Goal: Task Accomplishment & Management: Manage account settings

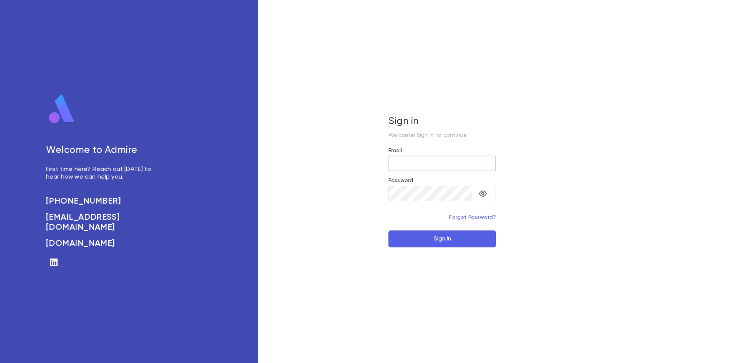
type input "**********"
click at [429, 241] on button "Sign In" at bounding box center [443, 238] width 108 height 17
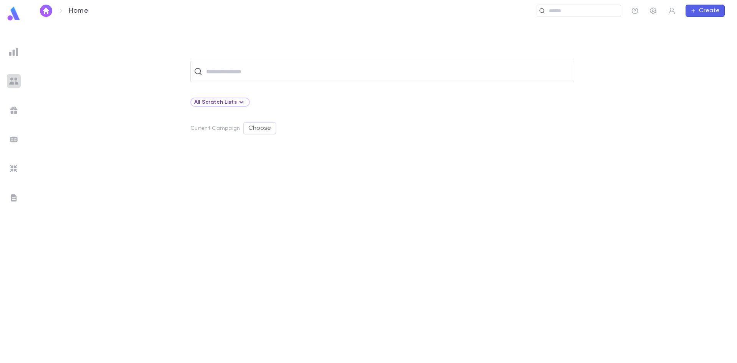
click at [14, 81] on img at bounding box center [13, 80] width 9 height 9
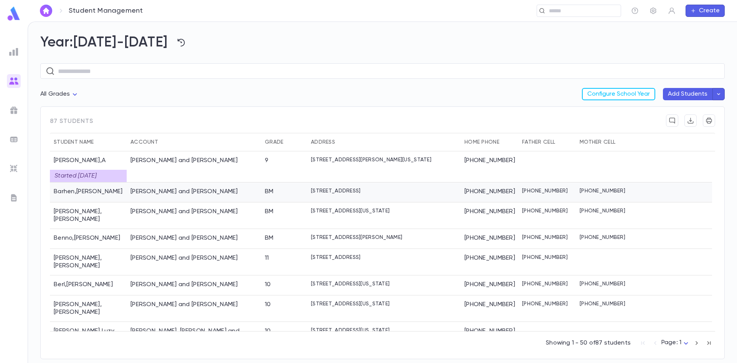
click at [206, 190] on div "Barhen, Aviad and Hindy" at bounding box center [194, 192] width 134 height 20
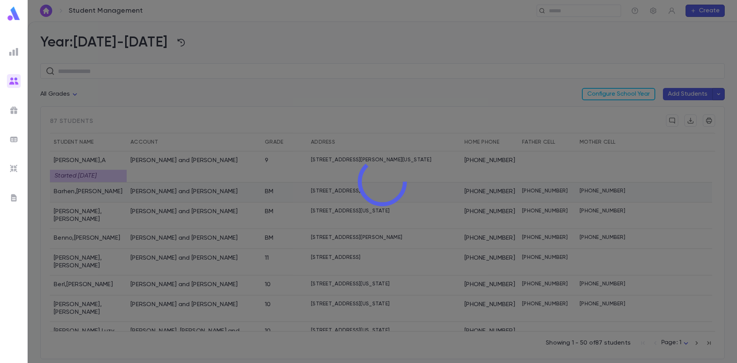
click at [206, 190] on div at bounding box center [383, 181] width 710 height 363
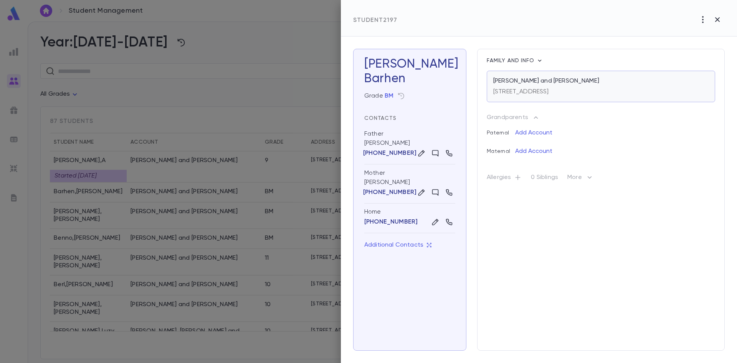
click at [523, 79] on p "Barhen, Aviad and Hindy" at bounding box center [547, 81] width 106 height 8
click at [182, 208] on div at bounding box center [368, 181] width 737 height 363
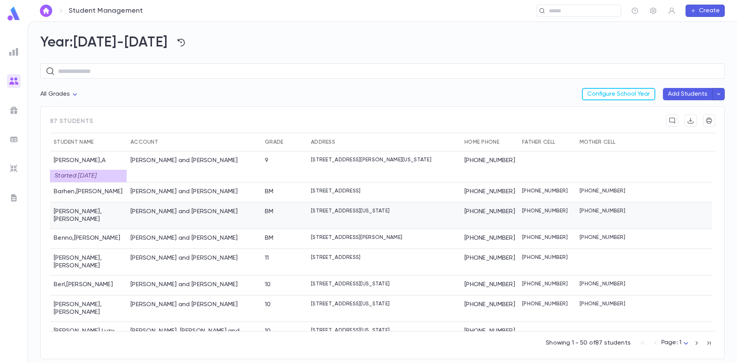
click at [182, 208] on div "Becker, Yitzchok and Chava Esther" at bounding box center [185, 212] width 108 height 8
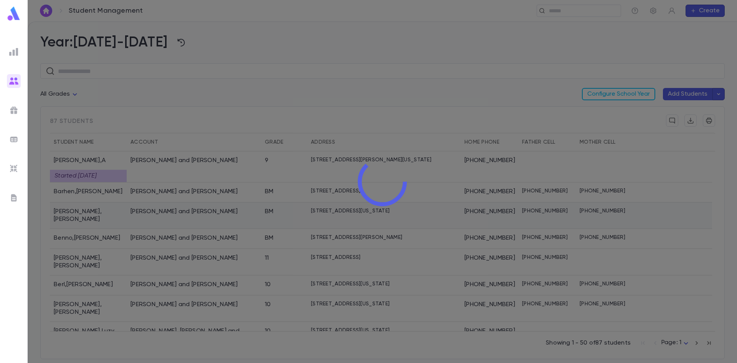
click at [182, 208] on div at bounding box center [383, 181] width 710 height 363
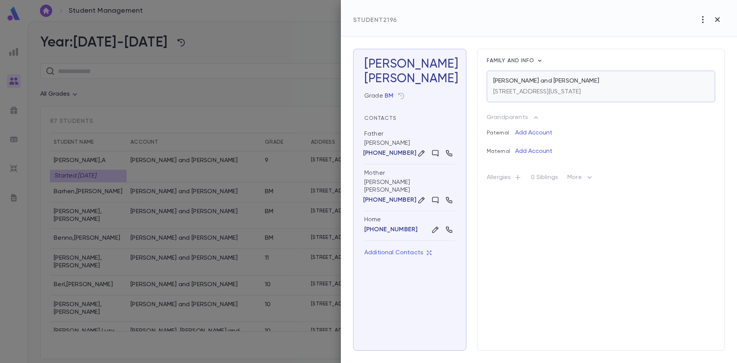
click at [531, 79] on p "Becker, Yitzchok and Chava Esther" at bounding box center [547, 81] width 106 height 8
click at [142, 255] on div at bounding box center [368, 181] width 737 height 363
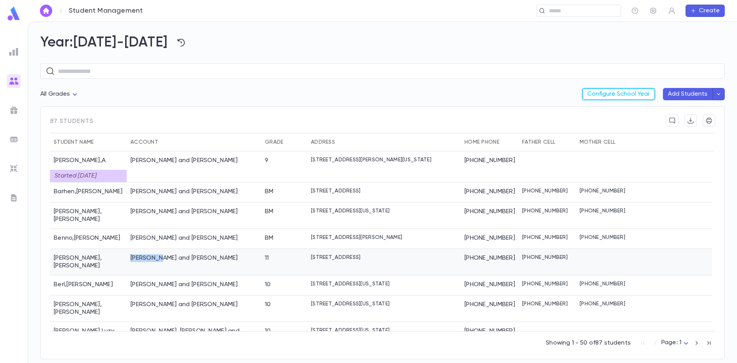
click at [142, 255] on div "Berkowitz, Nachman and Esther" at bounding box center [185, 258] width 108 height 8
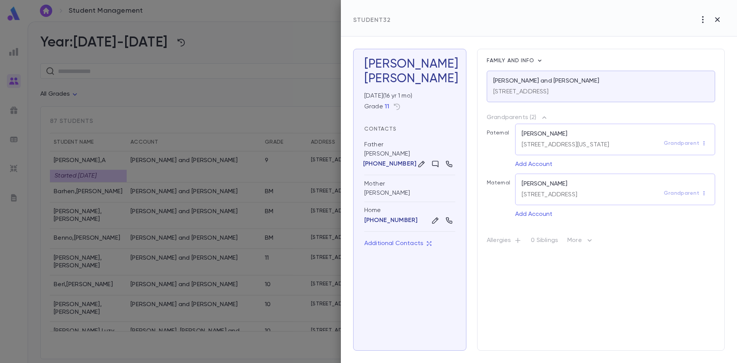
click at [160, 273] on div at bounding box center [368, 181] width 737 height 363
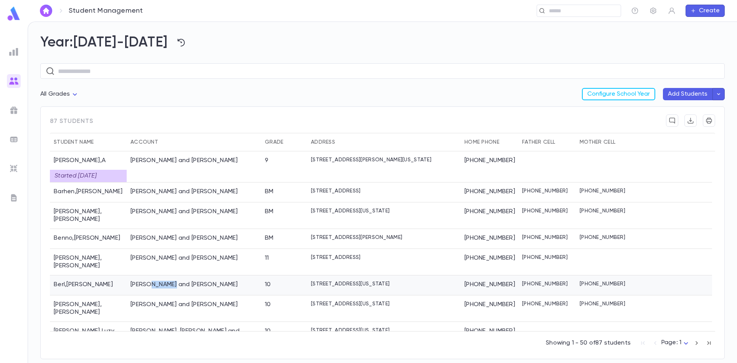
click at [160, 281] on div "Berl, Nachum and Rivka" at bounding box center [185, 285] width 108 height 8
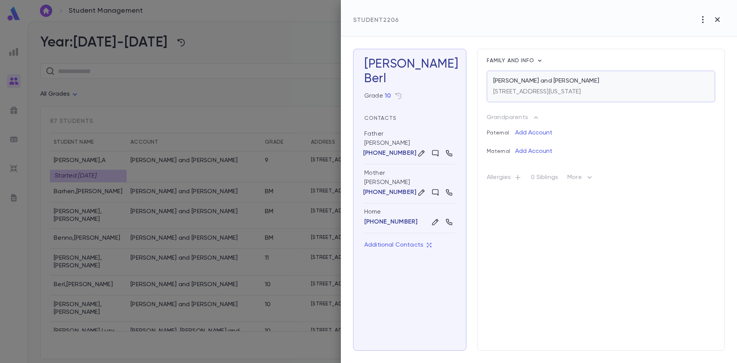
click at [631, 87] on div "451 Park Avenue, Lakewood NEW JERSEY 08701" at bounding box center [601, 90] width 215 height 11
click at [78, 290] on div at bounding box center [368, 181] width 737 height 363
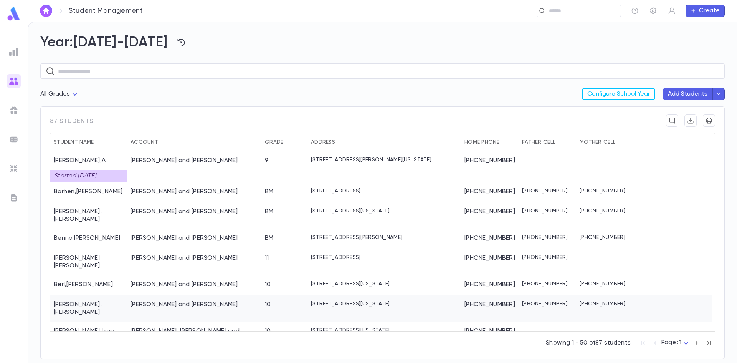
click at [78, 295] on div "Bludman , Naftali Tzvi" at bounding box center [88, 308] width 77 height 26
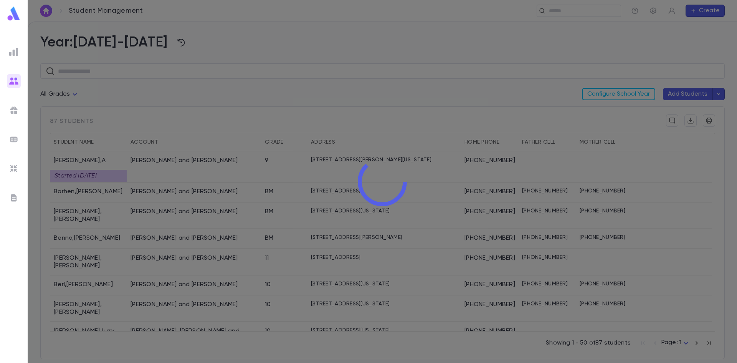
click at [78, 290] on div at bounding box center [383, 181] width 710 height 363
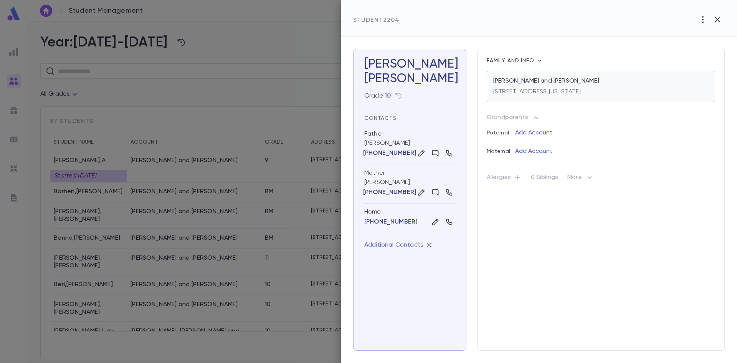
click at [581, 92] on p "37 7th Street, Lakewood NEW JERSEY 08701" at bounding box center [538, 92] width 88 height 8
click at [111, 302] on div at bounding box center [368, 181] width 737 height 363
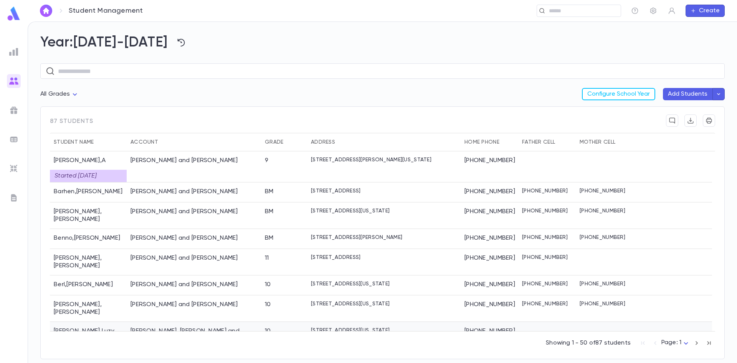
click at [110, 322] on div "Blumenthal , Luzy" at bounding box center [88, 335] width 77 height 26
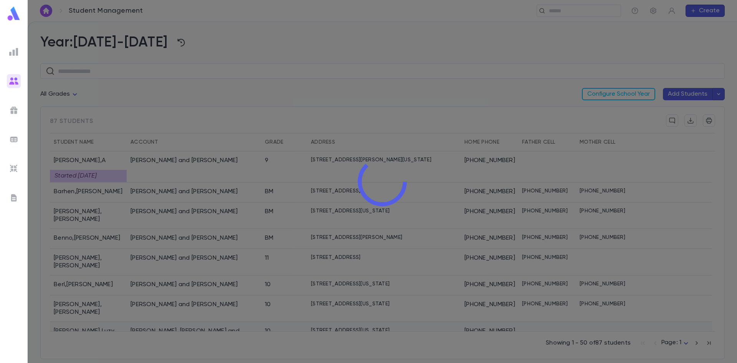
click at [110, 307] on div at bounding box center [383, 181] width 710 height 363
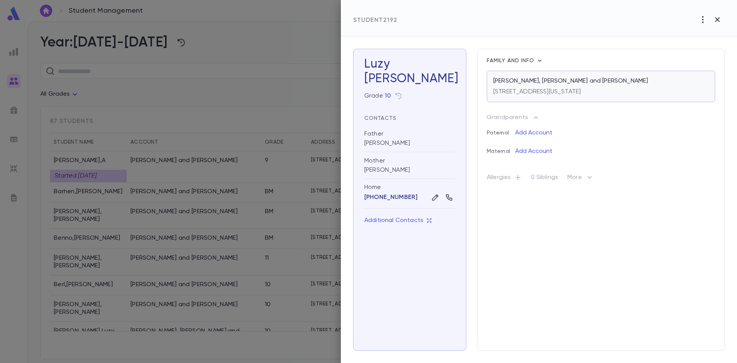
click at [639, 88] on div "[STREET_ADDRESS][US_STATE]" at bounding box center [601, 90] width 215 height 11
click at [718, 20] on icon "button" at bounding box center [717, 19] width 5 height 5
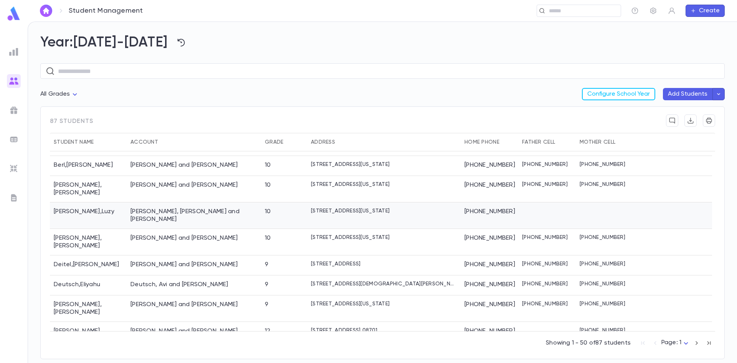
scroll to position [115, 0]
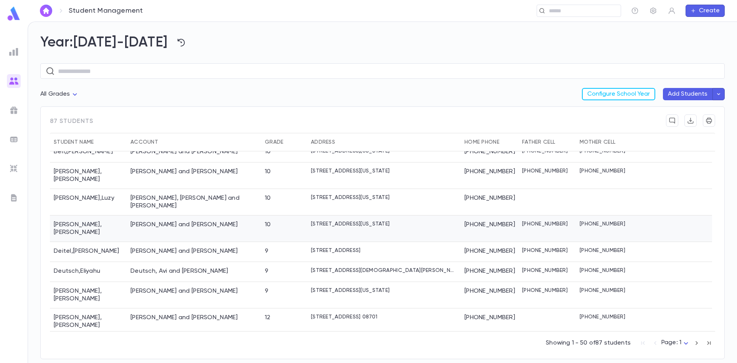
click at [202, 215] on div "[PERSON_NAME] and [PERSON_NAME]" at bounding box center [194, 228] width 134 height 26
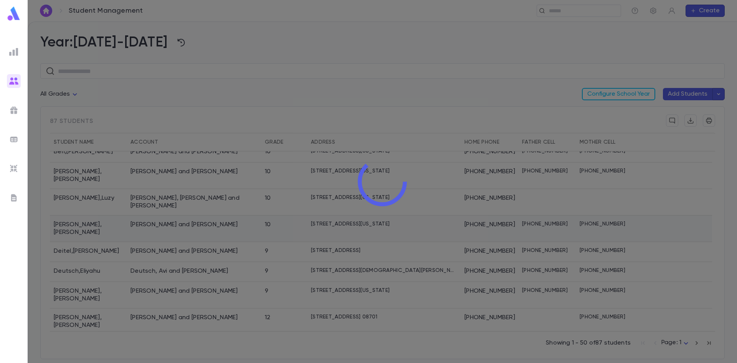
click at [202, 209] on div at bounding box center [383, 181] width 710 height 363
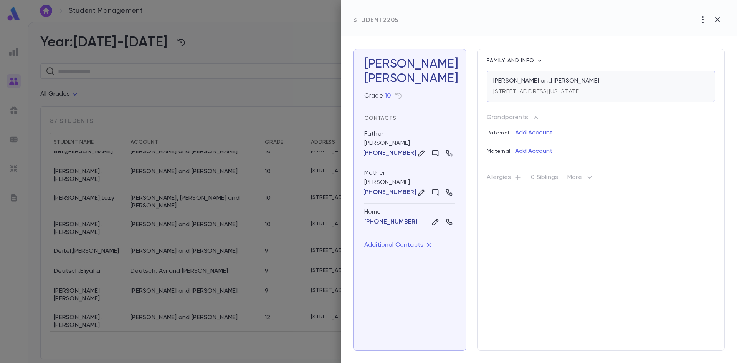
click at [549, 81] on p "[PERSON_NAME] and [PERSON_NAME]" at bounding box center [547, 81] width 106 height 8
click at [119, 219] on div at bounding box center [368, 181] width 737 height 363
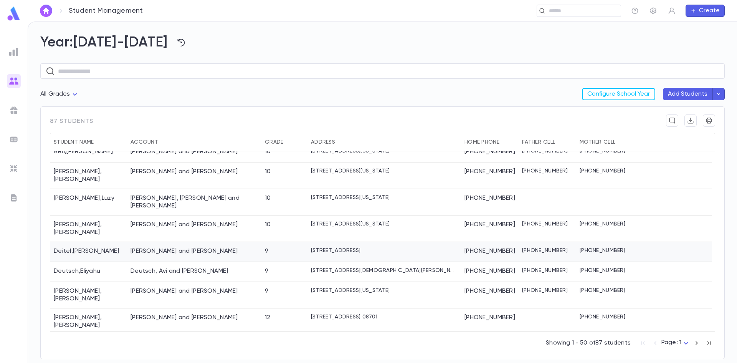
click at [118, 242] on div "Deitel , Shimon" at bounding box center [88, 252] width 77 height 20
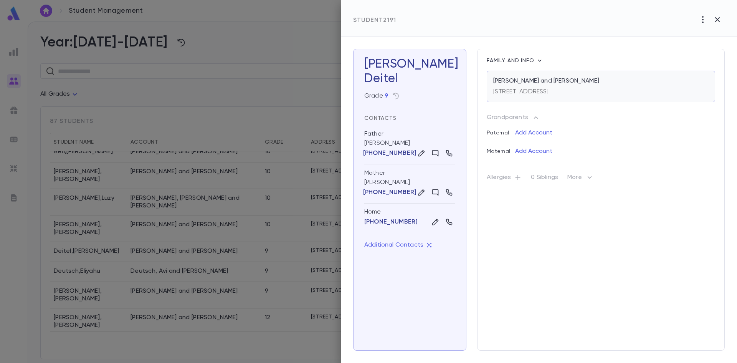
click at [539, 88] on div "102 Pressburg Lane, Lakewood NJ 08701 United States" at bounding box center [522, 90] width 56 height 11
click at [91, 251] on div at bounding box center [368, 181] width 737 height 363
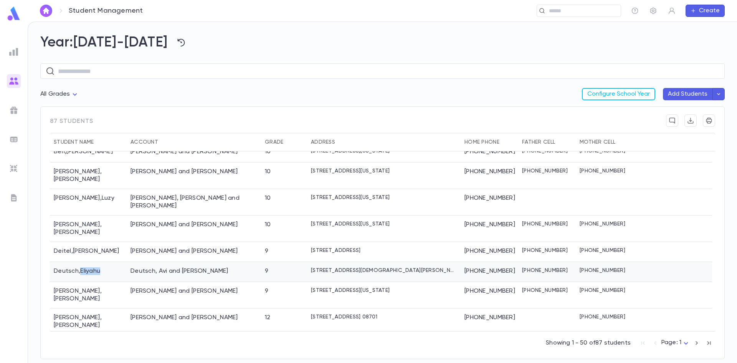
click at [91, 262] on div "Deutsch , Eliyahu" at bounding box center [88, 272] width 77 height 20
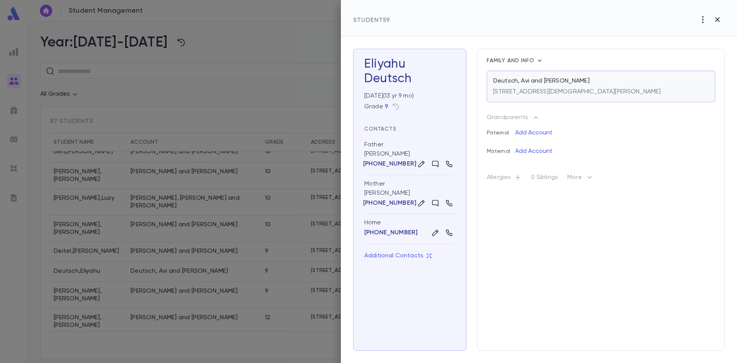
click at [593, 90] on p "891 Bethel Church Road, Jackson NJ 08527 United States" at bounding box center [578, 92] width 168 height 8
click at [121, 263] on div at bounding box center [368, 181] width 737 height 363
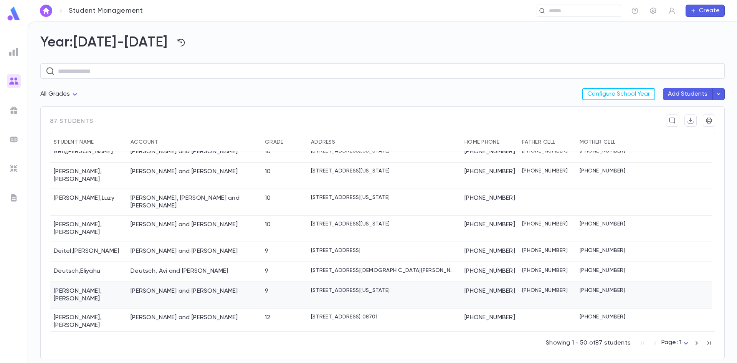
click at [122, 282] on div "Dowek , Naftoli" at bounding box center [88, 295] width 77 height 26
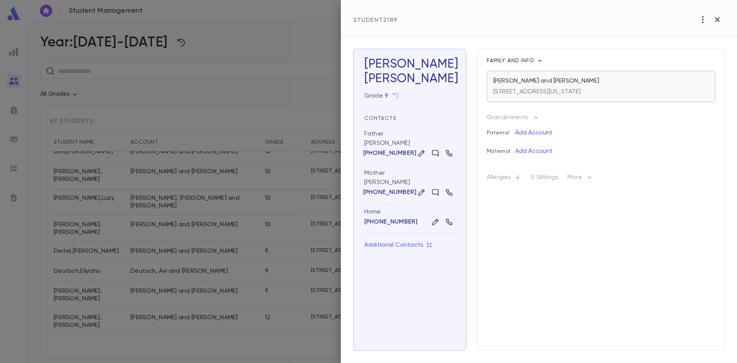
click at [532, 85] on p "Dowek, Reuvein and Shayna Esther" at bounding box center [547, 81] width 106 height 8
click at [139, 290] on div at bounding box center [368, 181] width 737 height 363
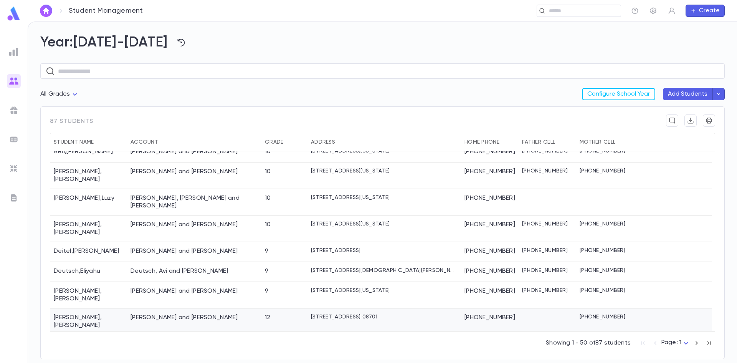
click at [140, 314] on div "Dreyfuss, Shimon and Kayla" at bounding box center [185, 318] width 108 height 8
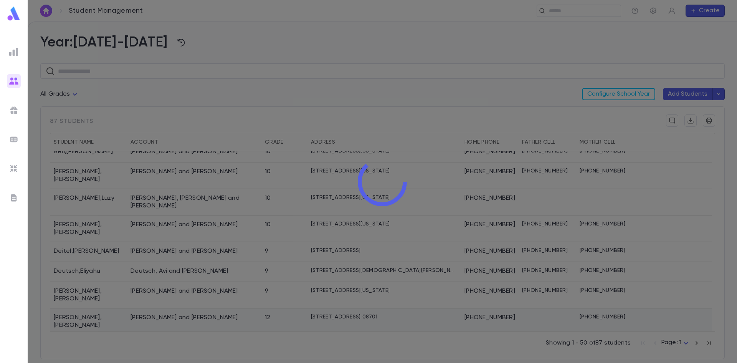
click at [140, 294] on div at bounding box center [383, 181] width 710 height 363
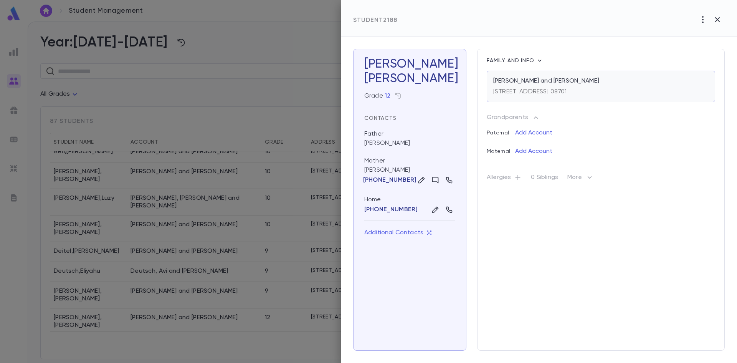
click at [559, 84] on p "Dreyfuss, Shimon and Kayla" at bounding box center [547, 81] width 106 height 8
click at [81, 316] on div at bounding box center [368, 181] width 737 height 363
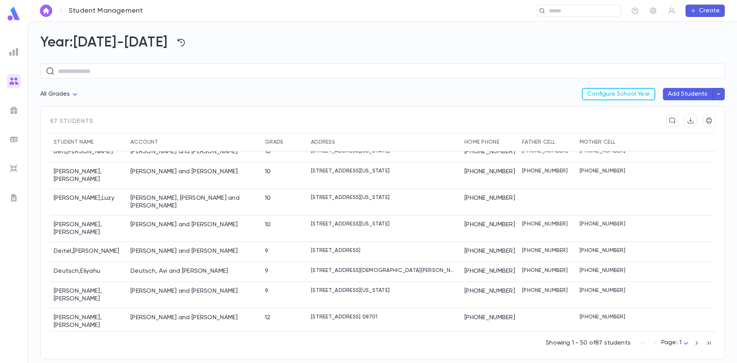
click at [81, 335] on div "Eckstein , Yitzchok Meir" at bounding box center [88, 348] width 77 height 26
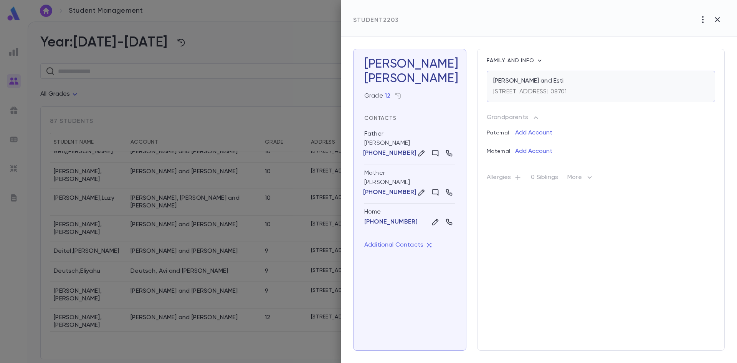
click at [609, 82] on div "Eckstein, Aaron and Esti" at bounding box center [601, 81] width 215 height 8
click at [169, 233] on div at bounding box center [368, 181] width 737 height 363
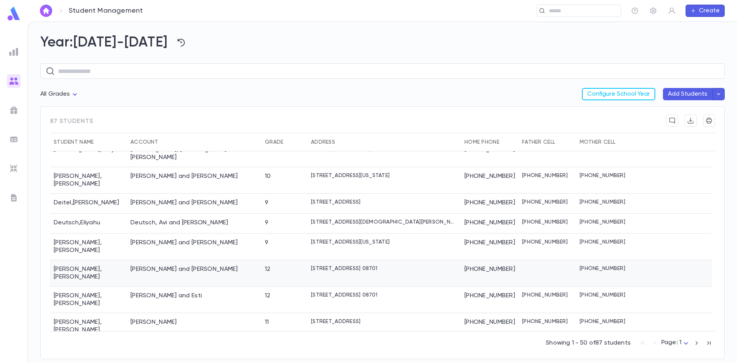
scroll to position [192, 0]
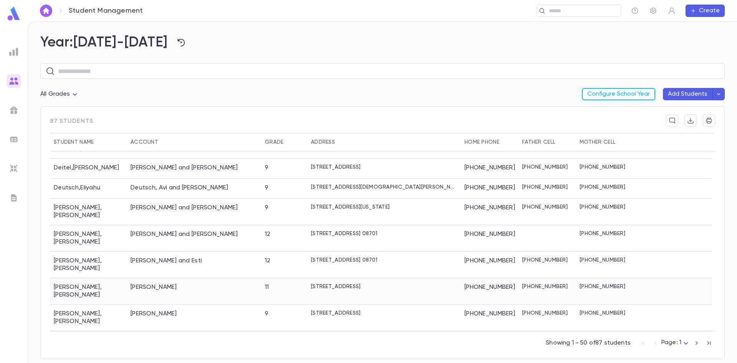
click at [168, 283] on div "Egert, Tzvi Yaakov" at bounding box center [154, 287] width 46 height 8
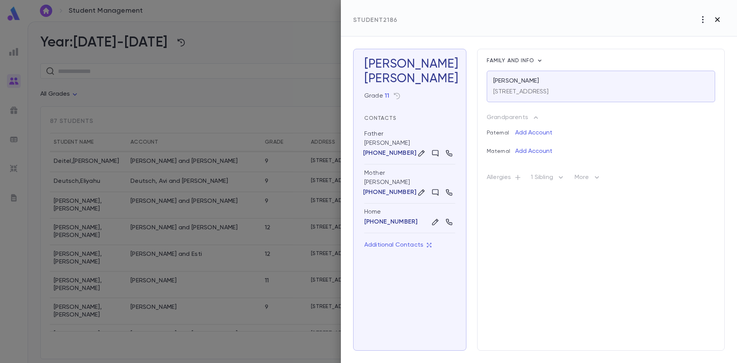
click at [719, 21] on icon "button" at bounding box center [717, 19] width 5 height 5
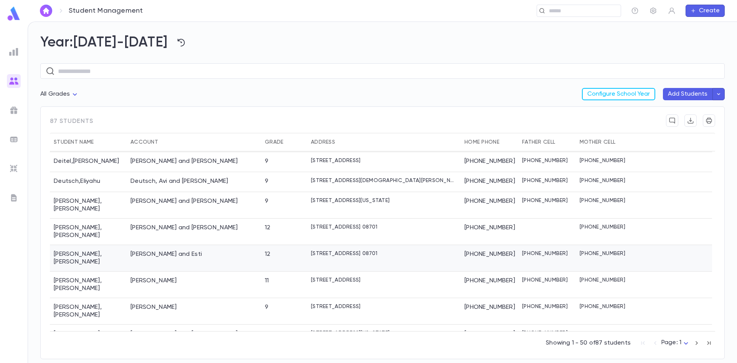
click at [108, 245] on div "Eckstein , Yitzchok Meir" at bounding box center [88, 258] width 77 height 26
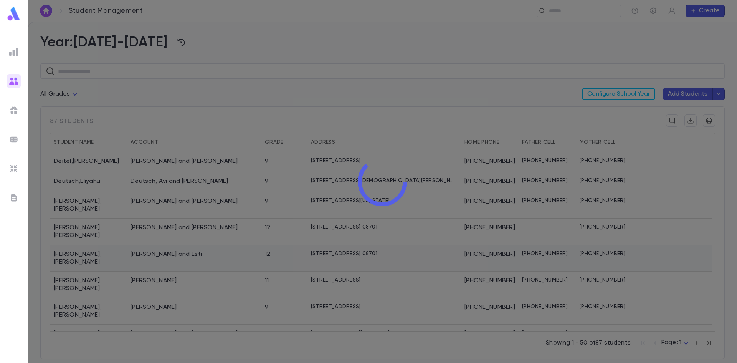
click at [108, 237] on div at bounding box center [383, 181] width 710 height 363
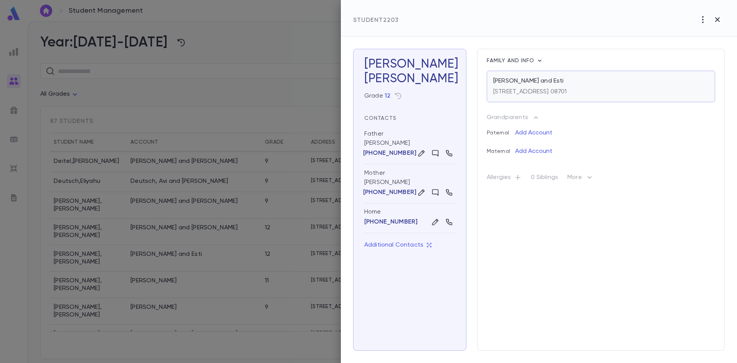
click at [558, 83] on p "Eckstein, Aaron and Esti" at bounding box center [529, 81] width 71 height 8
click at [717, 18] on icon "button" at bounding box center [717, 19] width 5 height 5
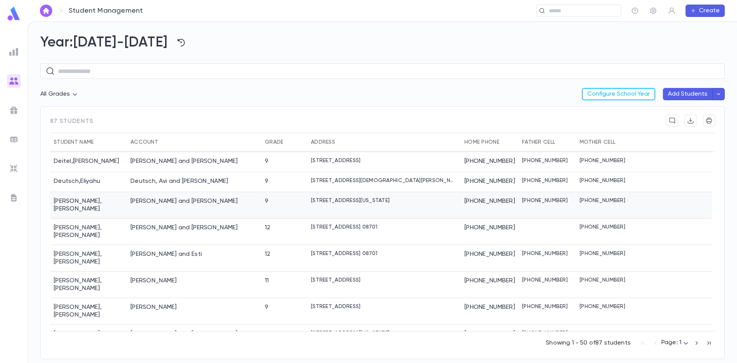
click at [329, 198] on div "132 East 9th Street, Lakewood NEW JERSEY 08701" at bounding box center [384, 205] width 154 height 26
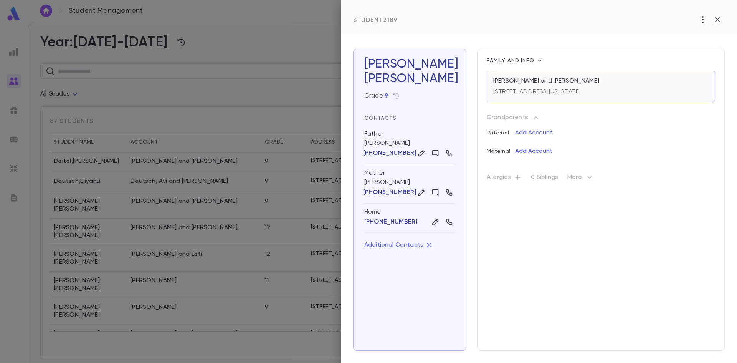
click at [540, 90] on p "132 East 9th Street, Lakewood New Jersey 08701" at bounding box center [538, 92] width 88 height 8
click at [165, 233] on div at bounding box center [368, 181] width 737 height 363
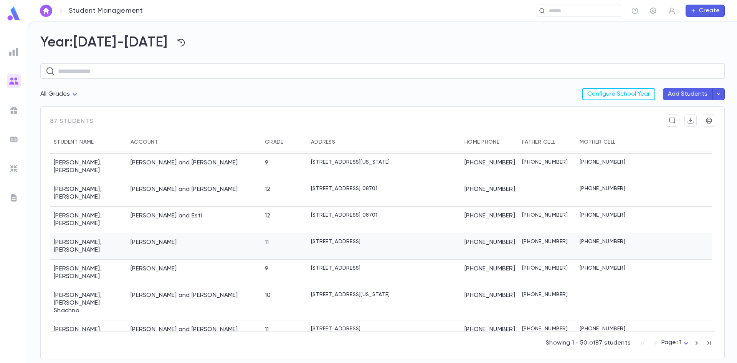
scroll to position [269, 0]
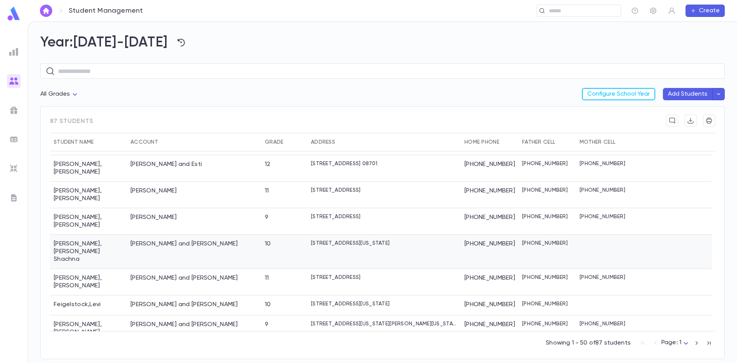
click at [179, 240] on div "Eidelman, Efraim Yaakov and Malka" at bounding box center [185, 244] width 108 height 8
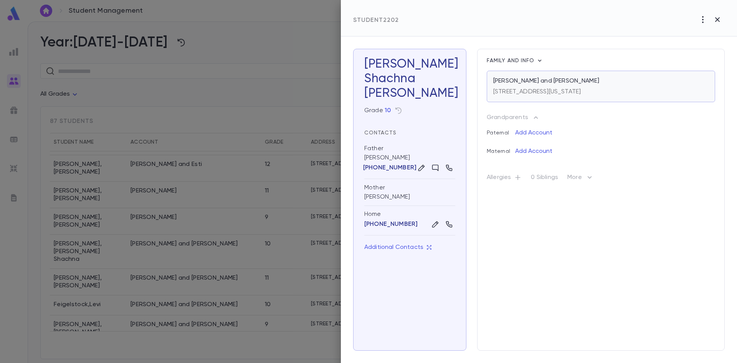
click at [548, 82] on p "Eidelman, Efraim Yaakov and Malka" at bounding box center [547, 81] width 106 height 8
click at [209, 223] on div at bounding box center [368, 181] width 737 height 363
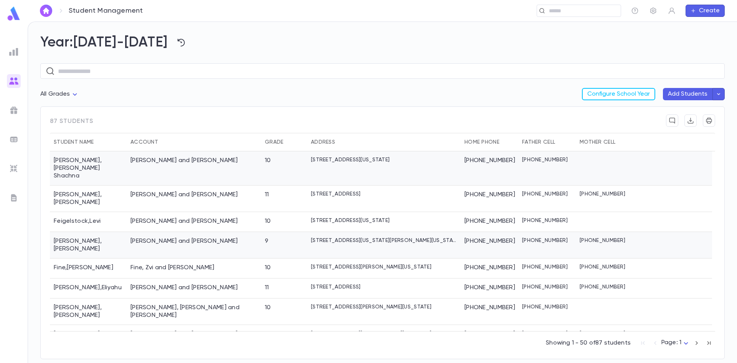
scroll to position [346, 0]
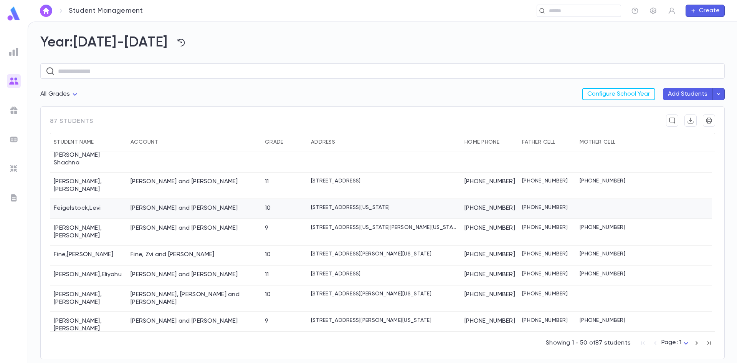
click at [228, 199] on div "Feigelstock, Yeshaya and Nechama Baila" at bounding box center [194, 209] width 134 height 20
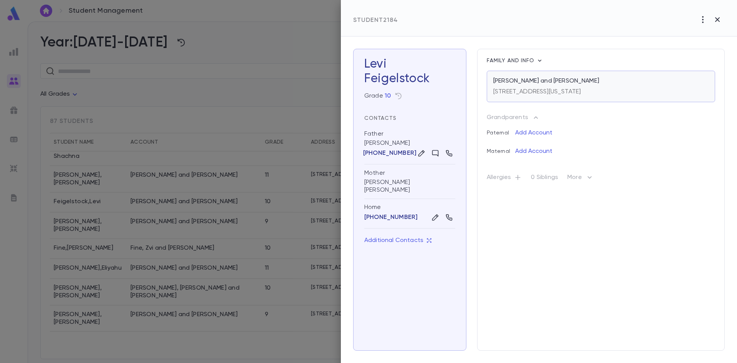
click at [530, 84] on p "Feigelstock, Yeshaya and Nechama Baila" at bounding box center [547, 81] width 106 height 8
click at [182, 168] on div at bounding box center [368, 181] width 737 height 363
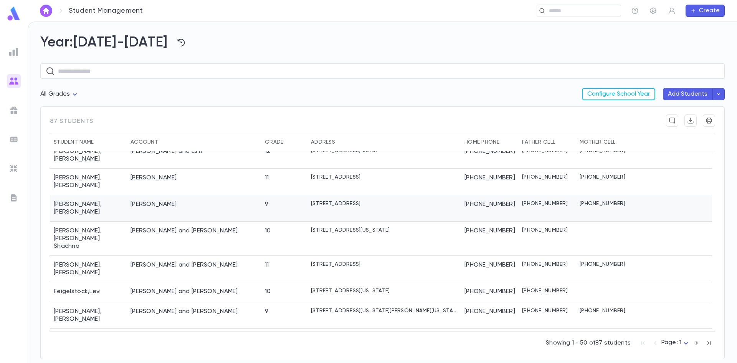
scroll to position [269, 0]
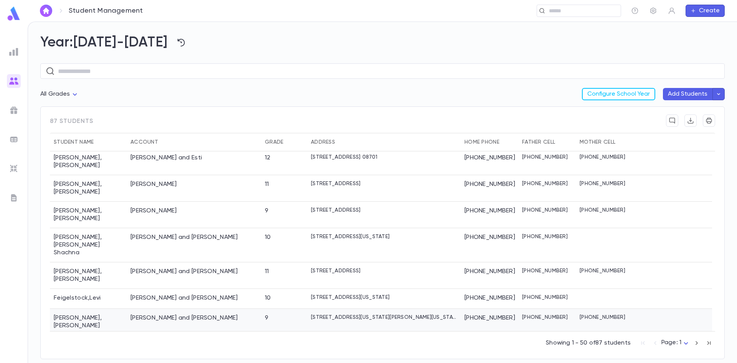
click at [234, 309] on div "Feldman, Zvi and Shulamis" at bounding box center [194, 322] width 134 height 26
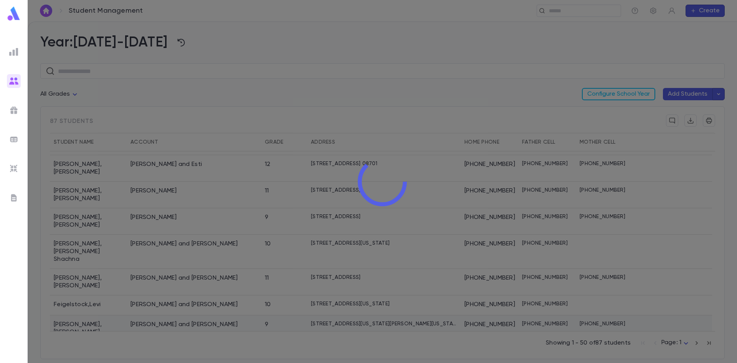
click at [234, 287] on div at bounding box center [383, 181] width 710 height 363
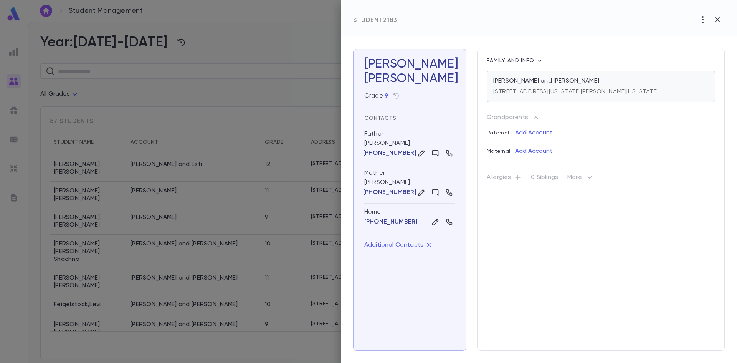
click at [567, 89] on p "245 Delaware Trail, Jackson NEW JERSEY 08527" at bounding box center [577, 92] width 166 height 8
click at [107, 222] on div at bounding box center [368, 181] width 737 height 363
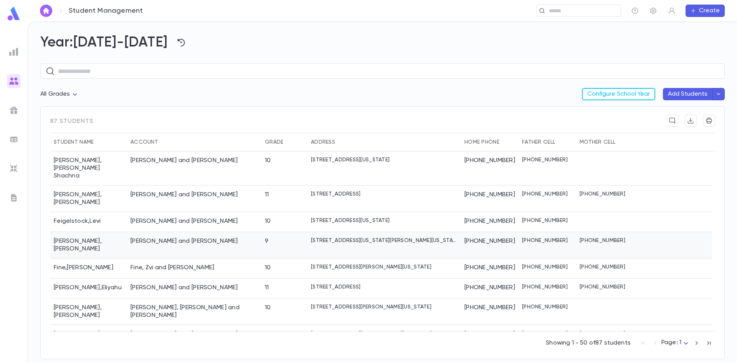
scroll to position [346, 0]
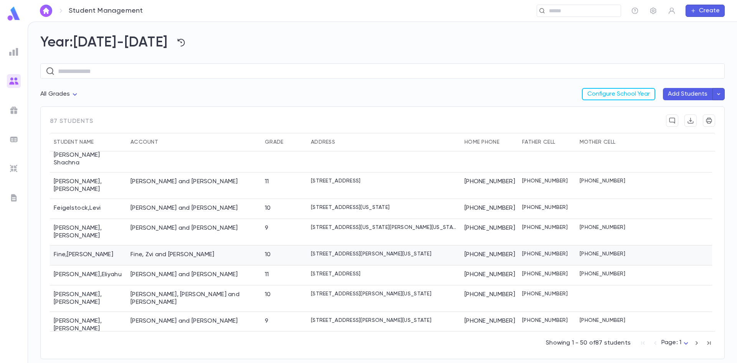
click at [107, 245] on div "Fine , Yaakov Ahron" at bounding box center [88, 255] width 77 height 20
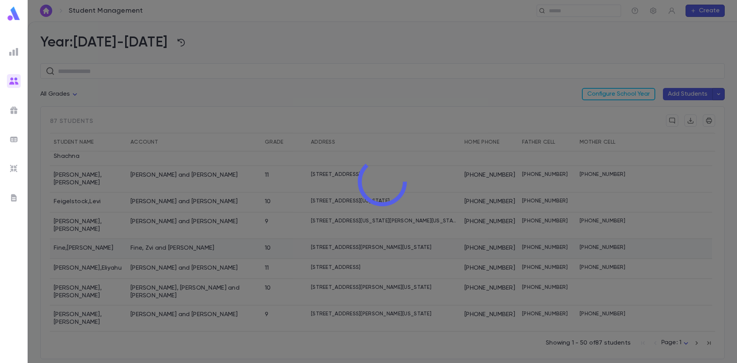
click at [107, 225] on div at bounding box center [383, 181] width 710 height 363
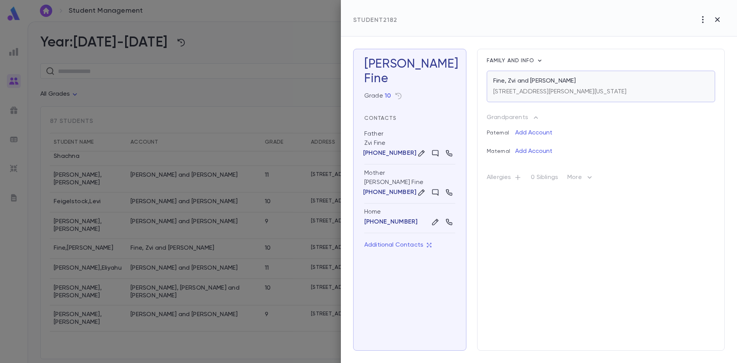
click at [517, 91] on p "33 James Street, Lakewood NEW JERSEY 08701" at bounding box center [560, 92] width 133 height 8
click at [169, 170] on div at bounding box center [368, 181] width 737 height 363
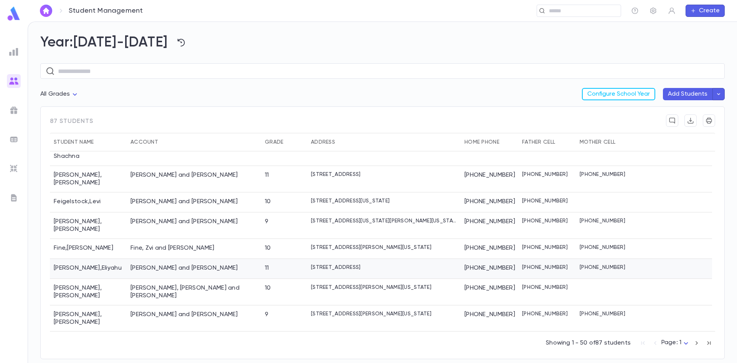
click at [176, 264] on div "Fisher, Shloime and Tova" at bounding box center [185, 268] width 108 height 8
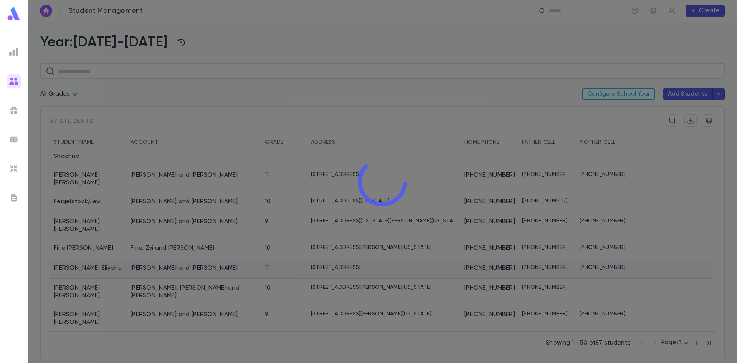
click at [176, 250] on div at bounding box center [383, 181] width 710 height 363
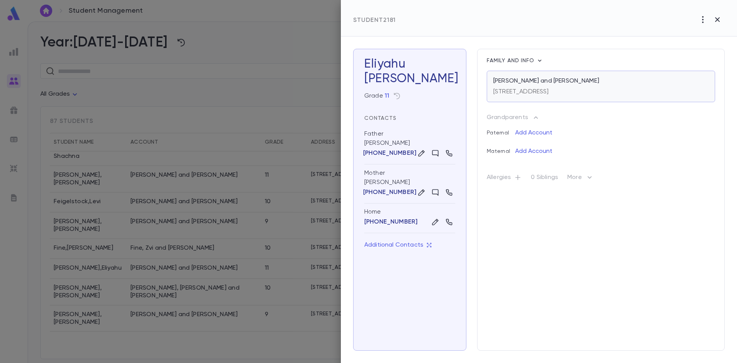
click at [549, 86] on div "236 Ridge Avenue, Lakewood NJ 08701" at bounding box center [522, 90] width 56 height 11
click at [119, 267] on div at bounding box center [368, 181] width 737 height 363
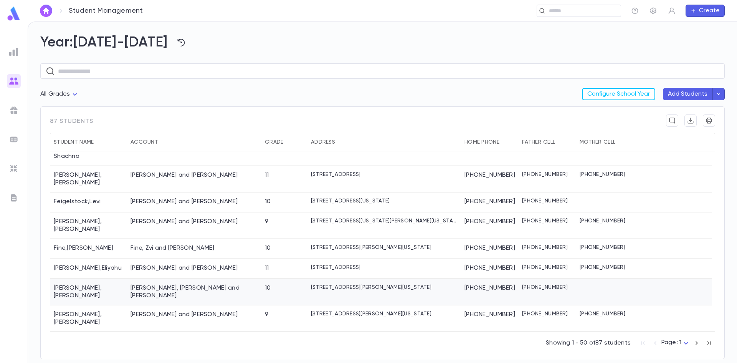
click at [119, 279] on div "Fishman , Efraim" at bounding box center [88, 292] width 77 height 26
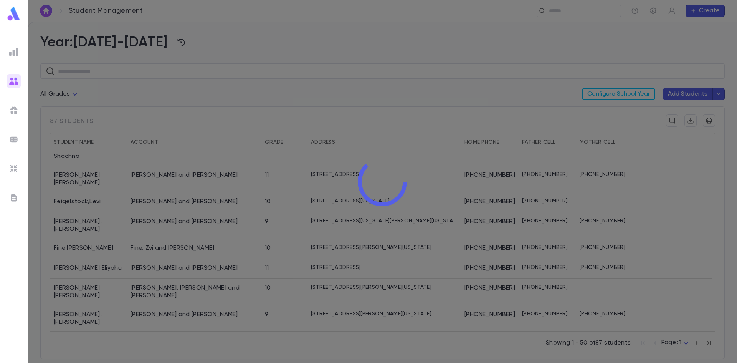
click at [119, 267] on div at bounding box center [383, 181] width 710 height 363
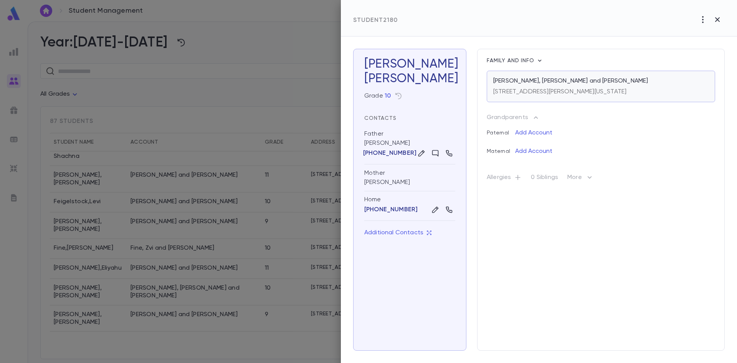
click at [525, 78] on p "Fishman, Yitzchok Meir and Yehudis" at bounding box center [571, 81] width 155 height 8
click at [97, 268] on div at bounding box center [368, 181] width 737 height 363
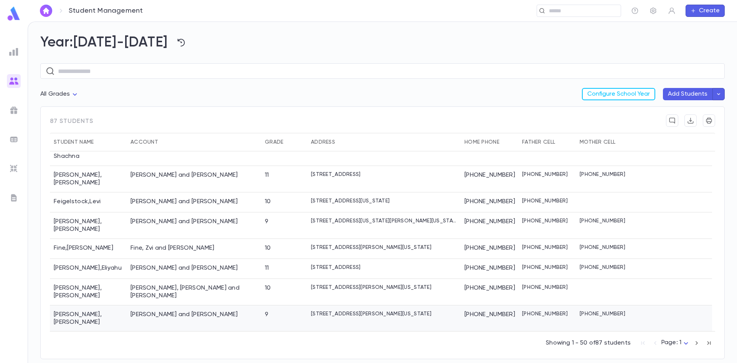
click at [100, 305] on div "Friedlander , Ezriel" at bounding box center [88, 318] width 77 height 26
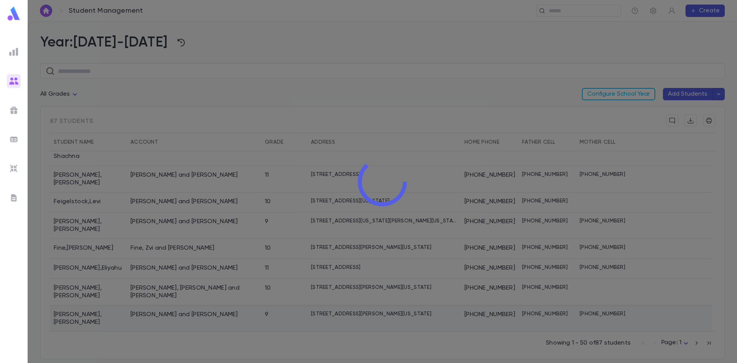
click at [100, 285] on div at bounding box center [383, 181] width 710 height 363
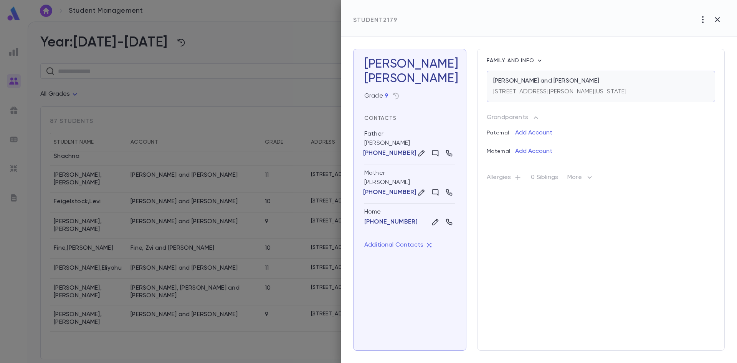
click at [541, 84] on p "Friedlander, Mayer and Esty" at bounding box center [547, 81] width 106 height 8
click at [116, 314] on div at bounding box center [368, 181] width 737 height 363
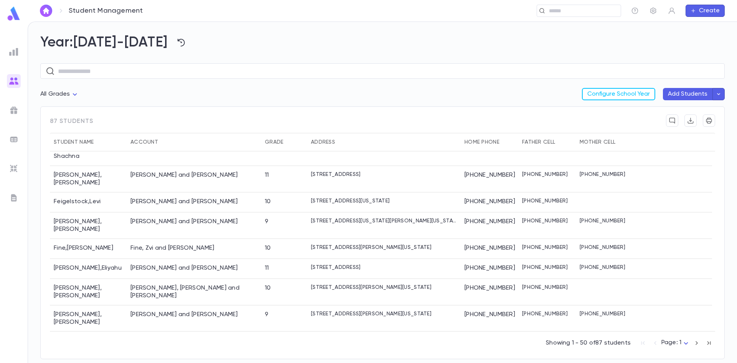
click at [116, 332] on div "Gendelman , Michel Yehuda" at bounding box center [88, 345] width 77 height 26
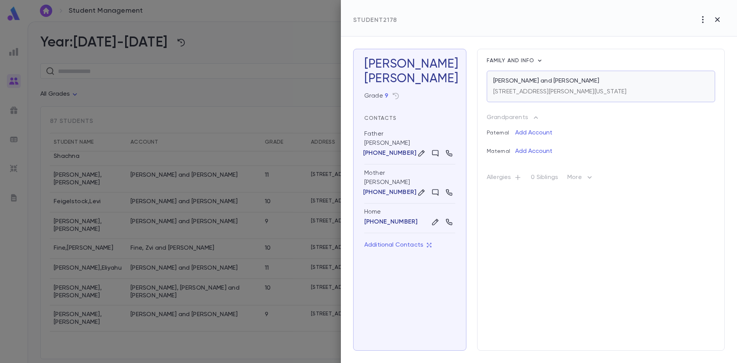
click at [521, 82] on p "Gendelman, Avrohom Tzvi and Malkie" at bounding box center [547, 81] width 106 height 8
click at [153, 247] on div at bounding box center [368, 181] width 737 height 363
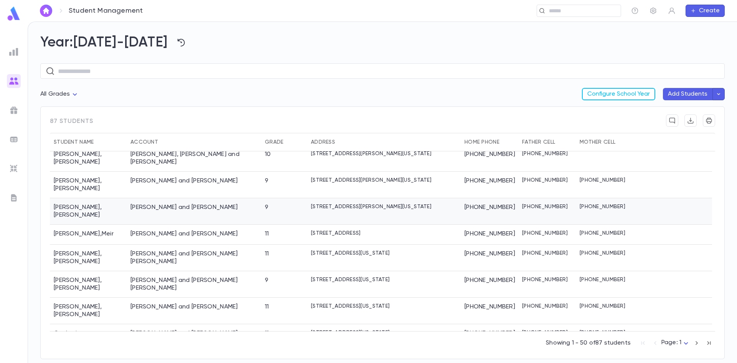
scroll to position [461, 0]
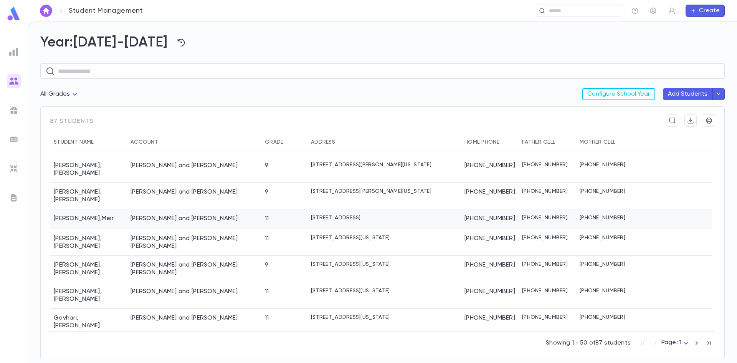
click at [164, 213] on div "Gewirtzman, Yoel and Chavi" at bounding box center [194, 219] width 134 height 20
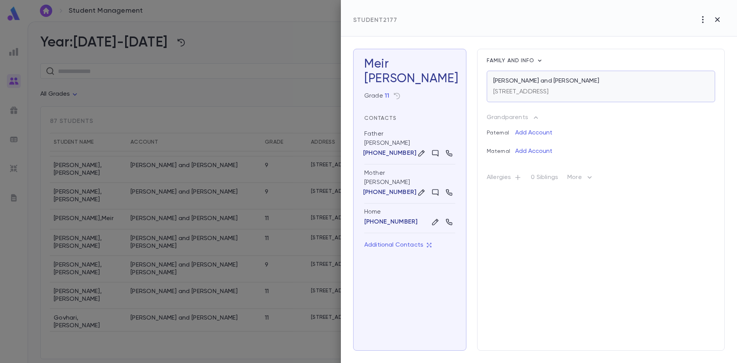
click at [523, 83] on p "Gewirtzman, Yoel and Chavi" at bounding box center [547, 81] width 106 height 8
click at [147, 233] on div at bounding box center [368, 181] width 737 height 363
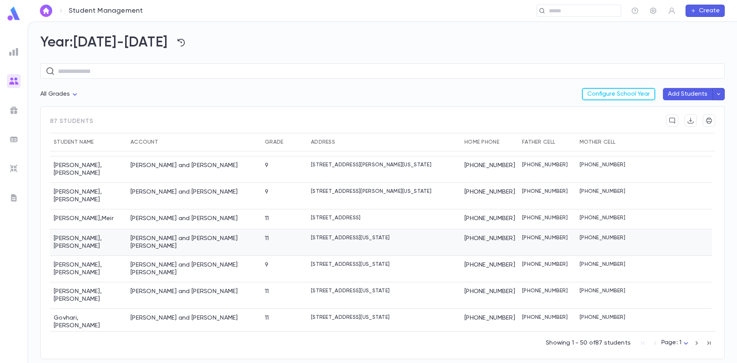
click at [152, 235] on div "Goldblatt, Shlomo and Hadassa Leah" at bounding box center [194, 242] width 127 height 15
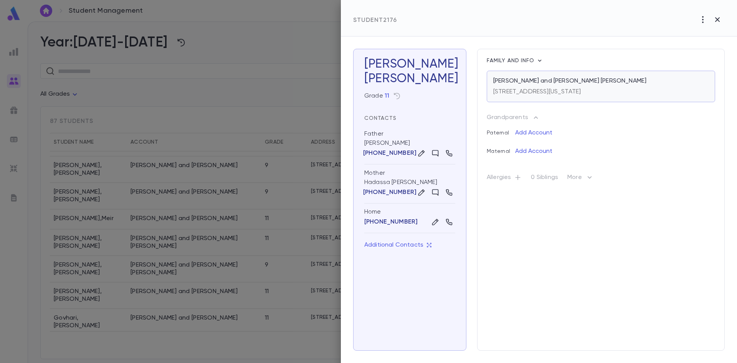
click at [568, 90] on p "356 East County Line Road, Lakewood NEW JERSEY 08701" at bounding box center [538, 92] width 88 height 8
click at [135, 247] on div at bounding box center [368, 181] width 737 height 363
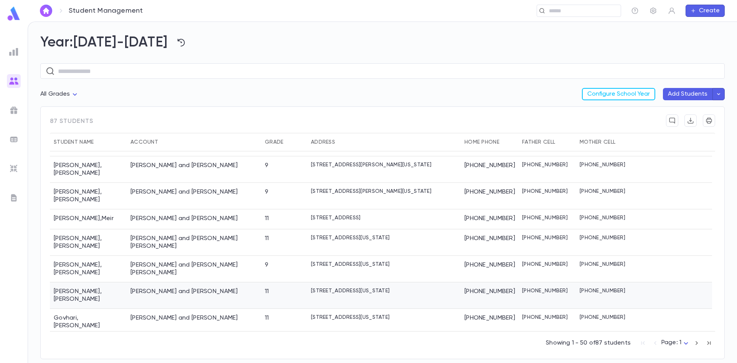
click at [130, 282] on div "Gordon, Dov and Chaya" at bounding box center [194, 295] width 134 height 26
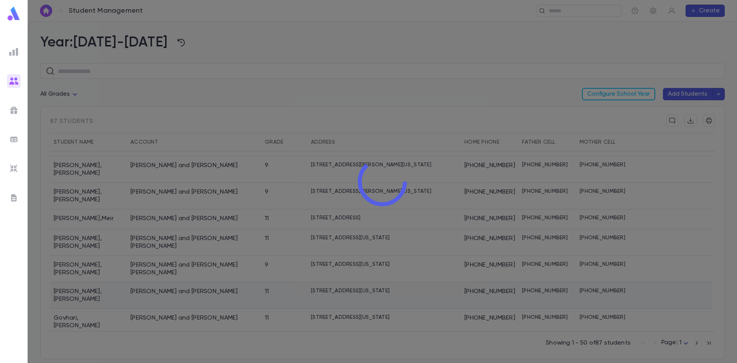
click at [130, 268] on div at bounding box center [383, 181] width 710 height 363
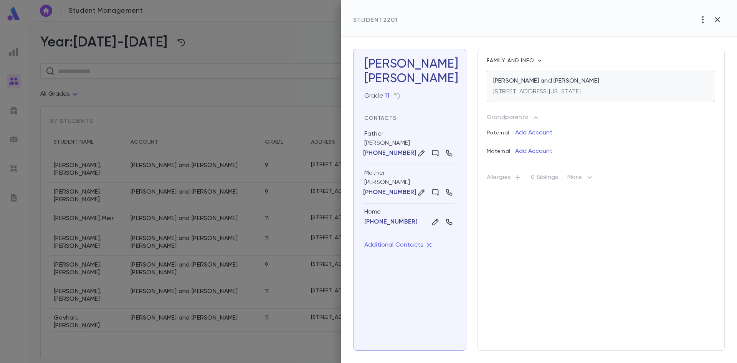
click at [600, 85] on div "Gordon, Dov and Chaya" at bounding box center [601, 81] width 215 height 8
click at [149, 244] on div at bounding box center [368, 181] width 737 height 363
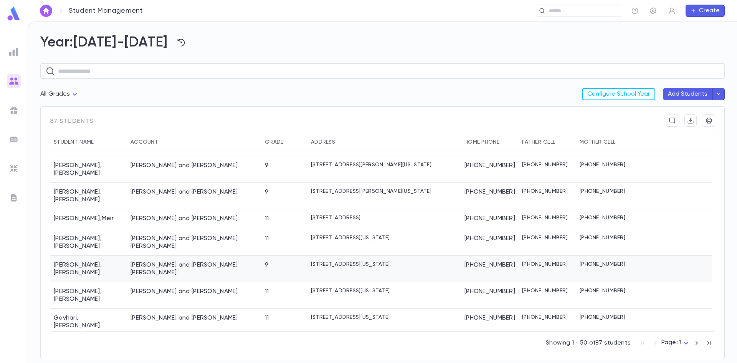
click at [149, 261] on div "Goldman, Avrohom and Ella Miriam" at bounding box center [194, 268] width 127 height 15
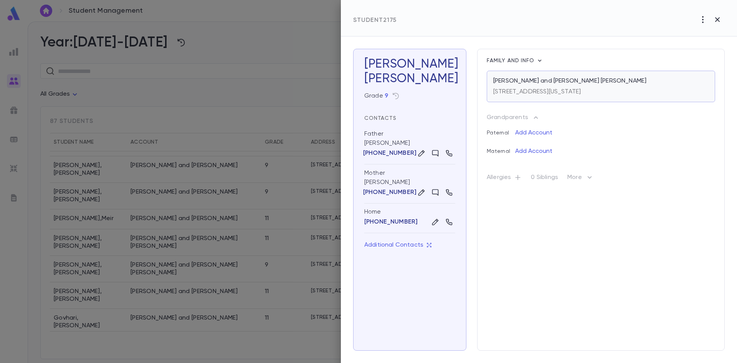
click at [516, 80] on p "Goldman, Avrohom and Ella Miriam" at bounding box center [570, 81] width 153 height 8
click at [138, 193] on div at bounding box center [368, 181] width 737 height 363
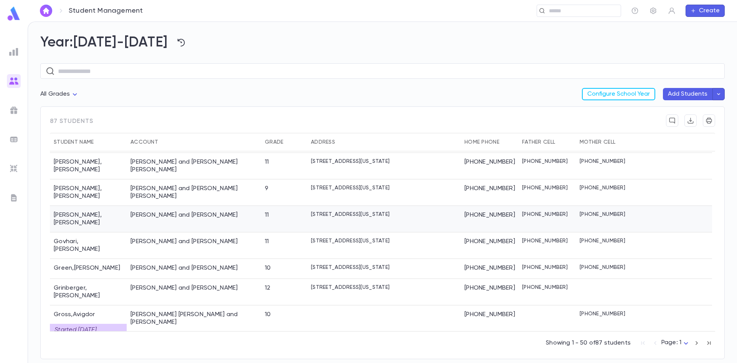
scroll to position [538, 0]
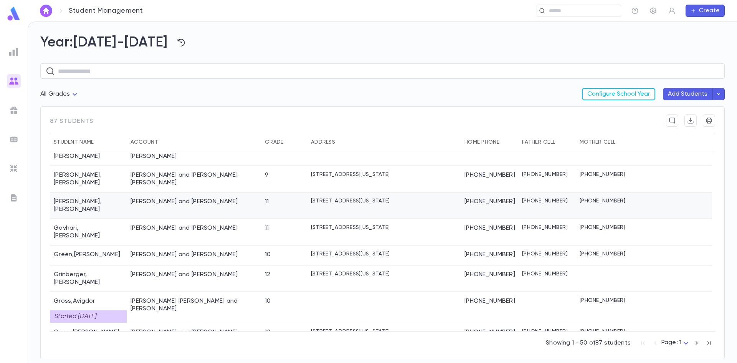
click at [138, 193] on div "Gordon, Dov and Chaya" at bounding box center [194, 205] width 134 height 26
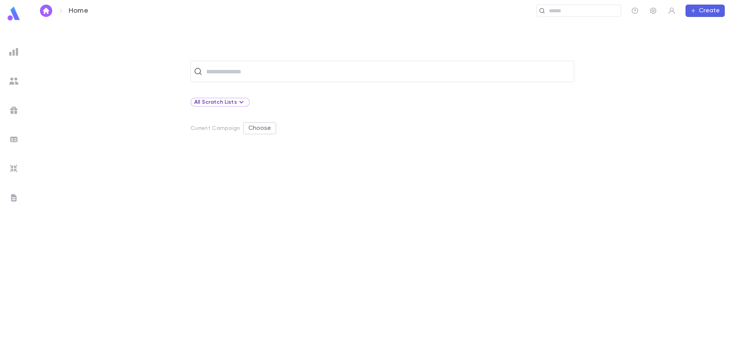
click at [13, 83] on img at bounding box center [13, 80] width 9 height 9
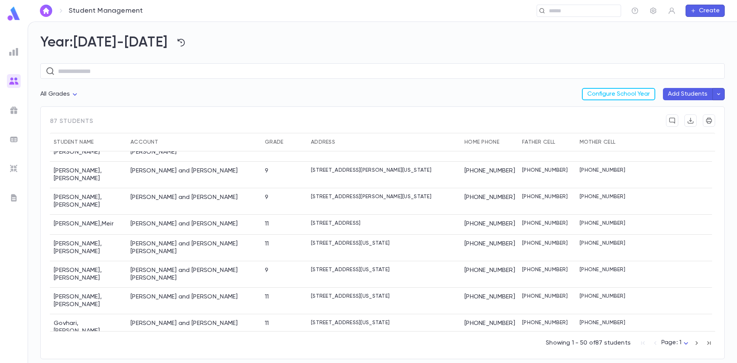
scroll to position [499, 0]
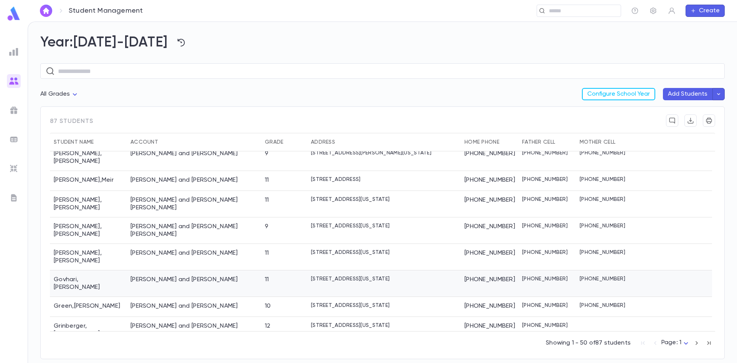
click at [226, 270] on div "Govhari, Mordechai and Dorit" at bounding box center [194, 283] width 134 height 26
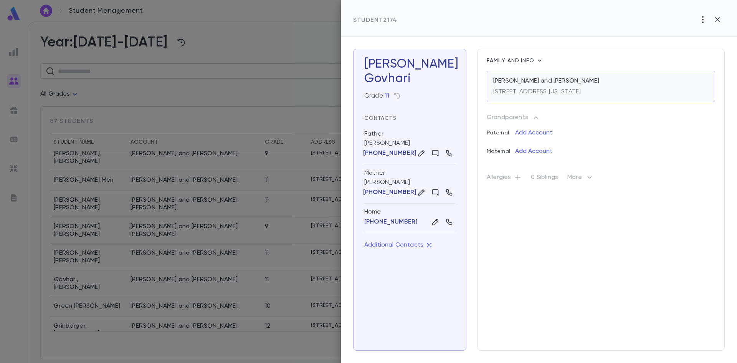
click at [550, 83] on p "Govhari, Mordechai and Dorit" at bounding box center [547, 81] width 106 height 8
click at [118, 262] on div at bounding box center [368, 181] width 737 height 363
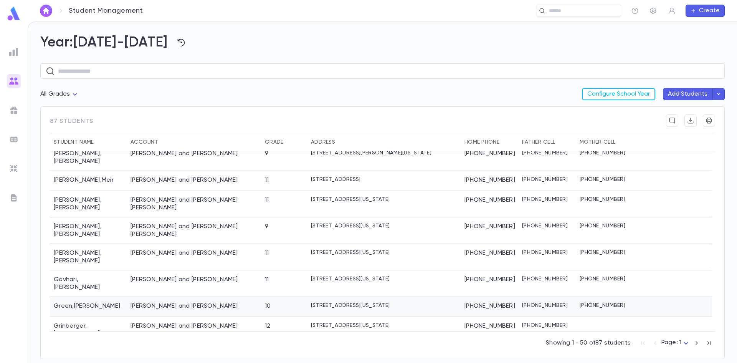
click at [118, 297] on div "Green , Yitzchok Eliyahu" at bounding box center [88, 307] width 77 height 20
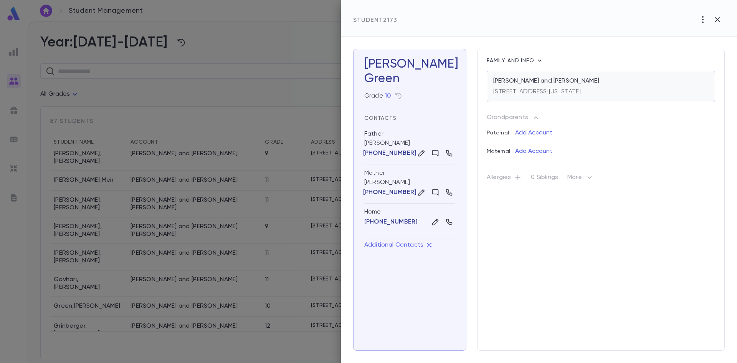
click at [604, 83] on div "Green, Shloime and Gitty" at bounding box center [601, 81] width 215 height 8
click at [129, 283] on div at bounding box center [368, 181] width 737 height 363
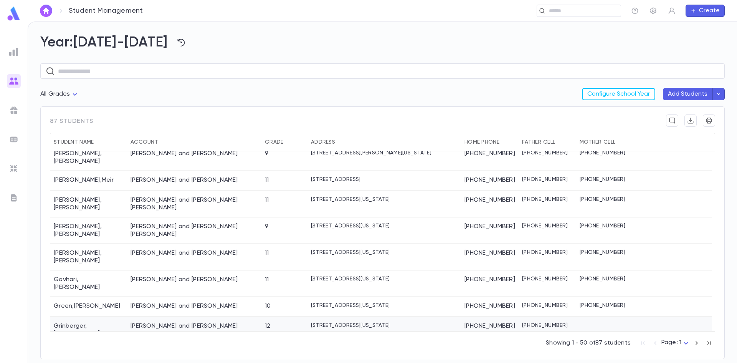
click at [129, 317] on div "Grinberger, Shimon and Leah" at bounding box center [194, 330] width 134 height 26
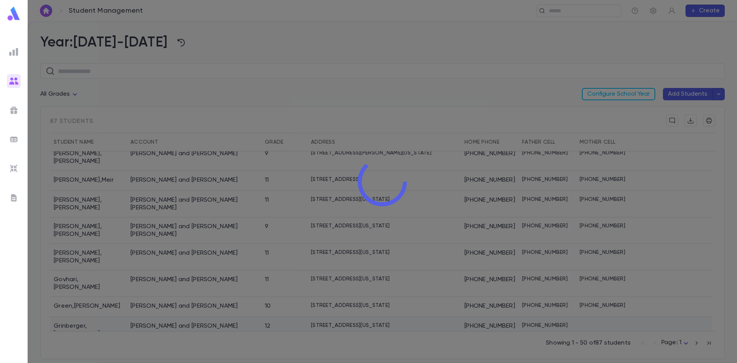
click at [129, 285] on div at bounding box center [383, 181] width 710 height 363
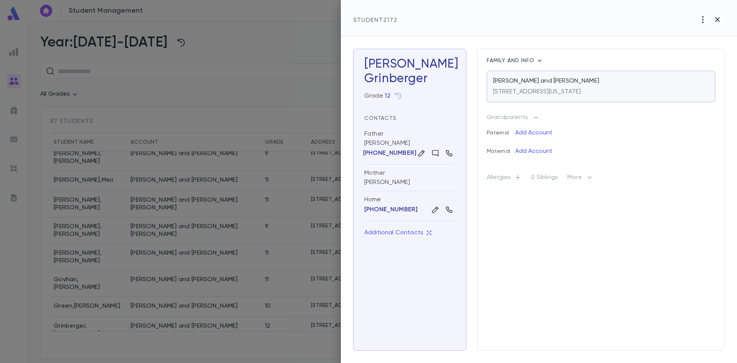
click at [581, 86] on div "956 Park Avenue, Lakewood NEW JERSEY 08701" at bounding box center [538, 90] width 88 height 11
click at [121, 273] on div at bounding box center [368, 181] width 737 height 363
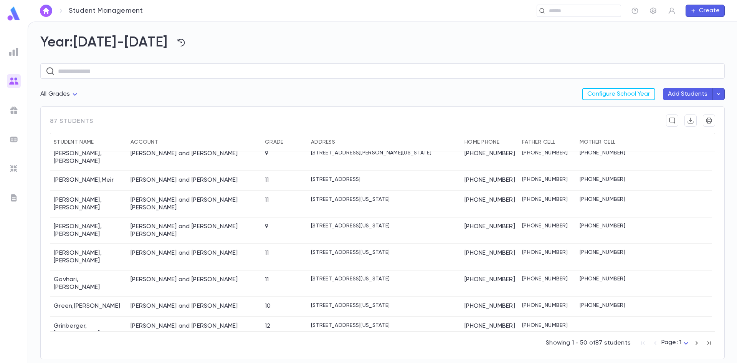
click at [166, 343] on div "Gross, Avrohom Hillel and Shaindy" at bounding box center [194, 358] width 134 height 31
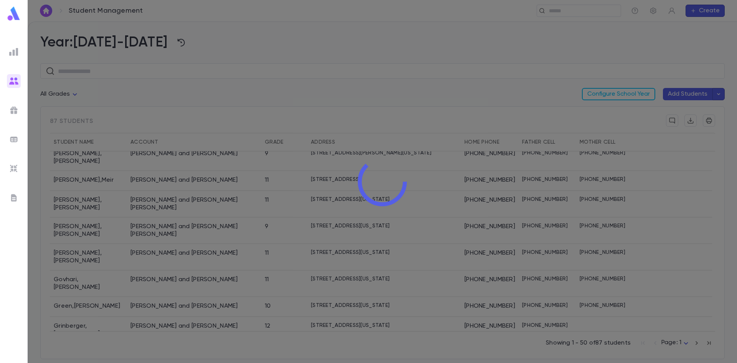
click at [166, 317] on div at bounding box center [383, 181] width 710 height 363
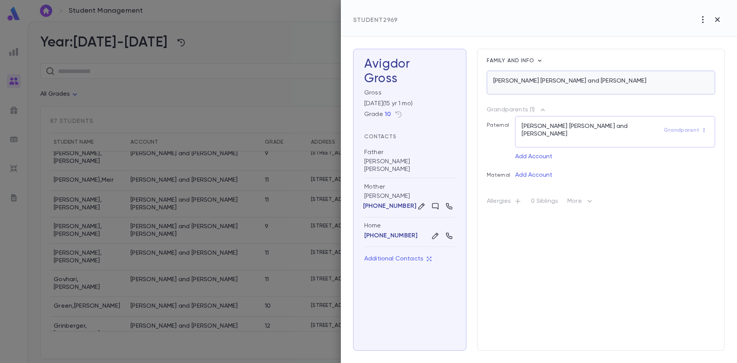
click at [584, 81] on p "Gross, Avrohom Hillel and Shaindy" at bounding box center [570, 81] width 153 height 8
click at [104, 227] on div at bounding box center [368, 181] width 737 height 363
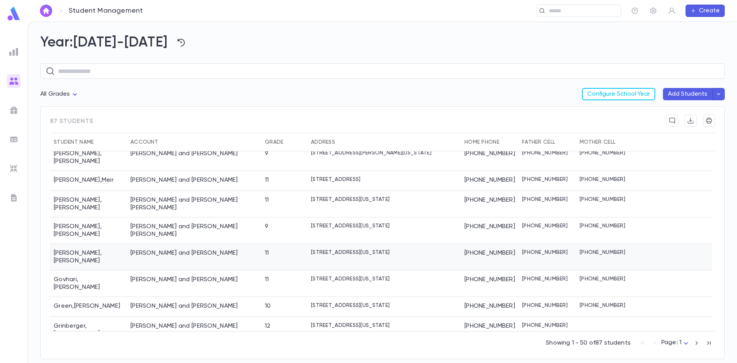
click at [104, 244] on div "Gordon , Refoel Shmuel" at bounding box center [88, 257] width 77 height 26
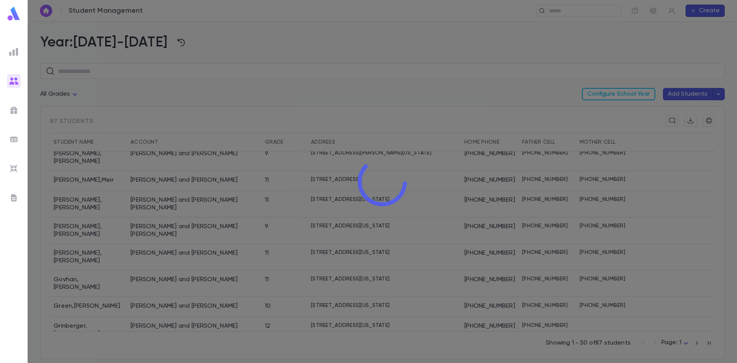
click at [104, 227] on div at bounding box center [383, 181] width 710 height 363
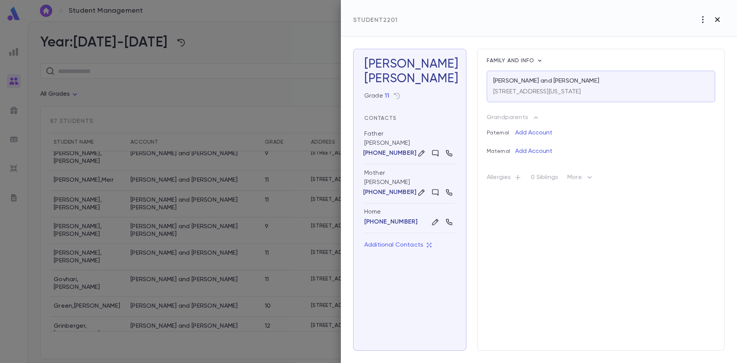
click at [721, 19] on icon "button" at bounding box center [717, 19] width 9 height 9
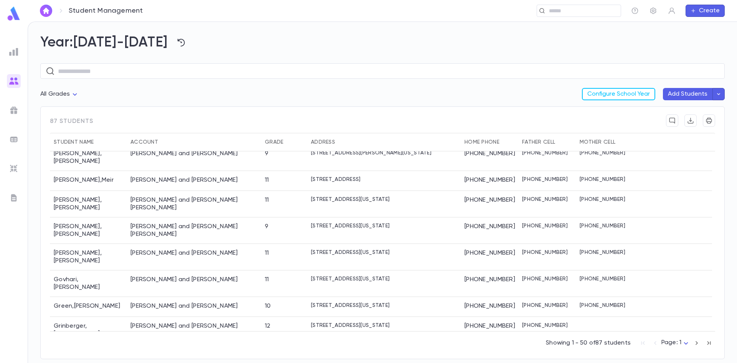
click at [163, 343] on div "Gross, Avrohom Hillel and Shaindy" at bounding box center [194, 358] width 134 height 31
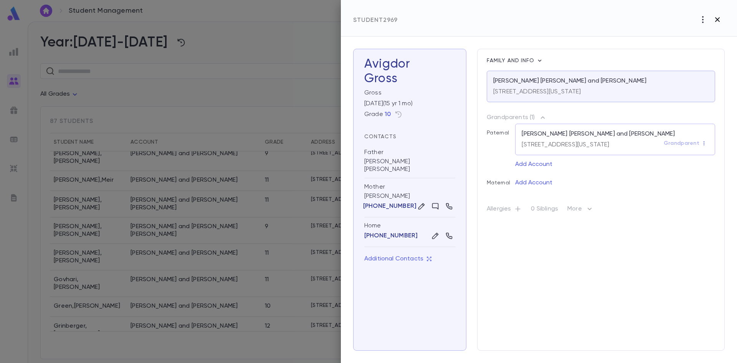
click at [719, 18] on icon "button" at bounding box center [717, 19] width 5 height 5
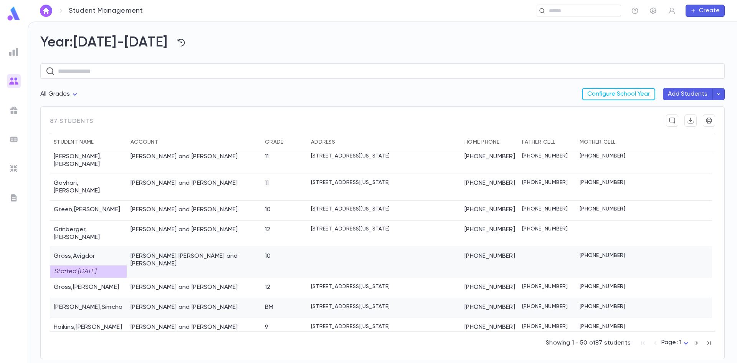
scroll to position [614, 0]
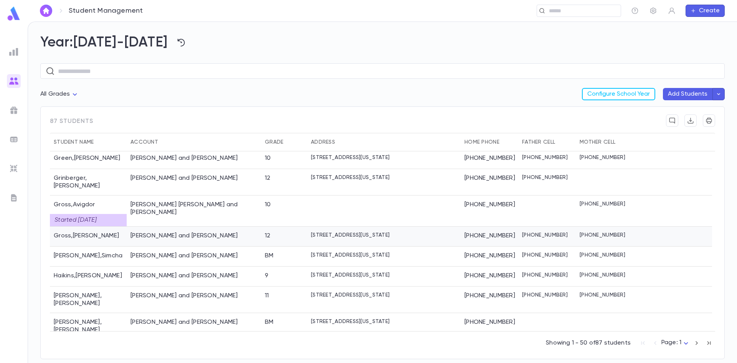
click at [349, 232] on p "1464 Taglewood Lane, Lakewood NEW JERSEY 08701" at bounding box center [350, 235] width 79 height 6
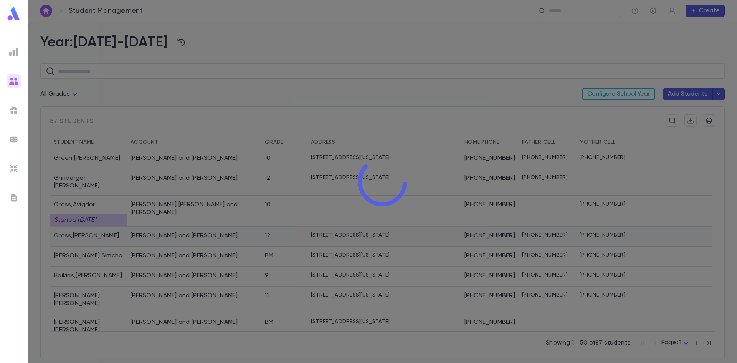
click at [349, 214] on div at bounding box center [383, 181] width 710 height 363
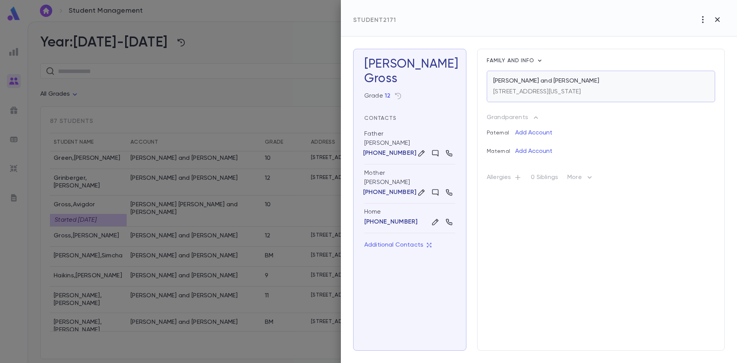
click at [520, 91] on p "1464 Taglewood Lane, Lakewood NEW JERSEY 08701" at bounding box center [538, 92] width 88 height 8
click at [118, 266] on div at bounding box center [368, 181] width 737 height 363
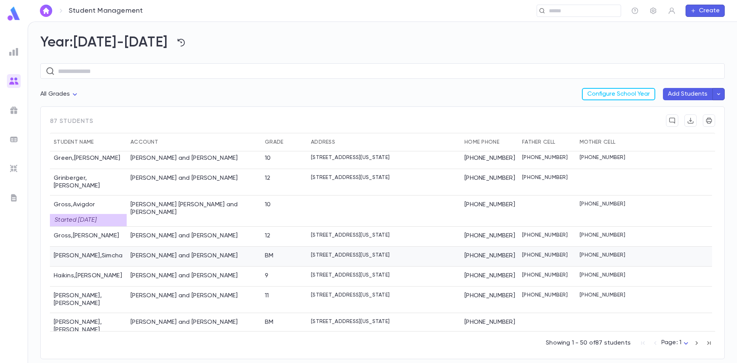
click at [116, 247] on div "Guzik , Simcha" at bounding box center [88, 257] width 77 height 20
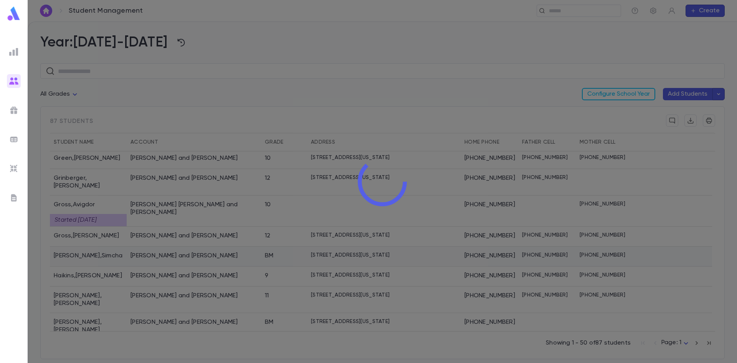
click at [116, 237] on div at bounding box center [383, 181] width 710 height 363
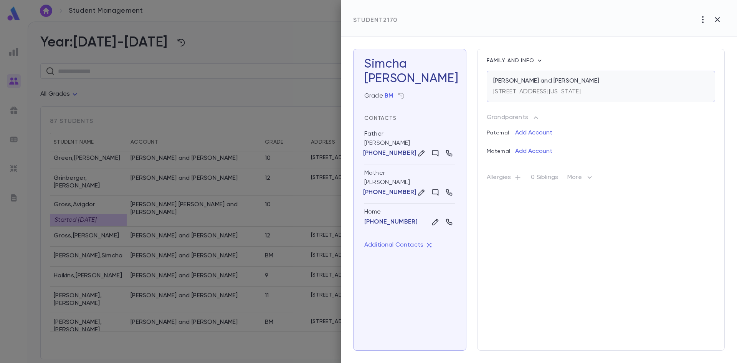
click at [533, 92] on p "35 Garfield Street, Lakewood NEW JERSEY 08701" at bounding box center [538, 92] width 88 height 8
click at [149, 175] on div at bounding box center [368, 181] width 737 height 363
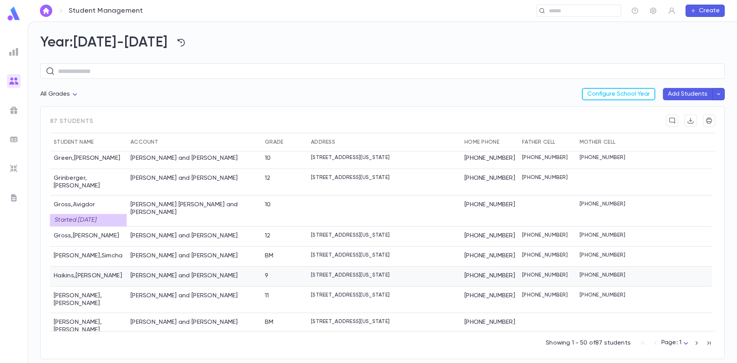
click at [136, 272] on div "Haikins, Moshe and Penina" at bounding box center [185, 276] width 108 height 8
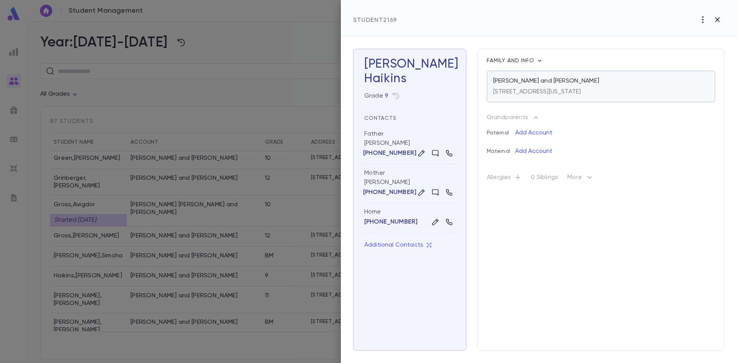
click at [542, 90] on p "40 East 13th Street, Lakewood NEW JERSEY 08701" at bounding box center [538, 92] width 88 height 8
click at [144, 233] on div at bounding box center [368, 181] width 737 height 363
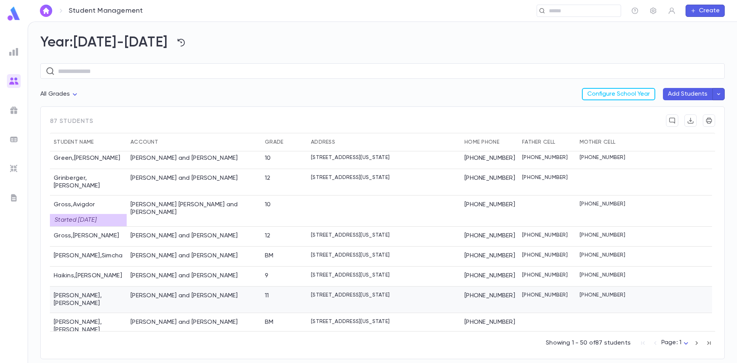
click at [123, 287] on div "Haller , Yisroel Chaim" at bounding box center [88, 300] width 77 height 26
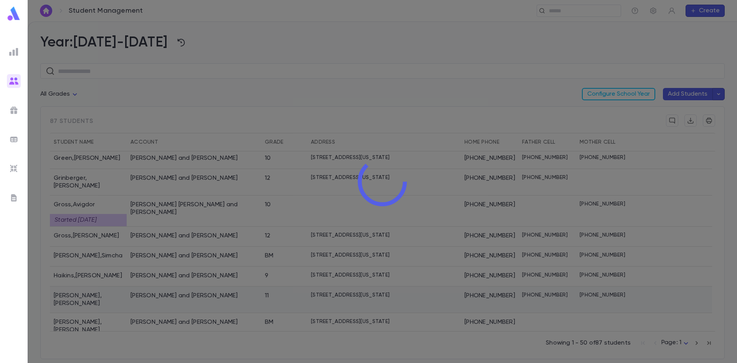
click at [123, 277] on div at bounding box center [383, 181] width 710 height 363
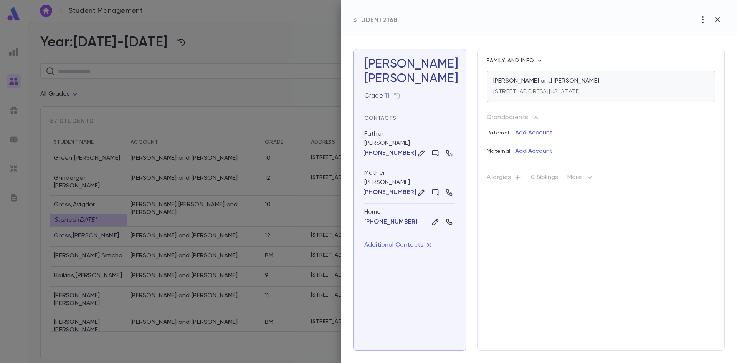
click at [581, 90] on p "37 Seapoint Drive, Lakewood NEW JERSEY 08701" at bounding box center [538, 92] width 88 height 8
click at [166, 288] on div at bounding box center [368, 181] width 737 height 363
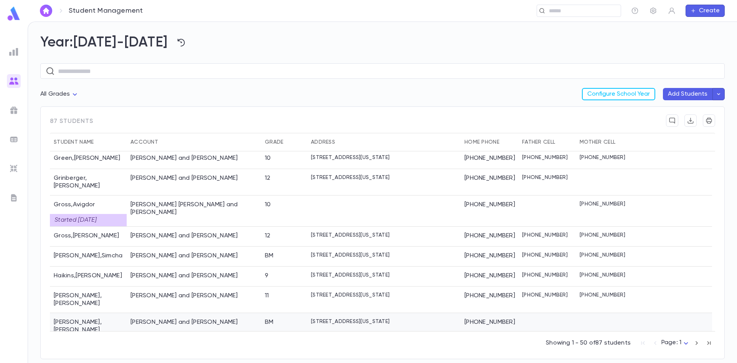
click at [165, 313] on div "Hess, Eliyahu and Miriam" at bounding box center [194, 326] width 134 height 26
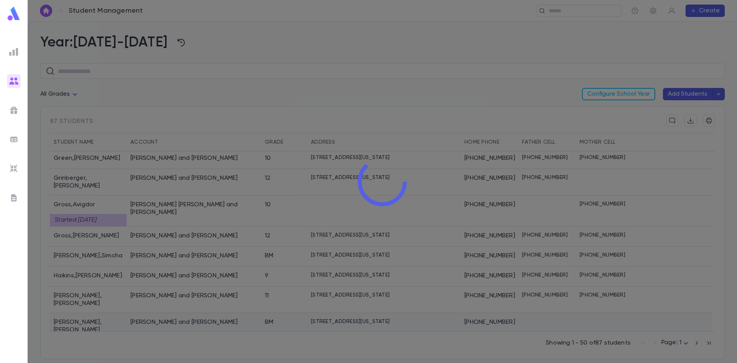
click at [165, 291] on div at bounding box center [383, 181] width 710 height 363
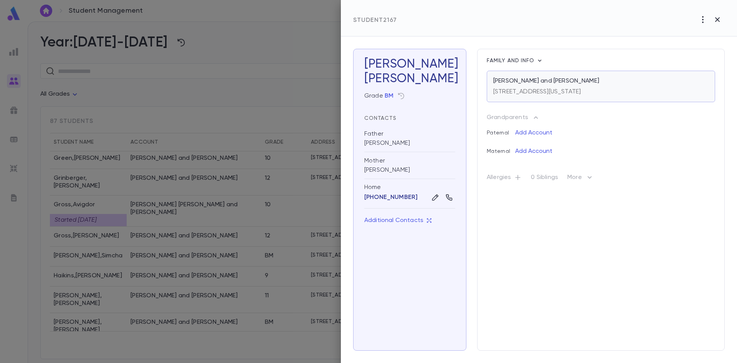
click at [581, 81] on div "Hess, Eliyahu and Miriam" at bounding box center [601, 81] width 215 height 8
click at [85, 315] on div at bounding box center [368, 181] width 737 height 363
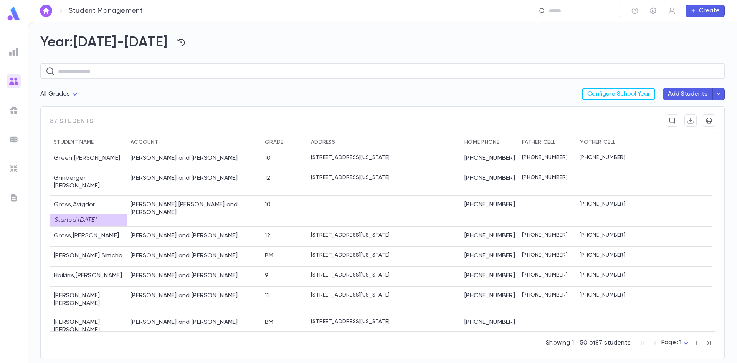
click at [85, 340] on div "Hess , Eliyahu" at bounding box center [88, 350] width 77 height 20
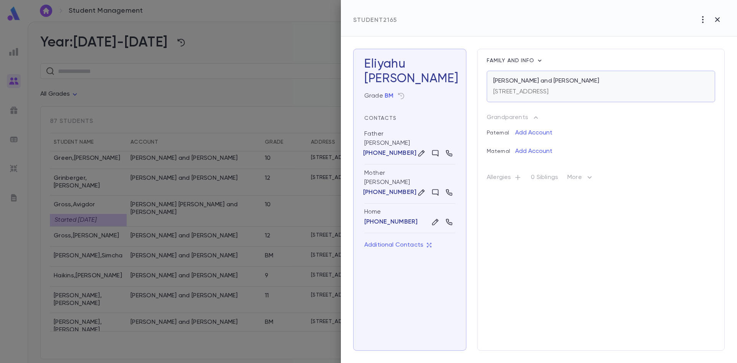
click at [549, 94] on p "107 Rosebank Street, Lakewood NJ 08701" at bounding box center [522, 92] width 56 height 8
click at [121, 222] on div at bounding box center [368, 181] width 737 height 363
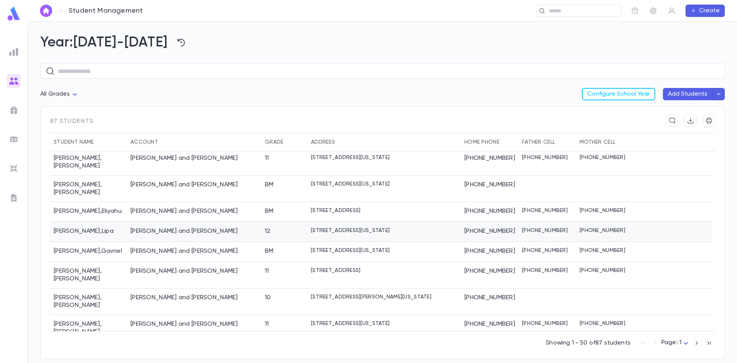
scroll to position [730, 0]
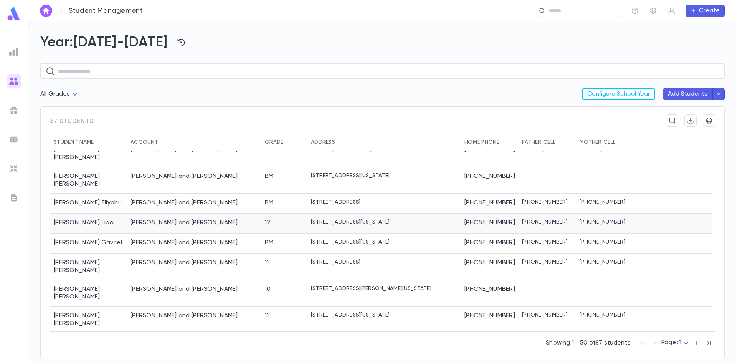
click at [124, 214] on div "Hess , Lipa" at bounding box center [88, 224] width 77 height 20
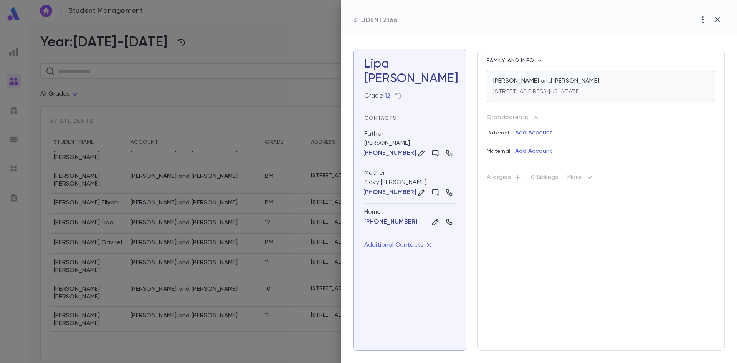
click at [567, 77] on div "Hess, Moshe and Slovy 25 Sherwood Drive, Lakewood NEW JERSEY 08701" at bounding box center [601, 86] width 229 height 31
click at [115, 263] on div at bounding box center [368, 181] width 737 height 363
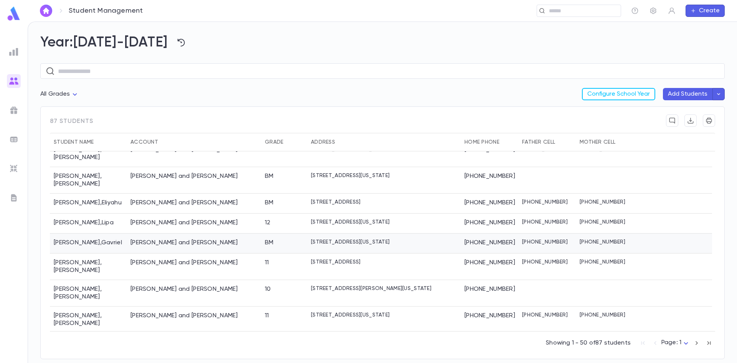
click at [169, 239] on div "Hilman, Dovid and Elisheva" at bounding box center [185, 243] width 108 height 8
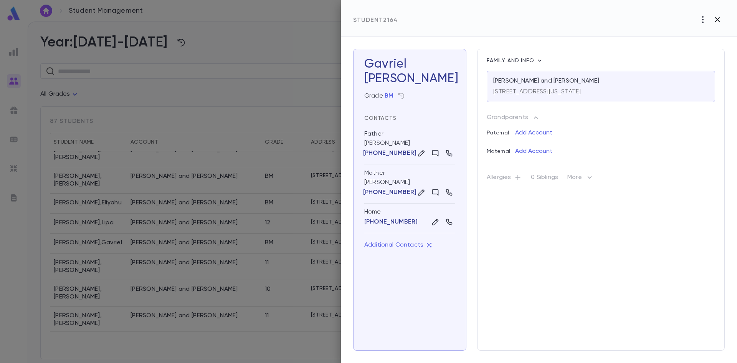
click at [718, 19] on icon "button" at bounding box center [717, 19] width 5 height 5
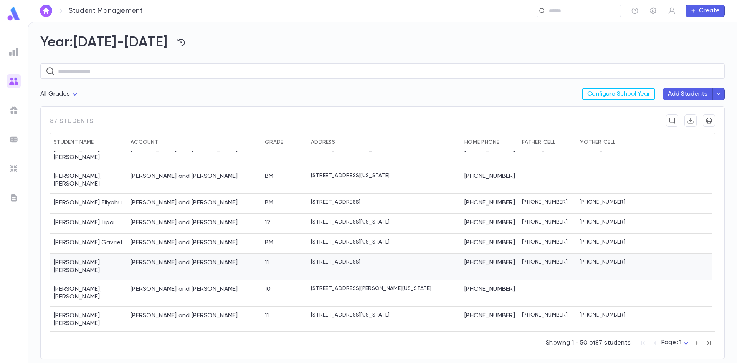
click at [156, 259] on div "Jacobovits, Yosef and Tovah" at bounding box center [185, 263] width 108 height 8
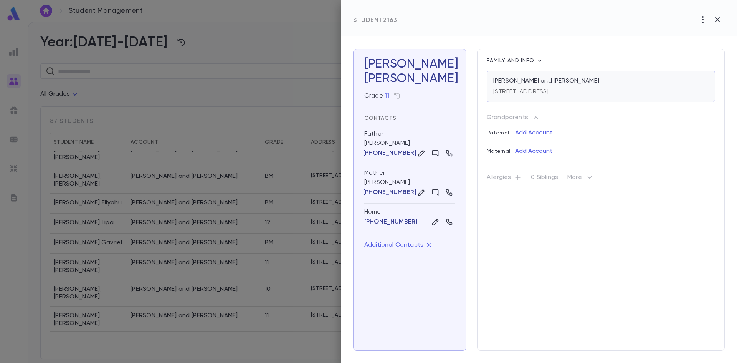
click at [563, 76] on div "Jacobovits, Yosef and Tovah 22 Empire Lane, Lakewood NJ 08701" at bounding box center [601, 86] width 229 height 31
click at [146, 270] on div at bounding box center [368, 181] width 737 height 363
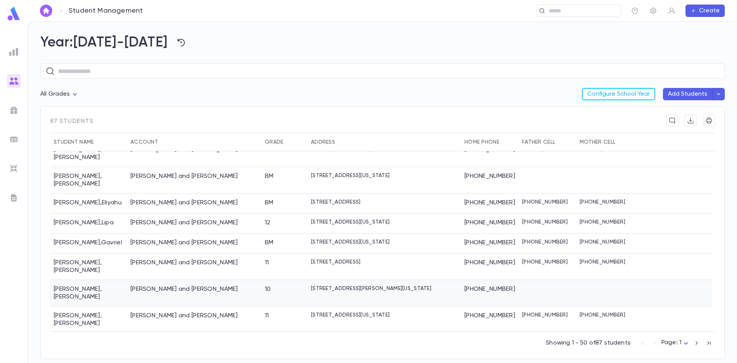
click at [146, 285] on div "Kalatsky, Dovid and Rivky" at bounding box center [185, 289] width 108 height 8
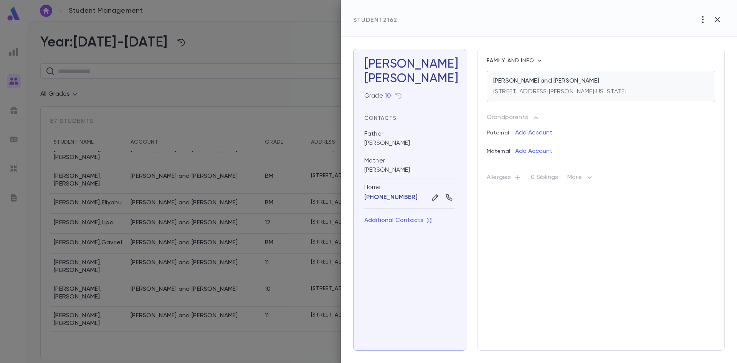
click at [524, 84] on p "Kalatsky, Dovid and Rivky" at bounding box center [547, 81] width 106 height 8
click at [154, 232] on div at bounding box center [368, 181] width 737 height 363
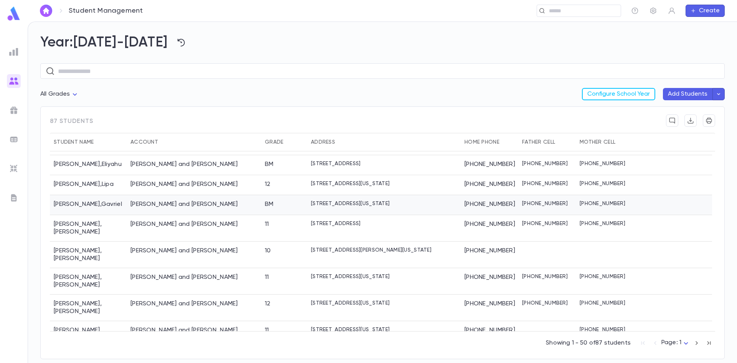
scroll to position [807, 0]
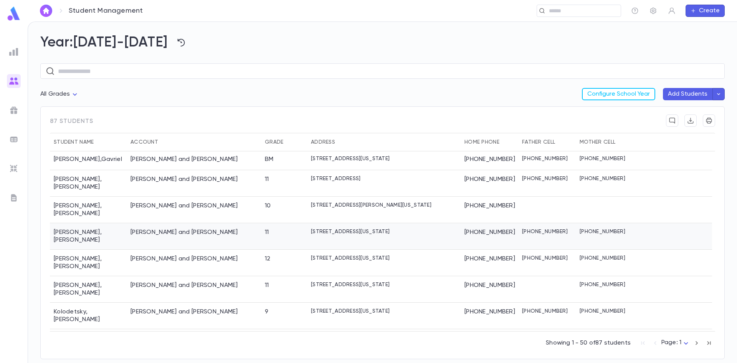
click at [156, 223] on div "Kasten, Yosaif Eliyohu and Etel" at bounding box center [194, 236] width 134 height 26
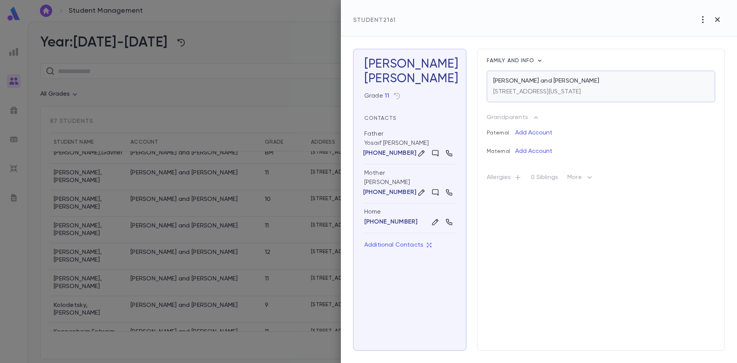
click at [526, 89] on p "838 Hearthstone Drive, Lakewood NEW JERSEY 08701" at bounding box center [538, 92] width 88 height 8
click at [125, 242] on div at bounding box center [368, 181] width 737 height 363
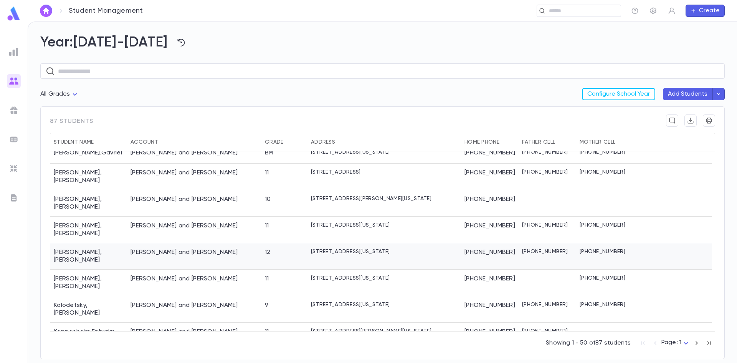
click at [125, 243] on div "Klahr , Yaakov" at bounding box center [88, 256] width 77 height 26
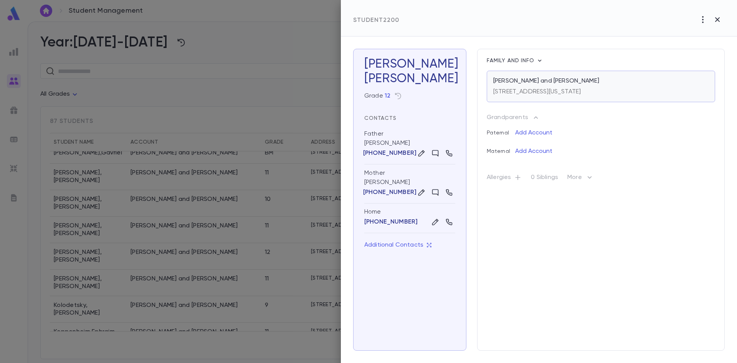
click at [558, 83] on p "Klahr, Avrohom and Sara" at bounding box center [547, 81] width 106 height 8
click at [123, 264] on div at bounding box center [368, 181] width 737 height 363
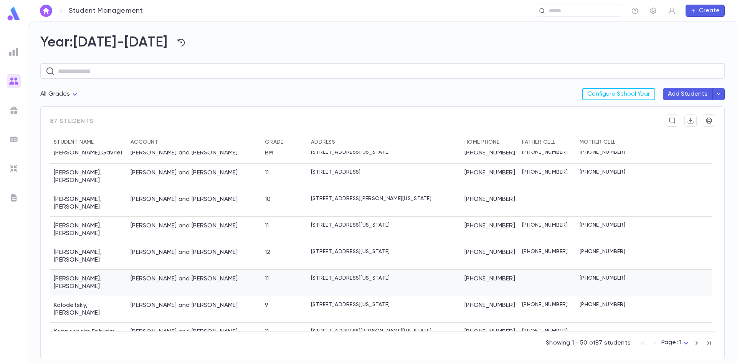
click at [122, 270] on div "Kohn , Chaim Pinchos" at bounding box center [88, 283] width 77 height 26
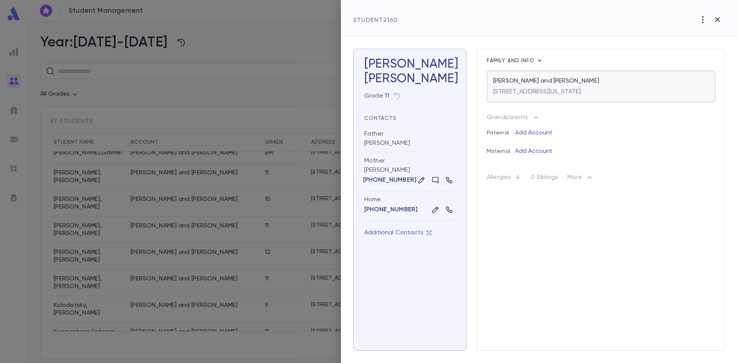
click at [525, 84] on p "Kohn, Yaakov and Tzippy" at bounding box center [547, 81] width 106 height 8
click at [126, 278] on div at bounding box center [368, 181] width 737 height 363
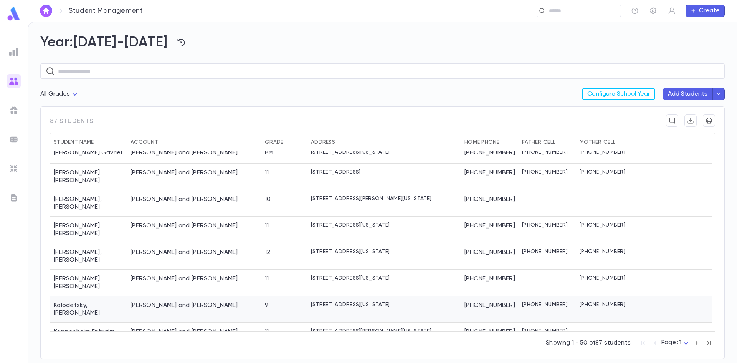
click at [126, 296] on div "Kolodetsky , Menachem" at bounding box center [88, 309] width 77 height 26
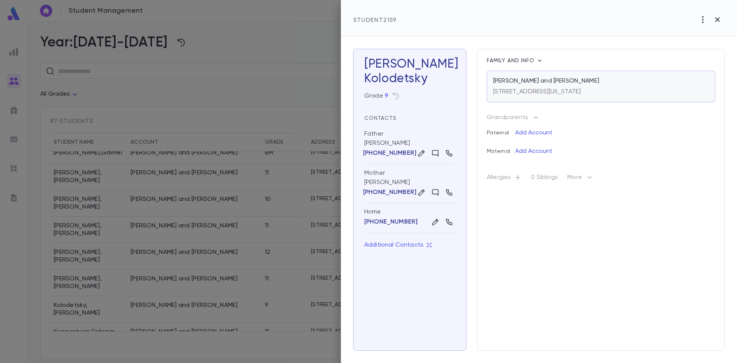
click at [528, 87] on div "27 East 7th Street, Lakewood NEW JERSEY 08701" at bounding box center [538, 90] width 88 height 11
click at [143, 273] on div at bounding box center [368, 181] width 737 height 363
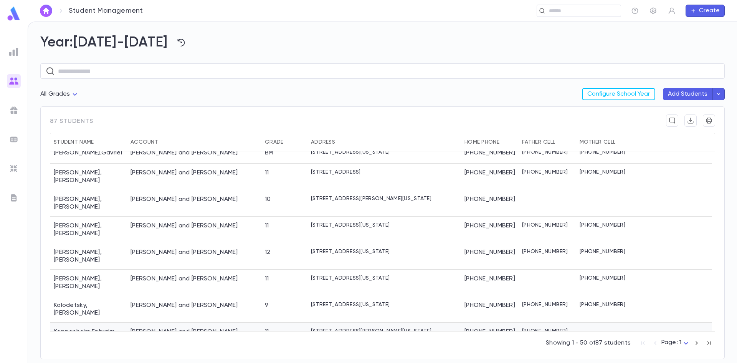
click at [136, 328] on div "Koppenheim, Yaakov and Chana Esther" at bounding box center [185, 332] width 108 height 8
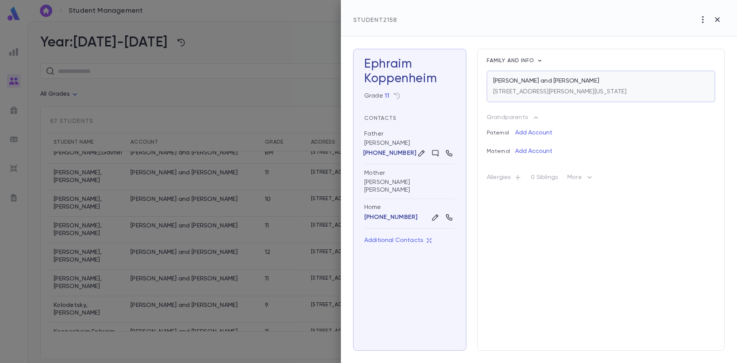
click at [626, 86] on div "1219 Clifton Avenue, Lakewood NEW JERSEY 08701" at bounding box center [560, 90] width 133 height 11
click at [107, 317] on div at bounding box center [368, 181] width 737 height 363
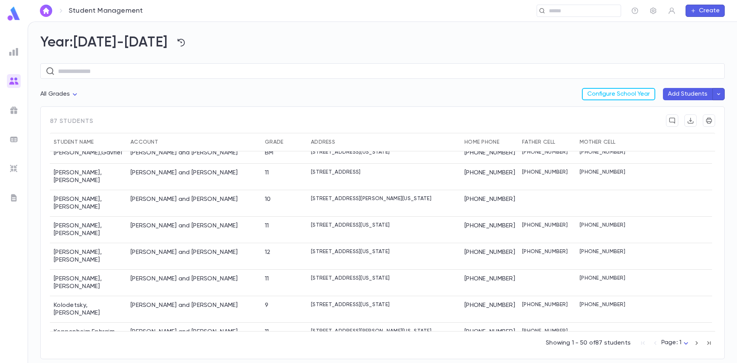
click at [107, 343] on div "Lapidot , Naftoli" at bounding box center [88, 356] width 77 height 26
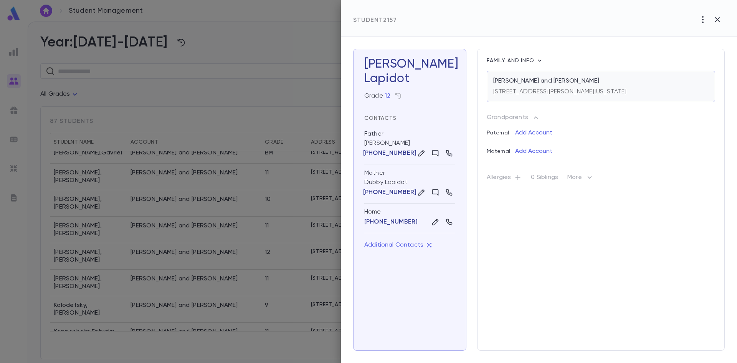
click at [606, 92] on p "31 Flannery Avenue, Lakewood NEW JERSEY 08701" at bounding box center [560, 92] width 133 height 8
click at [106, 299] on div at bounding box center [368, 181] width 737 height 363
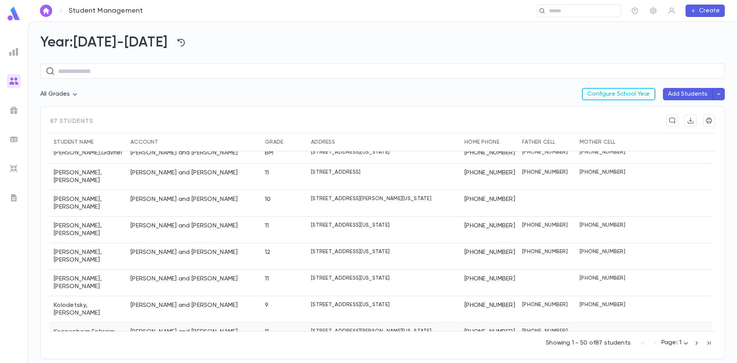
click at [106, 323] on div "Koppenheim , Ephraim" at bounding box center [88, 333] width 77 height 20
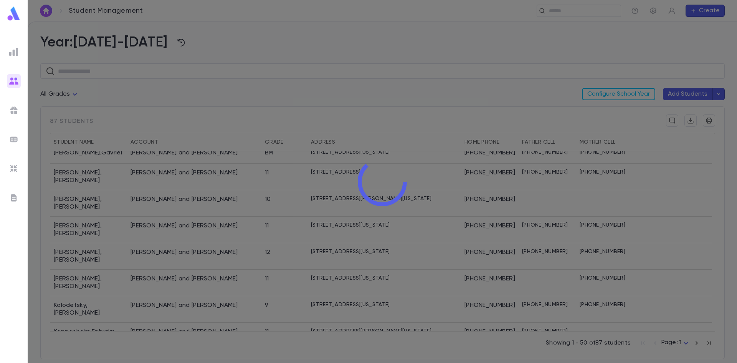
click at [106, 299] on div at bounding box center [383, 181] width 710 height 363
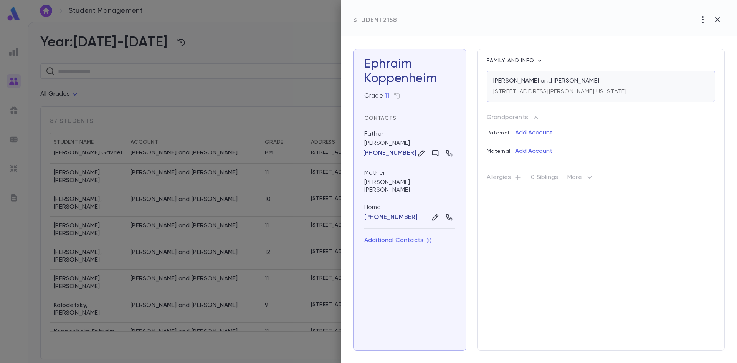
click at [588, 76] on div "Koppenheim, Yaakov and Chana Esther 1219 Clifton Avenue, Lakewood New Jersey 08…" at bounding box center [601, 86] width 229 height 31
click at [144, 296] on div at bounding box center [368, 181] width 737 height 363
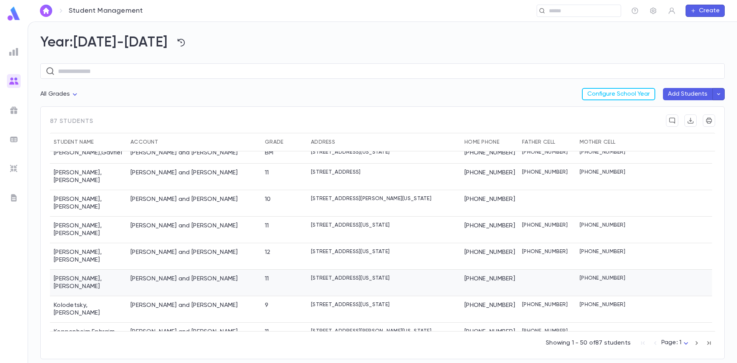
click at [156, 275] on div "Kohn, Yaakov and Tzippy" at bounding box center [185, 279] width 108 height 8
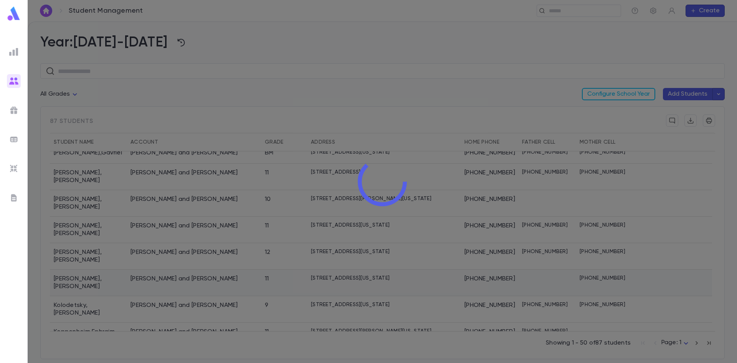
click at [156, 262] on div at bounding box center [383, 181] width 710 height 363
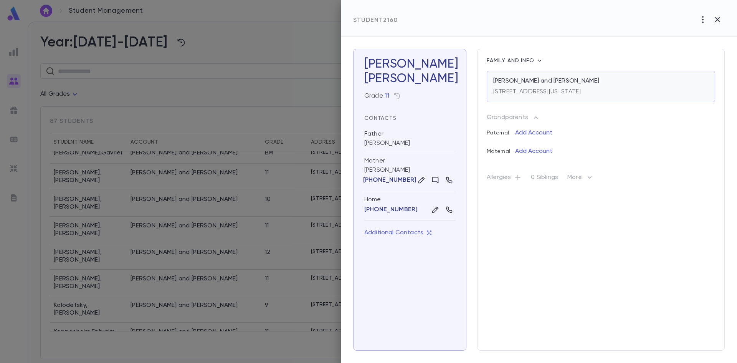
click at [504, 81] on p "Kohn, Yaakov and Tzippy" at bounding box center [547, 81] width 106 height 8
click at [135, 222] on div at bounding box center [368, 181] width 737 height 363
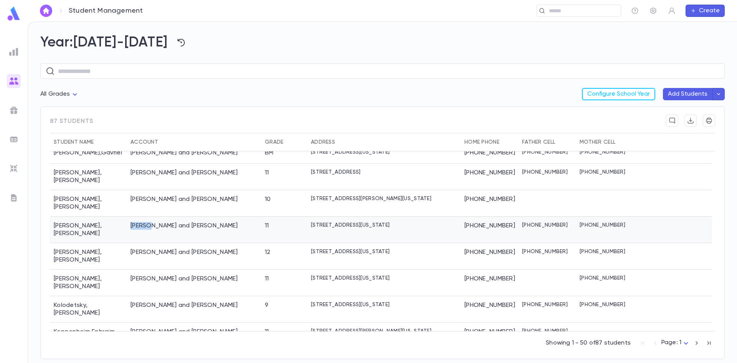
click at [135, 222] on div "Kasten, Yosaif Eliyohu and Etel" at bounding box center [194, 230] width 134 height 26
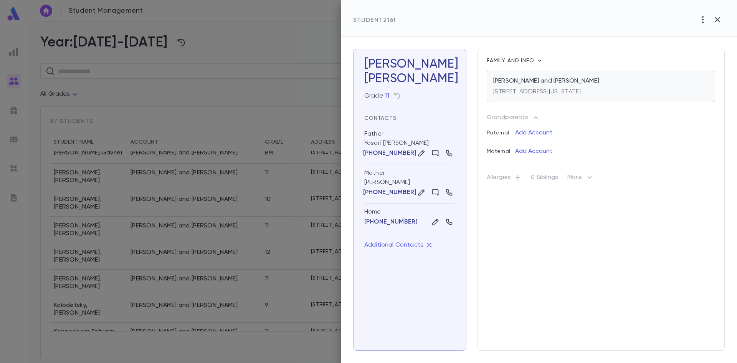
click at [578, 81] on p "Kasten, Yosaif Eliyohu and Etel" at bounding box center [547, 81] width 106 height 8
click at [540, 86] on div "838 Hearthstone Drive, Lakewood New Jersey 08701" at bounding box center [538, 90] width 88 height 11
click at [169, 280] on div at bounding box center [368, 181] width 737 height 363
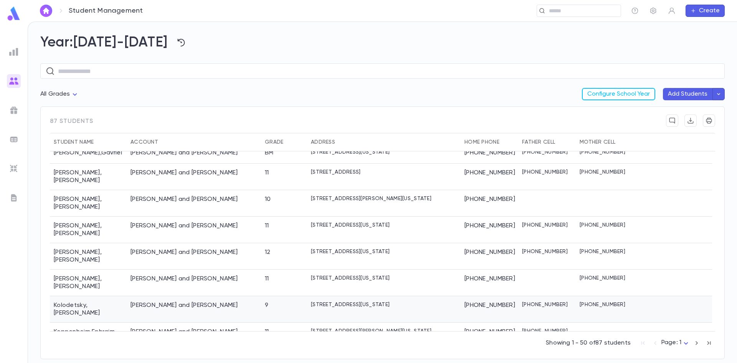
scroll to position [825, 0]
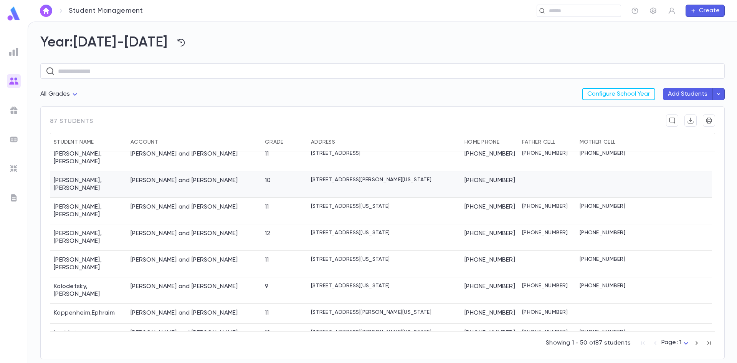
click at [176, 177] on div "Kalatsky, Dovid and Rivky" at bounding box center [185, 181] width 108 height 8
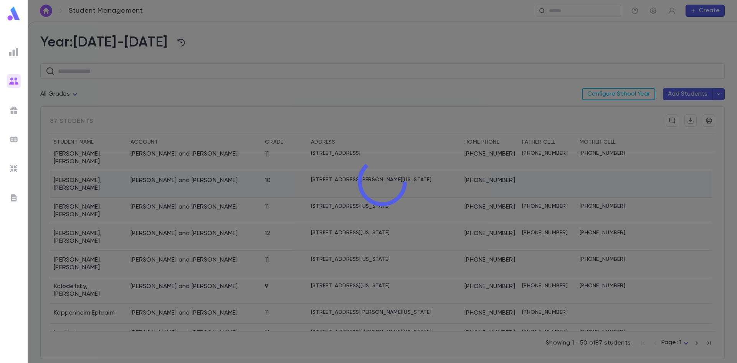
click at [176, 171] on div at bounding box center [383, 181] width 710 height 363
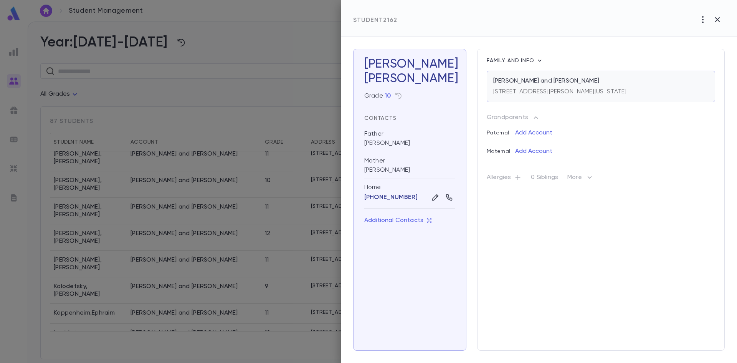
click at [553, 86] on div "287 Dewey Avenue, Lakewood New Jersey 08701" at bounding box center [560, 90] width 133 height 11
click at [194, 195] on div at bounding box center [368, 181] width 737 height 363
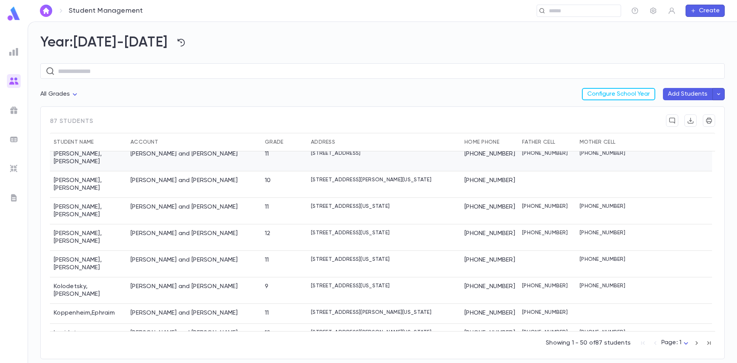
click at [182, 159] on div "Jacobovits, Yosef and Tovah" at bounding box center [194, 158] width 134 height 26
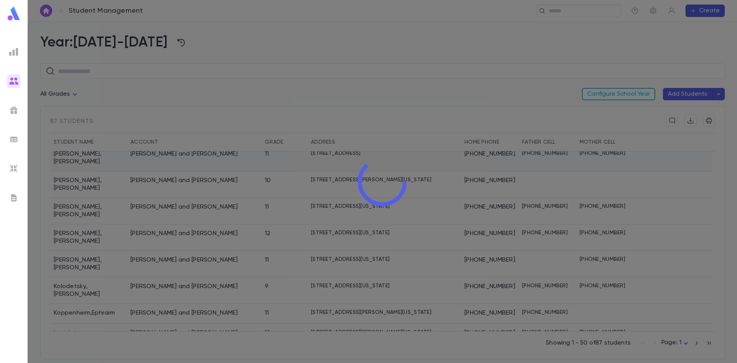
click at [182, 159] on div at bounding box center [383, 181] width 710 height 363
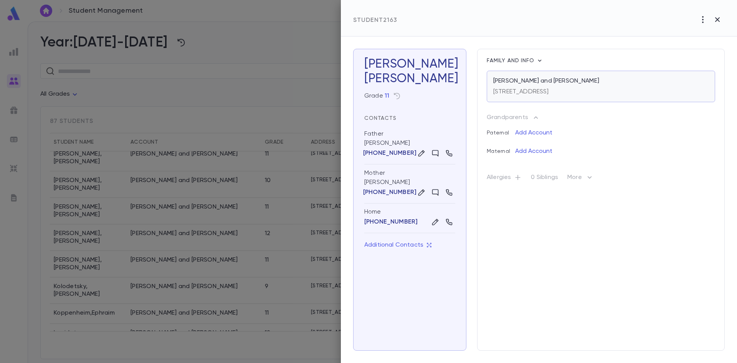
click at [546, 91] on p "22 Empire Lane, Lakewood NJ 08701" at bounding box center [522, 92] width 56 height 8
click at [197, 217] on div at bounding box center [368, 181] width 737 height 363
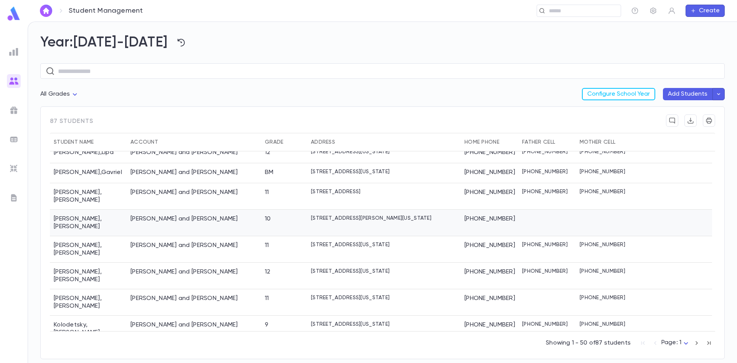
scroll to position [749, 0]
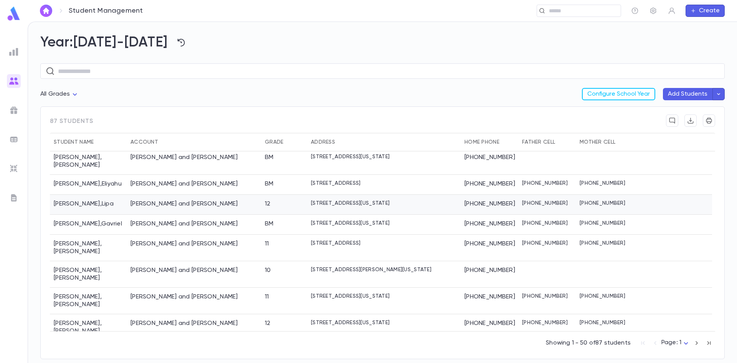
click at [211, 195] on div "Hess, Moshe and Slovy" at bounding box center [194, 205] width 134 height 20
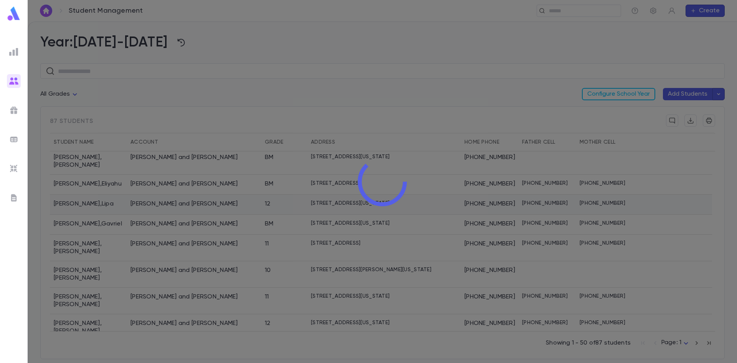
click at [211, 193] on div at bounding box center [383, 181] width 710 height 363
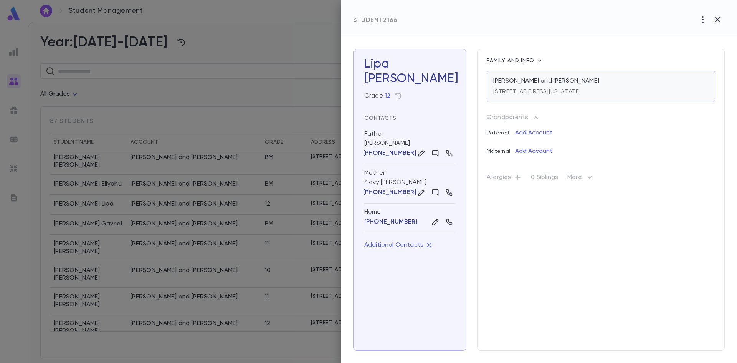
click at [510, 85] on p "Hess, Moshe and Slovy" at bounding box center [547, 81] width 106 height 8
click at [176, 199] on div at bounding box center [368, 181] width 737 height 363
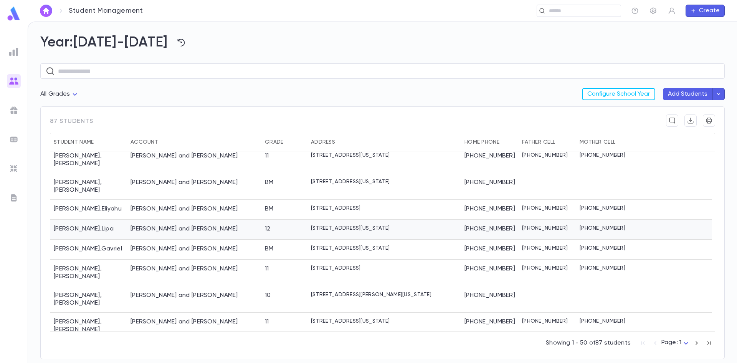
scroll to position [710, 0]
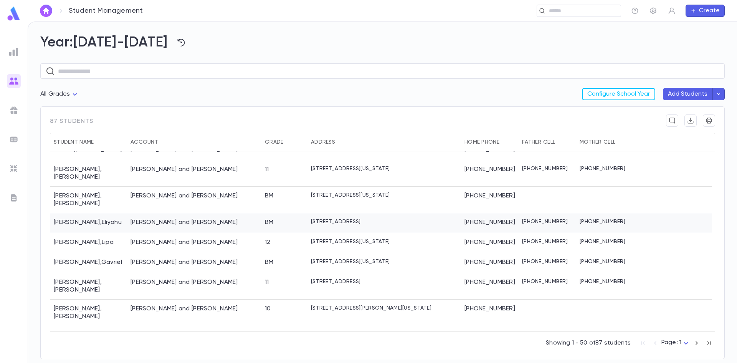
click at [176, 219] on div "Hess, Zev and Chayala" at bounding box center [185, 223] width 108 height 8
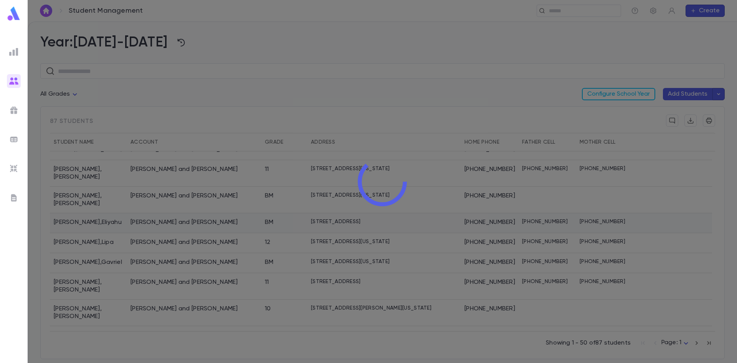
click at [176, 207] on div at bounding box center [383, 181] width 710 height 363
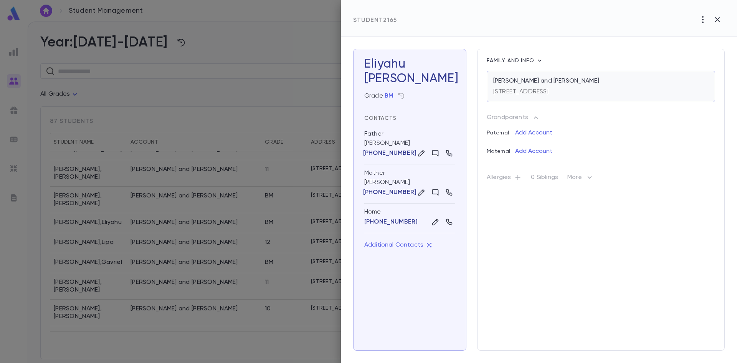
click at [549, 90] on p "107 Rosebank Street, Lakewood NJ 08701" at bounding box center [522, 92] width 56 height 8
click at [175, 212] on div at bounding box center [368, 181] width 737 height 363
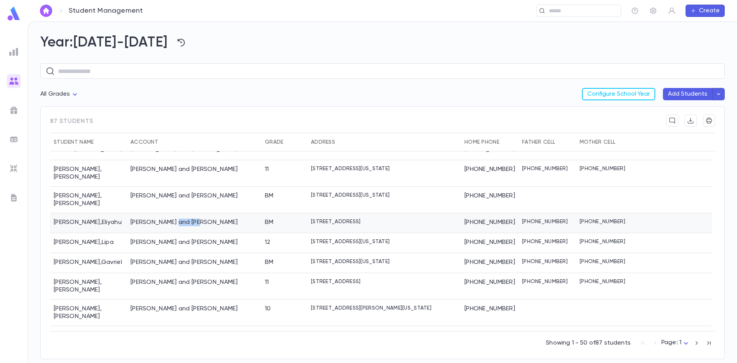
click at [175, 219] on div "Hess, Zev and Chayala" at bounding box center [185, 223] width 108 height 8
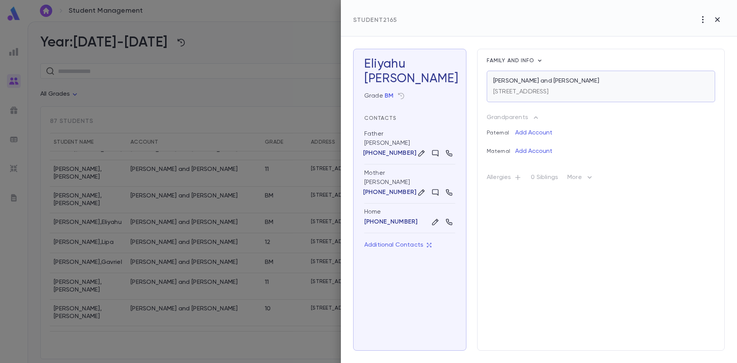
click at [549, 88] on p "107 Rosebank Street, Lakewood NJ 08701" at bounding box center [522, 92] width 56 height 8
click at [190, 189] on div at bounding box center [368, 181] width 737 height 363
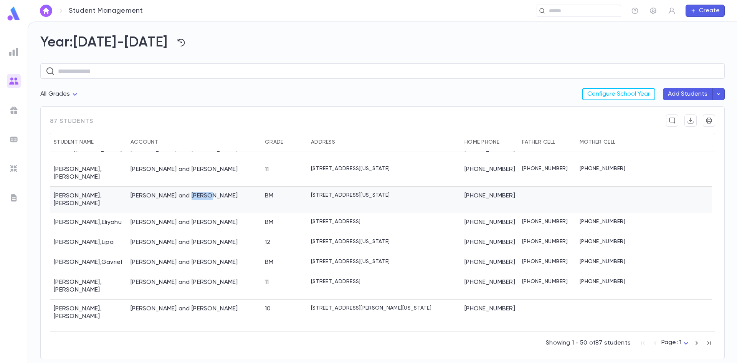
click at [190, 192] on div "Hess, Eliyahu and Miriam" at bounding box center [185, 196] width 108 height 8
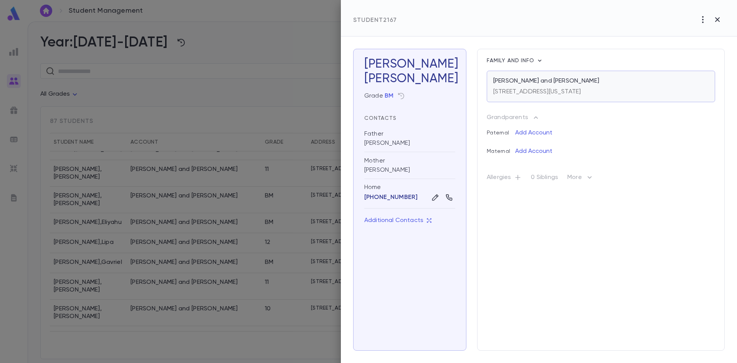
click at [527, 89] on p "149 Hollywood Avenue, Lakewood New Jersey 08701" at bounding box center [538, 92] width 88 height 8
click at [172, 197] on div at bounding box center [368, 181] width 737 height 363
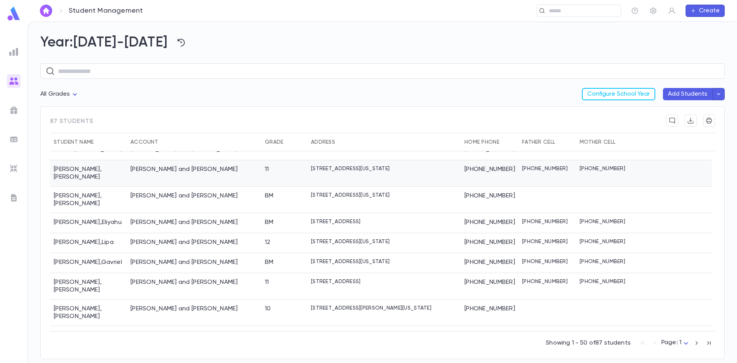
click at [179, 173] on div "Haller, Eliezer and Yocheved" at bounding box center [194, 173] width 134 height 26
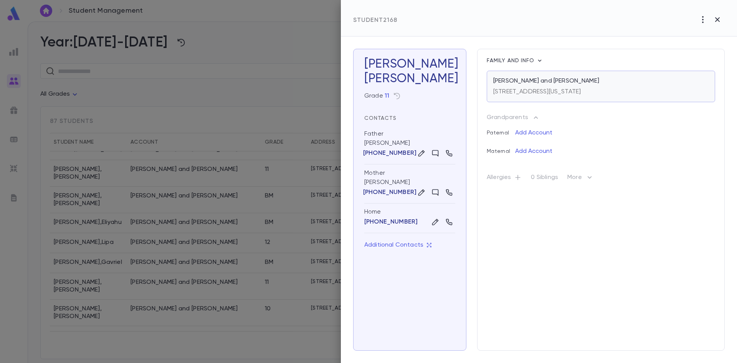
click at [533, 90] on p "37 Seapoint Drive, Lakewood New Jersey 08701" at bounding box center [538, 92] width 88 height 8
click at [167, 174] on div at bounding box center [368, 181] width 737 height 363
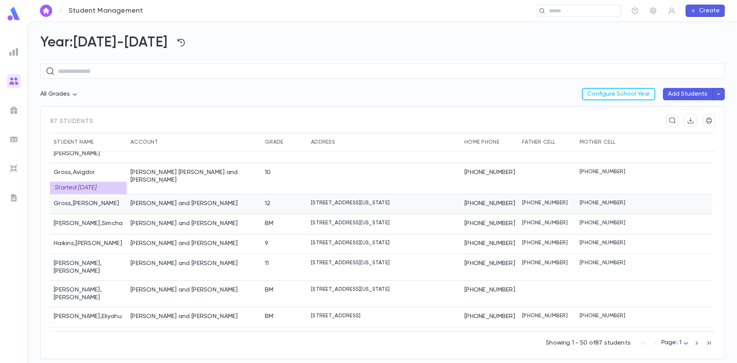
scroll to position [633, 0]
click at [172, 200] on div "[PERSON_NAME] and [PERSON_NAME]" at bounding box center [185, 204] width 108 height 8
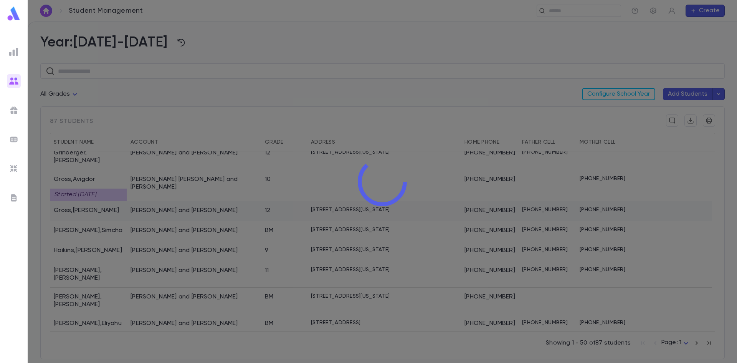
click at [172, 197] on div at bounding box center [383, 181] width 710 height 363
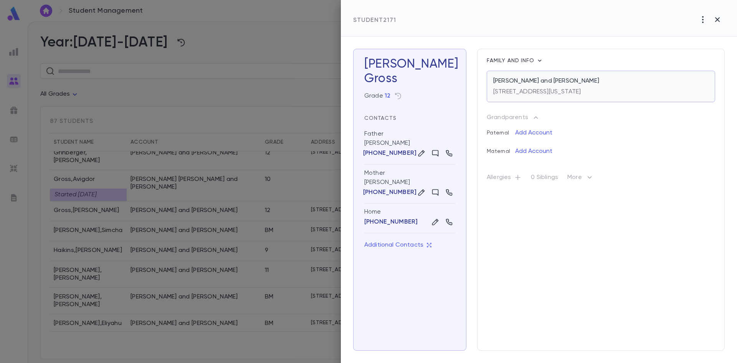
click at [542, 91] on p "[STREET_ADDRESS][US_STATE]" at bounding box center [538, 92] width 88 height 8
click at [157, 178] on div at bounding box center [368, 181] width 737 height 363
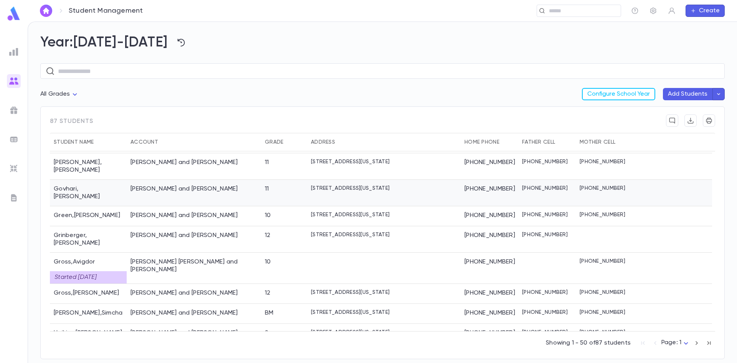
scroll to position [556, 0]
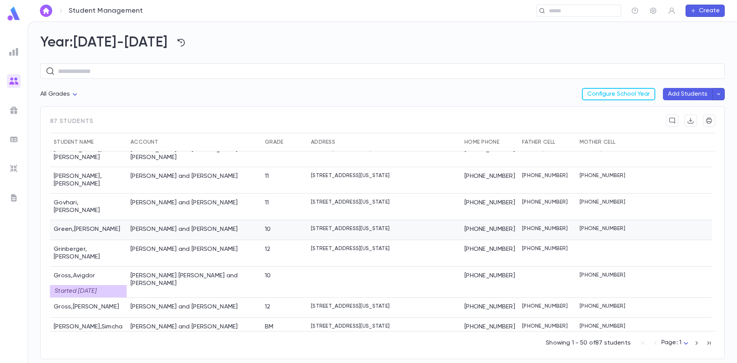
click at [172, 225] on div "Green, Shloime and Gitty" at bounding box center [185, 229] width 108 height 8
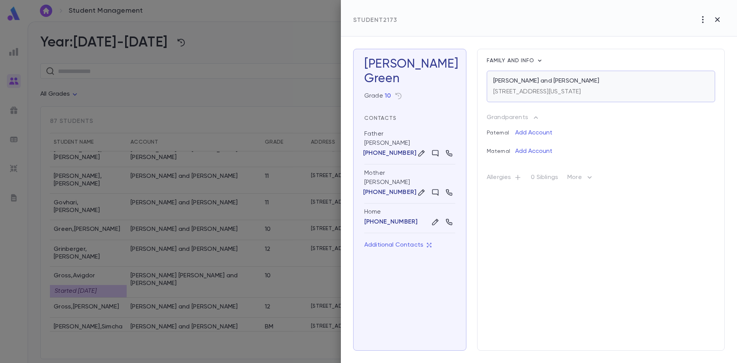
click at [528, 97] on div "Green, Shloime and Gitty 410 Eighth Street, Lakewood New Jersey 08701" at bounding box center [601, 86] width 229 height 31
click at [140, 187] on div at bounding box center [368, 181] width 737 height 363
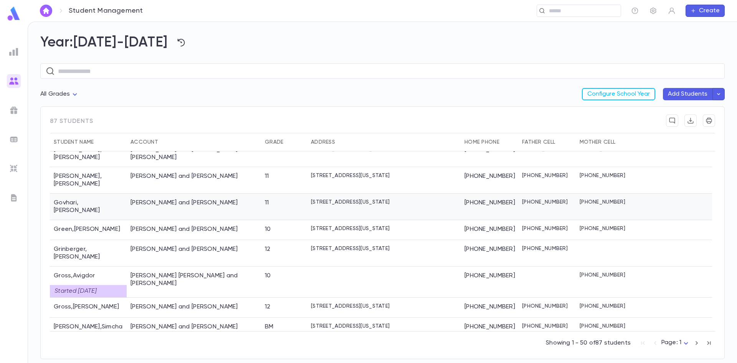
click at [140, 194] on div "Govhari, Mordechai and Dorit" at bounding box center [194, 207] width 134 height 26
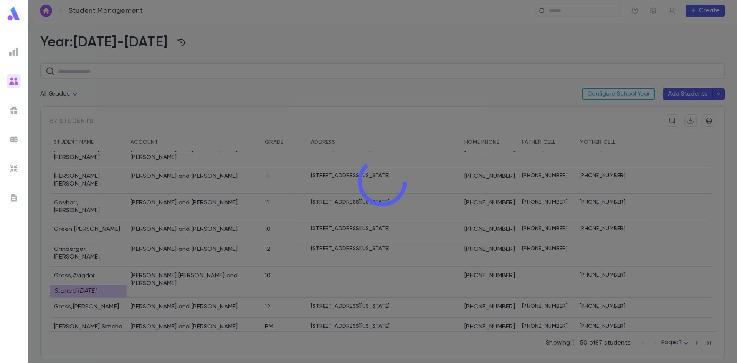
click at [140, 187] on div at bounding box center [383, 181] width 710 height 363
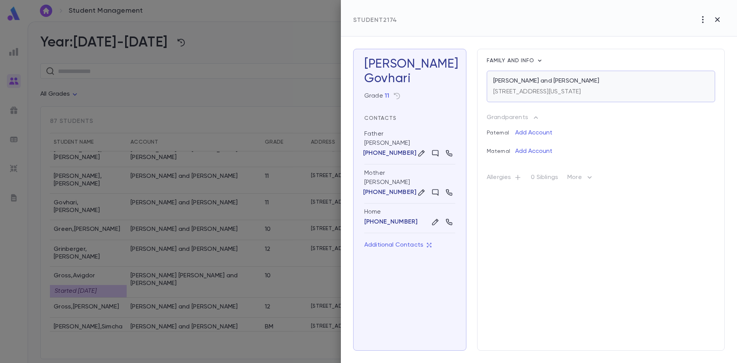
click at [542, 88] on div "33 Kedma Drive, Lakewood New Jersey 08701" at bounding box center [538, 90] width 88 height 11
click at [172, 149] on div at bounding box center [368, 181] width 737 height 363
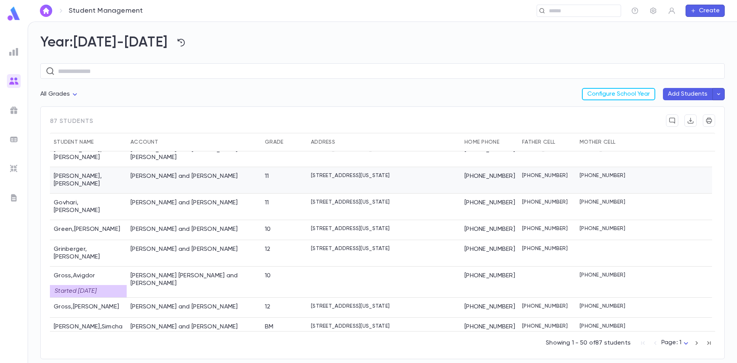
click at [177, 167] on div "Gordon, Dov and Chaya" at bounding box center [194, 180] width 134 height 26
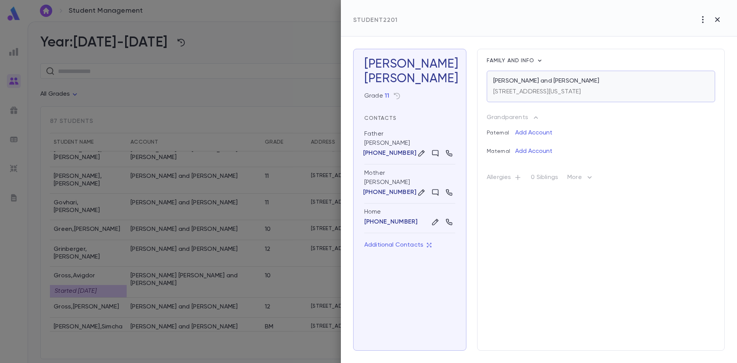
click at [535, 91] on p "123 Ridge Avenue, Unit 1, Lakewood New Jersey 08701" at bounding box center [538, 92] width 88 height 8
click at [119, 199] on div at bounding box center [368, 181] width 737 height 363
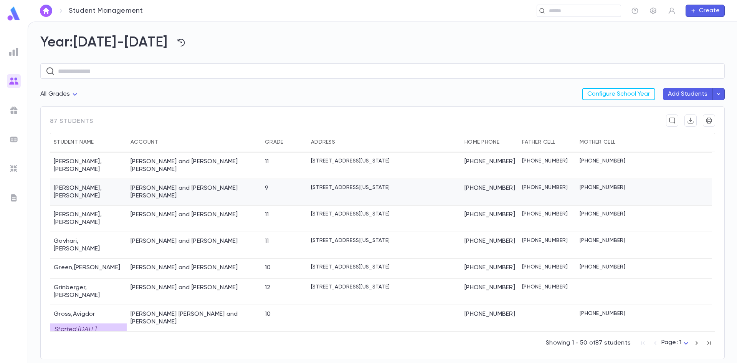
scroll to position [480, 0]
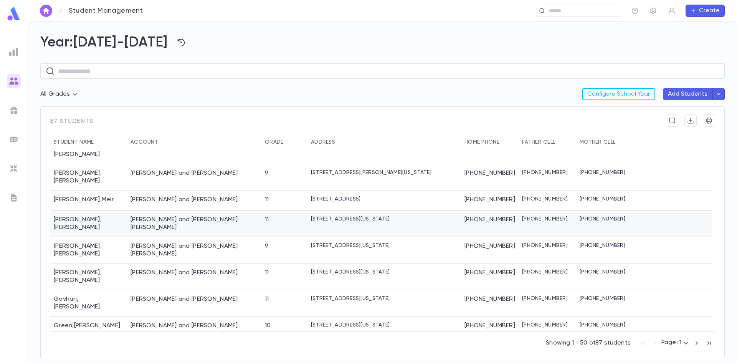
click at [115, 210] on div "Goldblatt , Yaakov" at bounding box center [88, 223] width 77 height 26
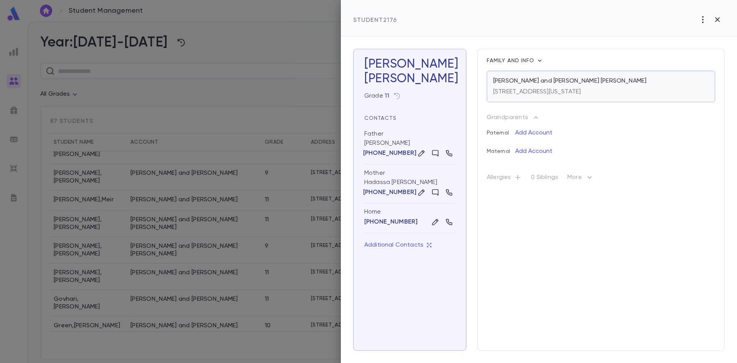
click at [532, 91] on p "356 East County Line Road, Lakewood New Jersey 08701" at bounding box center [538, 92] width 88 height 8
click at [70, 167] on div at bounding box center [368, 181] width 737 height 363
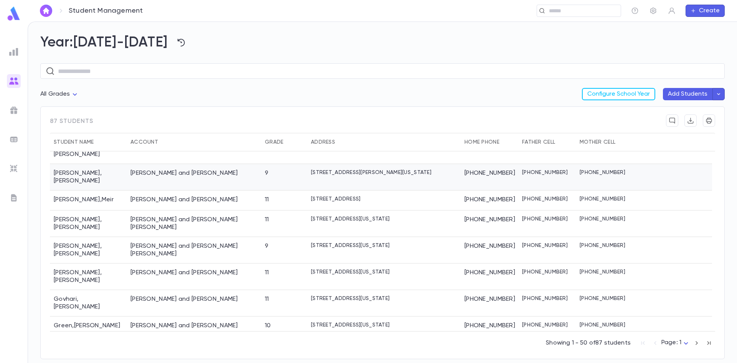
scroll to position [441, 0]
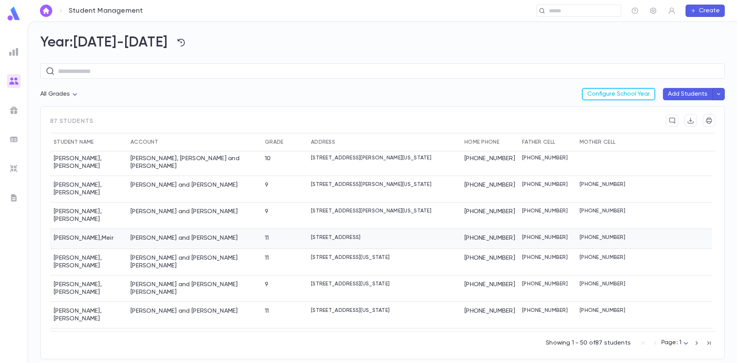
click at [88, 229] on div "Gewirtzman , Meir" at bounding box center [88, 239] width 77 height 20
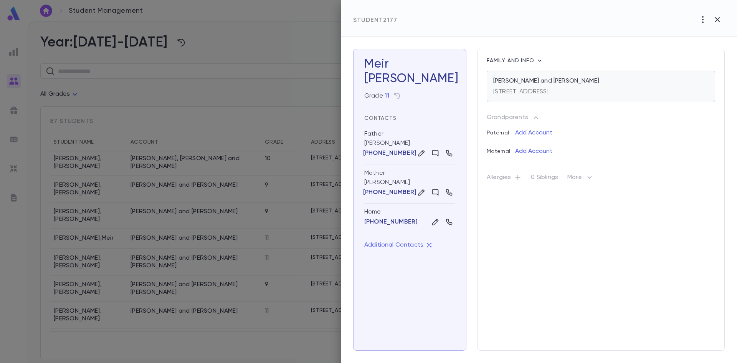
click at [558, 81] on p "Gewirtzman, Yoel and Chavi" at bounding box center [547, 81] width 106 height 8
click at [73, 192] on div at bounding box center [368, 181] width 737 height 363
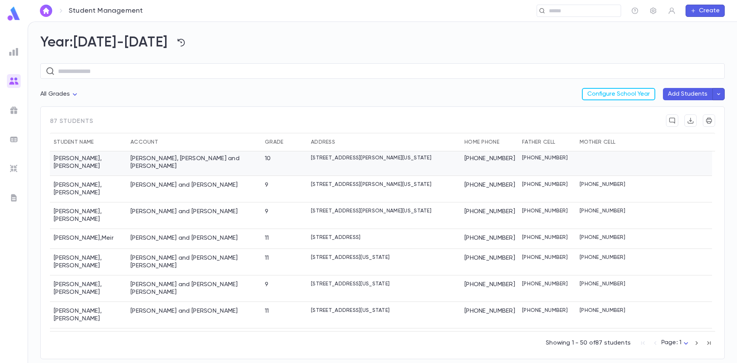
click at [100, 159] on div "Fishman , Efraim" at bounding box center [88, 162] width 77 height 26
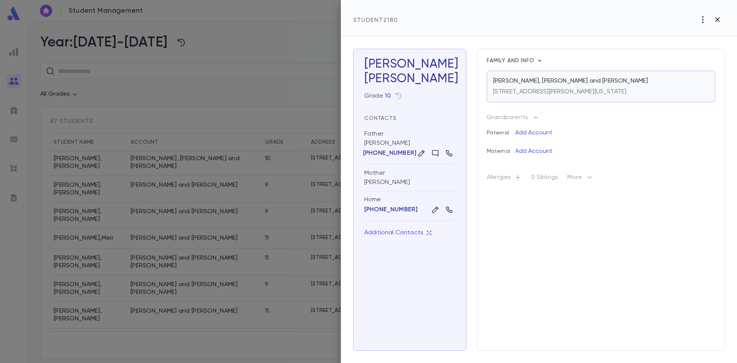
click at [525, 89] on p "325 Lawrence Avenue, Lakewood New Jersey 08701" at bounding box center [560, 92] width 133 height 8
click at [155, 162] on div at bounding box center [368, 181] width 737 height 363
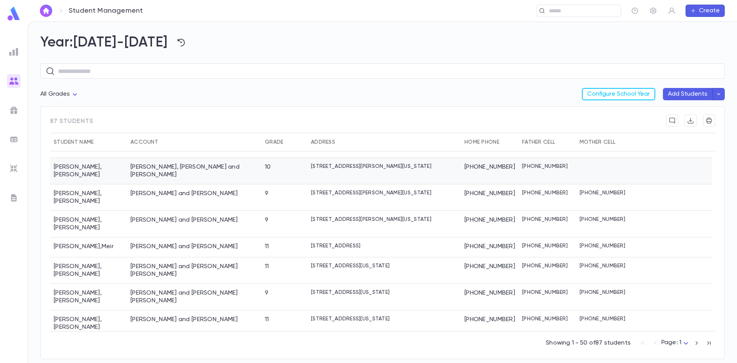
scroll to position [401, 0]
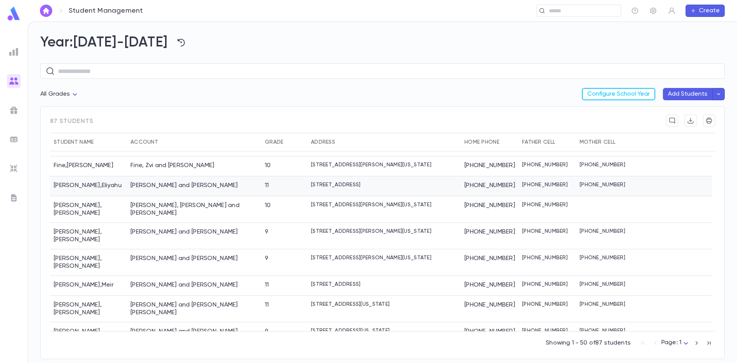
click at [156, 176] on div "Fisher, Shloime and Tova" at bounding box center [194, 186] width 134 height 20
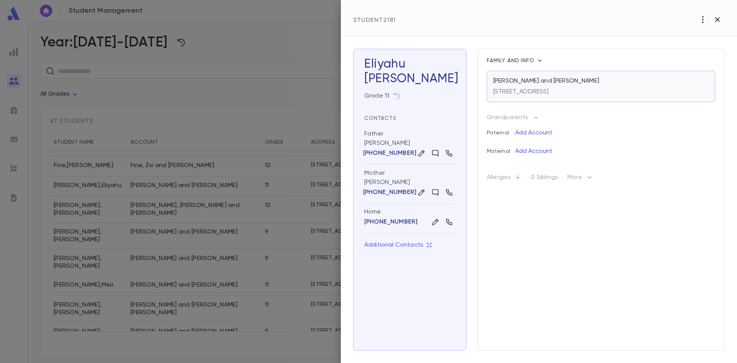
click at [526, 85] on div "236 Ridge Avenue, Lakewood NJ 08701" at bounding box center [522, 90] width 56 height 11
click at [140, 164] on div at bounding box center [368, 181] width 737 height 363
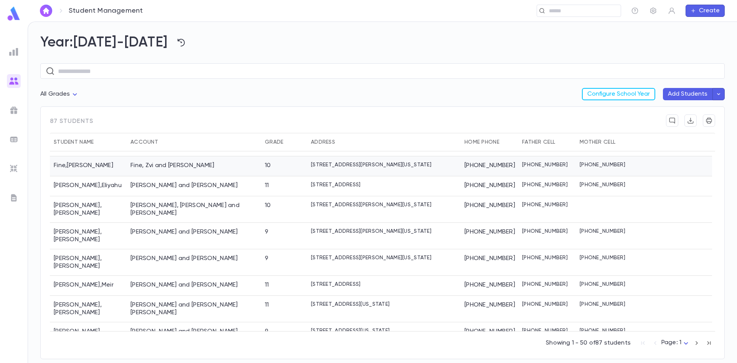
click at [142, 162] on div "Fine, Zvi and Malky" at bounding box center [173, 166] width 84 height 8
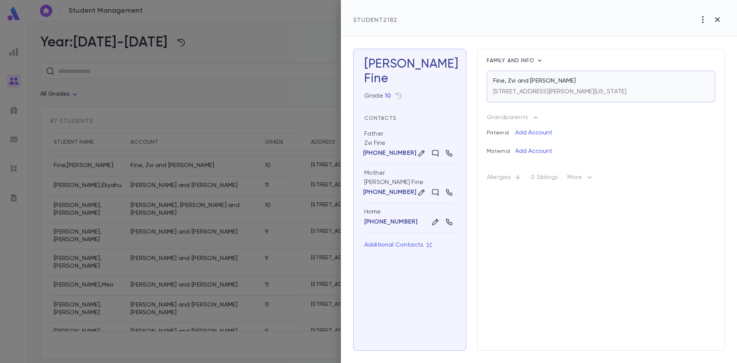
click at [528, 86] on div "33 James Street, Lakewood New Jersey 08701" at bounding box center [560, 90] width 133 height 11
click at [160, 136] on div at bounding box center [368, 181] width 737 height 363
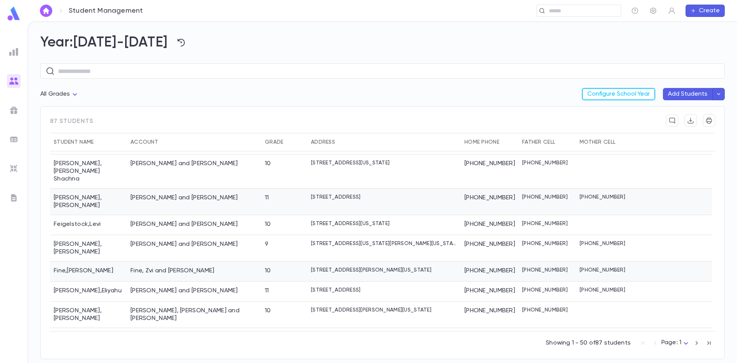
scroll to position [323, 0]
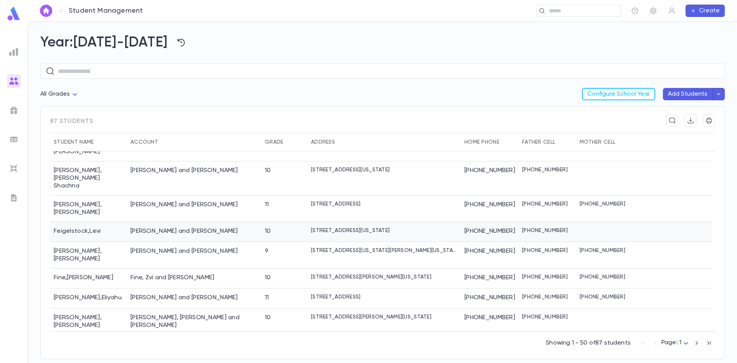
click at [172, 227] on div "Feigelstock, Yeshaya and Nechama Baila" at bounding box center [185, 231] width 108 height 8
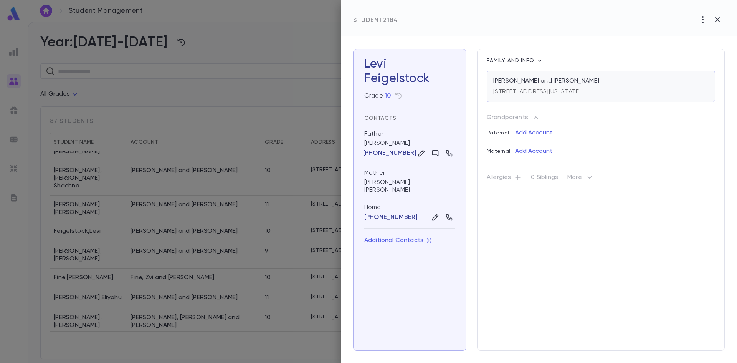
click at [543, 91] on p "366 Laurel Avenue, Lakewood New Jersey 08701" at bounding box center [538, 92] width 88 height 8
click at [152, 150] on div at bounding box center [368, 181] width 737 height 363
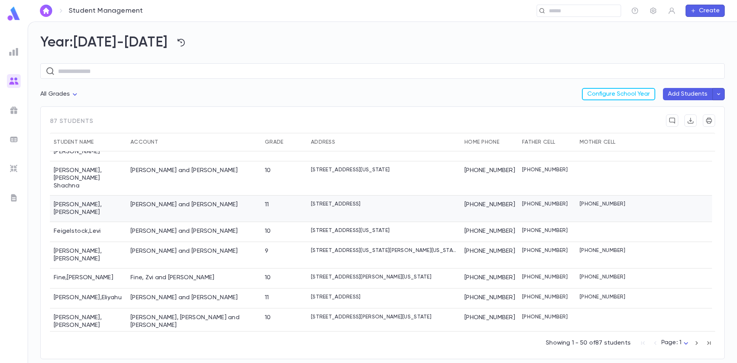
click at [144, 201] on div "Epstein, Sruly and Malkie" at bounding box center [185, 205] width 108 height 8
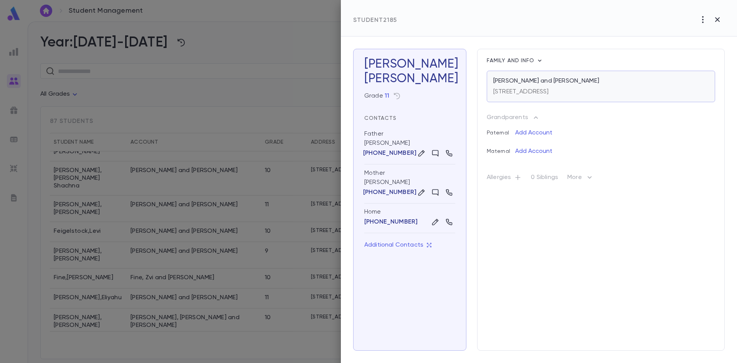
click at [541, 76] on div "Epstein, Sruly and Malkie 252 Arlington Avenue, Lakewood NJ 08701" at bounding box center [601, 86] width 229 height 31
click at [158, 164] on div at bounding box center [368, 181] width 737 height 363
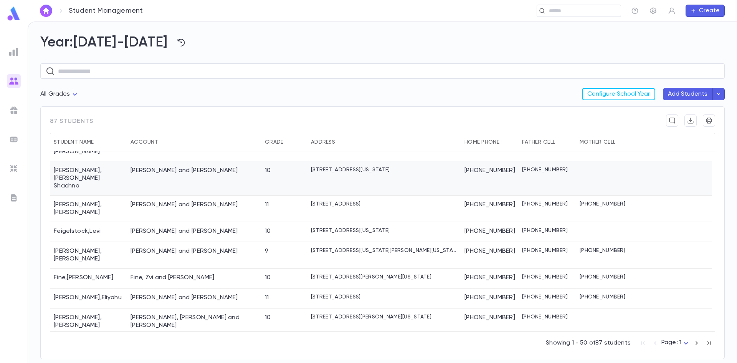
click at [158, 164] on div "Eidelman, Efraim Yaakov and Malka" at bounding box center [194, 178] width 134 height 34
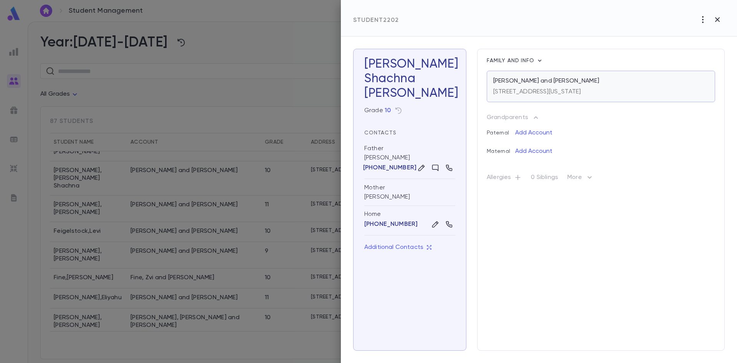
click at [569, 83] on p "Eidelman, Efraim Yaakov and Malka" at bounding box center [547, 81] width 106 height 8
click at [126, 163] on div at bounding box center [368, 181] width 737 height 363
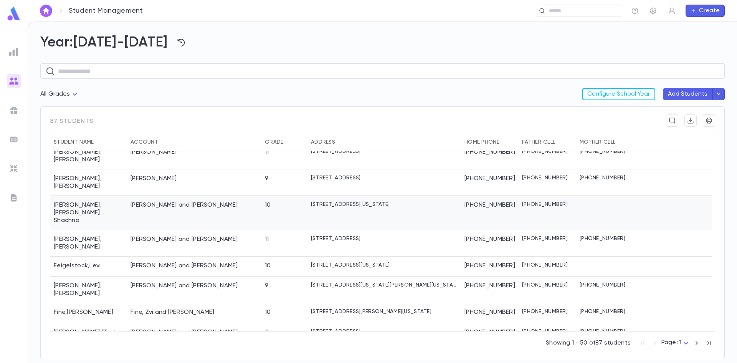
scroll to position [281, 0]
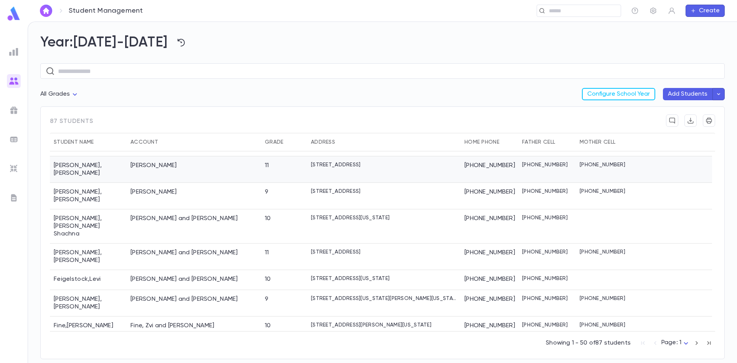
click at [126, 163] on div "Egert , Asher" at bounding box center [88, 169] width 77 height 26
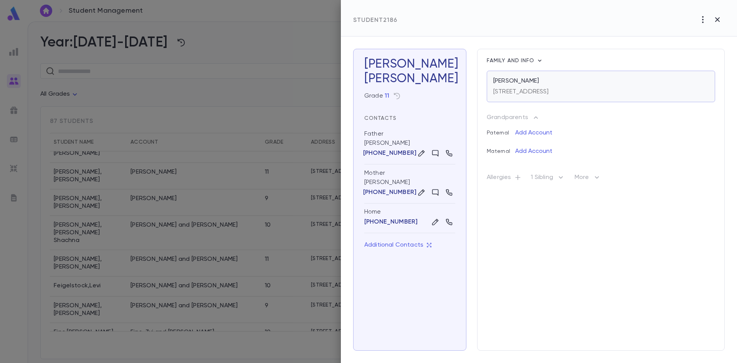
click at [523, 85] on p "Egert, Tzvi Yaakov" at bounding box center [517, 81] width 46 height 8
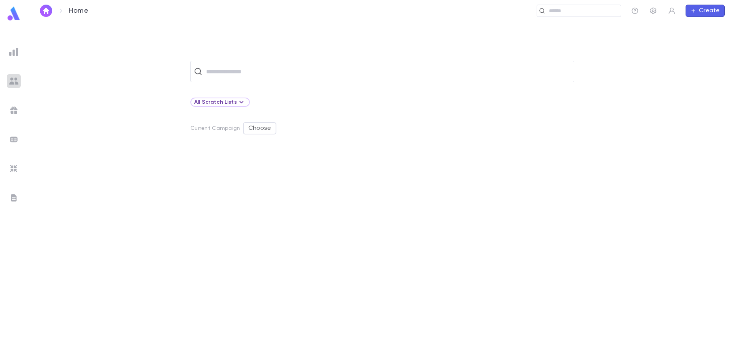
click at [18, 83] on img at bounding box center [13, 80] width 9 height 9
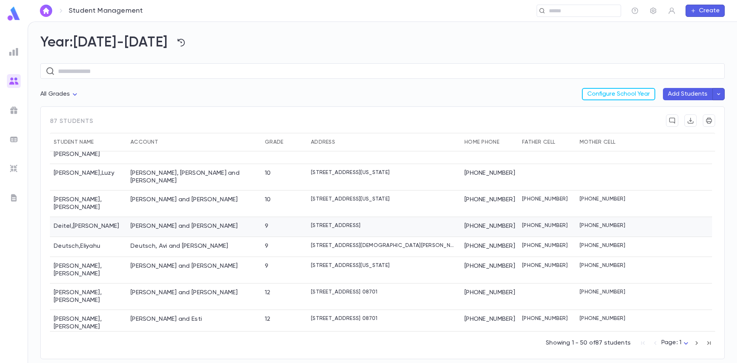
scroll to position [154, 0]
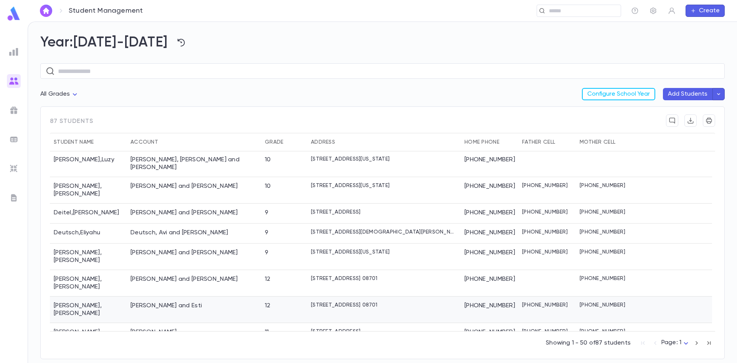
click at [121, 296] on div "Eckstein , Yitzchok Meir" at bounding box center [88, 309] width 77 height 26
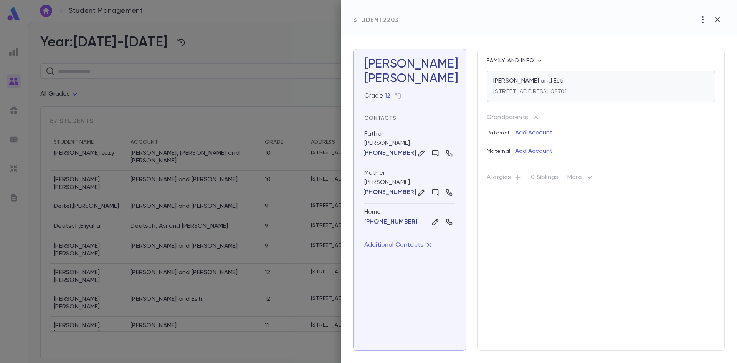
click at [577, 83] on div "Eckstein, Aaron and Esti" at bounding box center [601, 81] width 215 height 8
click at [98, 255] on div at bounding box center [368, 181] width 737 height 363
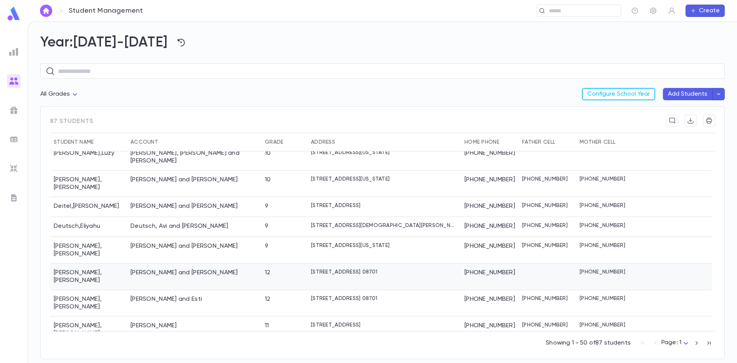
click at [98, 263] on div "Dreyfuss , Nosson Yechezkel" at bounding box center [88, 276] width 77 height 26
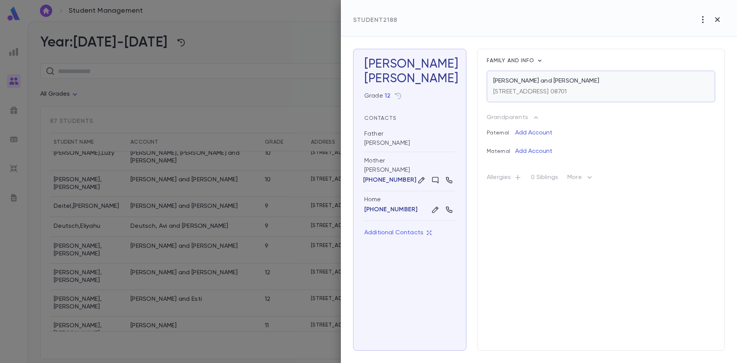
click at [556, 82] on p "Dreyfuss, Shimon and Kayla" at bounding box center [547, 81] width 106 height 8
click at [155, 205] on div at bounding box center [368, 181] width 737 height 363
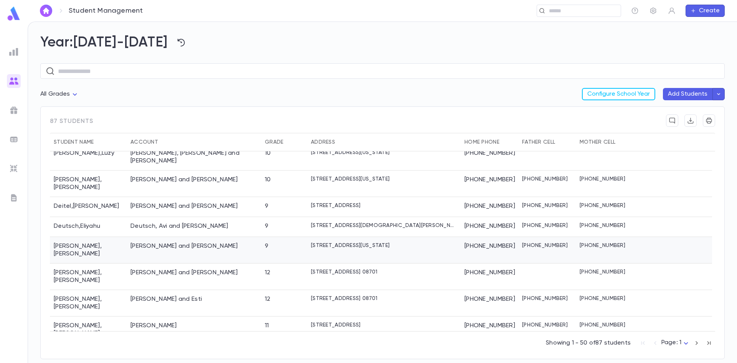
scroll to position [115, 0]
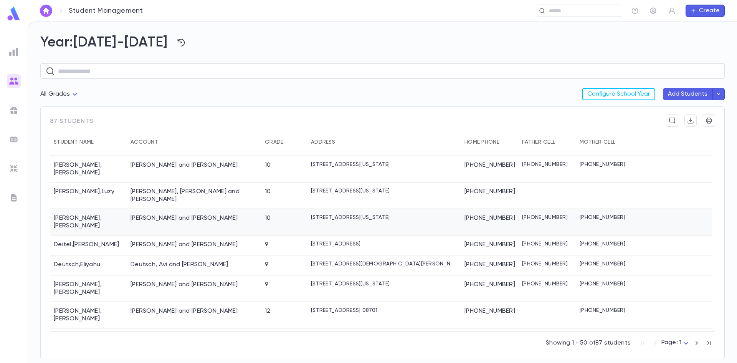
click at [169, 214] on div "Deckelbaum, Moshe and Chaya A." at bounding box center [185, 218] width 108 height 8
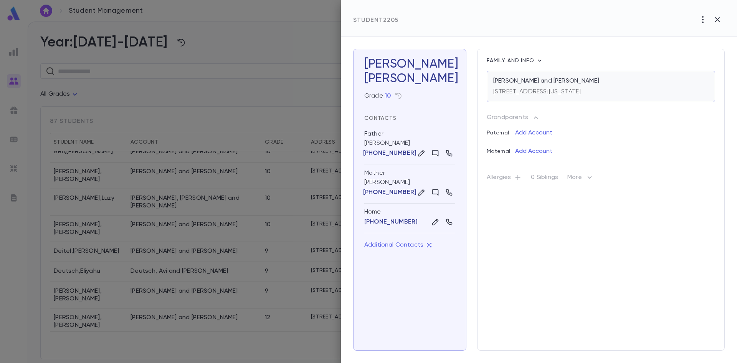
click at [567, 80] on p "Deckelbaum, Moshe and Chaya A." at bounding box center [547, 81] width 106 height 8
click at [203, 175] on div at bounding box center [368, 181] width 737 height 363
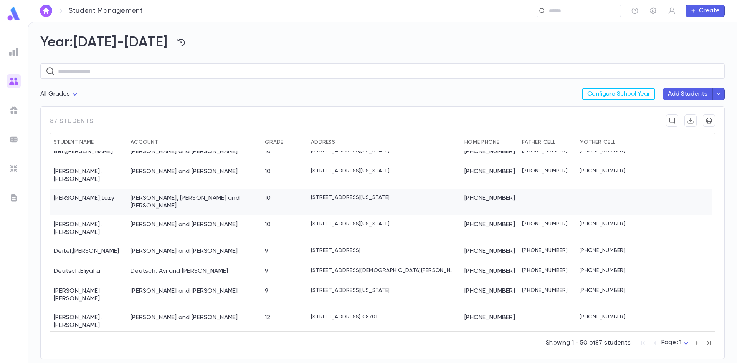
click at [200, 194] on div "Blumenthal, Avi and Ruchie" at bounding box center [194, 201] width 127 height 15
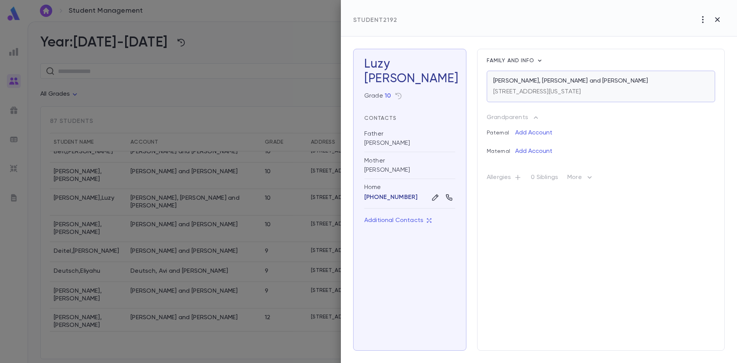
click at [550, 88] on div "580 14th Street, Lakewood New Jersey 08701" at bounding box center [538, 90] width 88 height 11
click at [150, 193] on div at bounding box center [368, 181] width 737 height 363
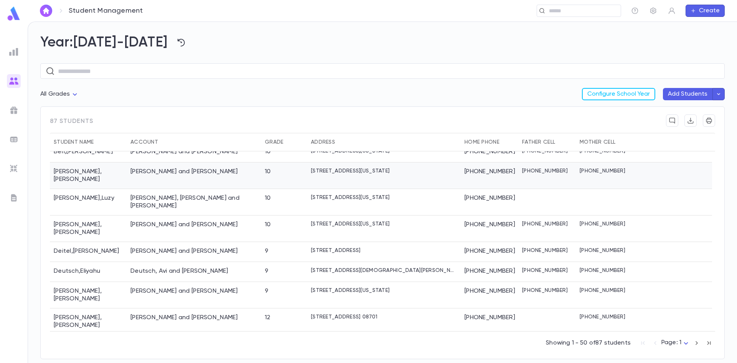
click at [164, 168] on div "Bludman, Shmuel and Perel" at bounding box center [185, 172] width 108 height 8
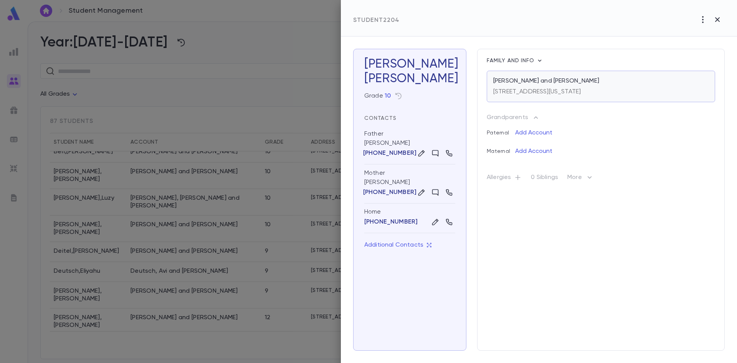
click at [519, 92] on p "37 7th Street, Lakewood New Jersey 08701" at bounding box center [538, 92] width 88 height 8
click at [164, 164] on div at bounding box center [368, 181] width 737 height 363
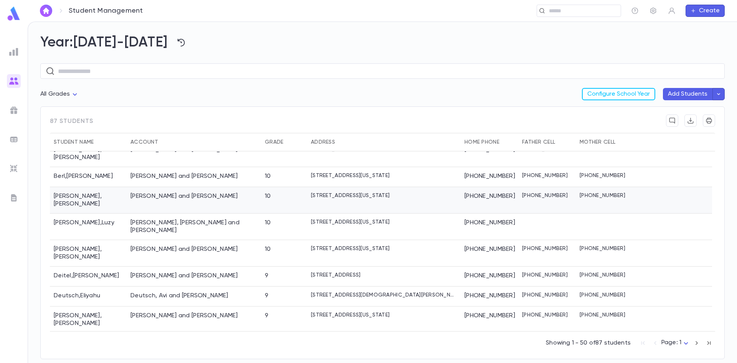
scroll to position [77, 0]
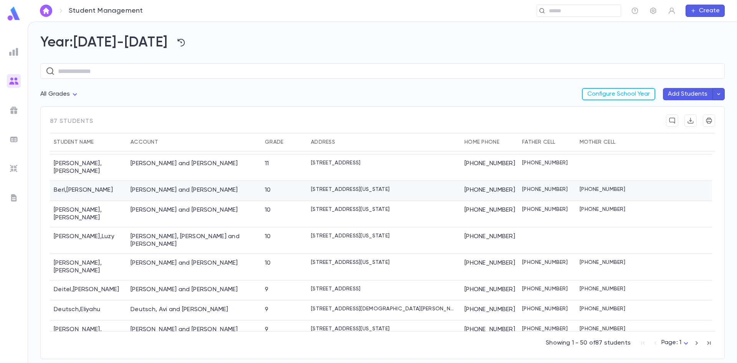
click at [185, 186] on div "Berl, Nachum and Rivka" at bounding box center [185, 190] width 108 height 8
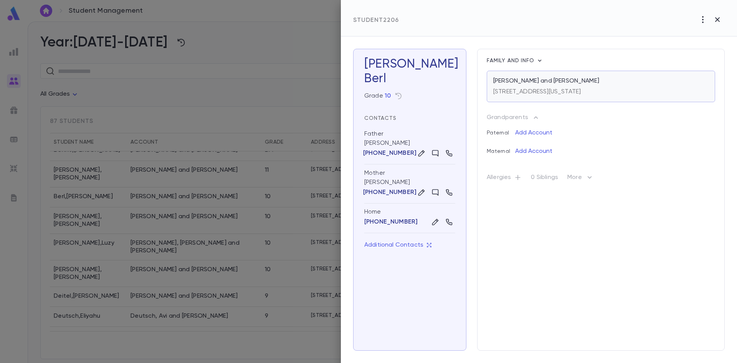
click at [532, 96] on div "Berl, Nachum and Rivka 451 Park Avenue, Lakewood New Jersey 08701" at bounding box center [601, 86] width 229 height 31
click at [248, 180] on div at bounding box center [368, 181] width 737 height 363
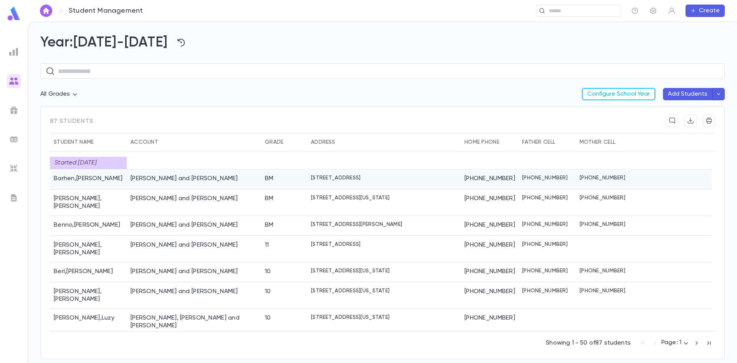
scroll to position [0, 0]
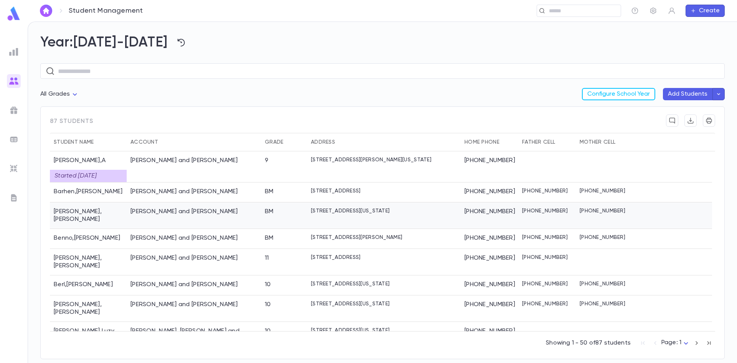
click at [237, 208] on div "Becker, Yitzchok and Chava Esther" at bounding box center [194, 215] width 134 height 26
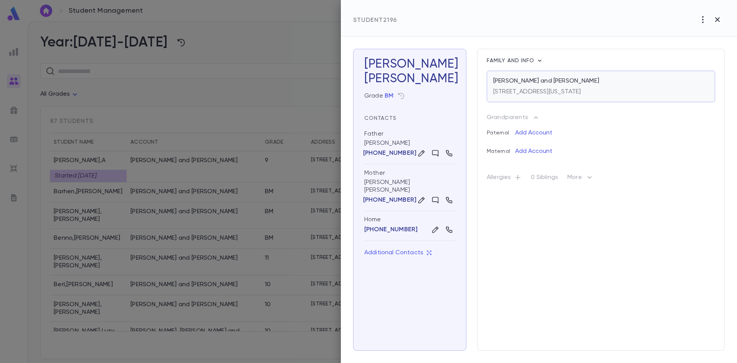
click at [572, 82] on p "Becker, Yitzchok and Chava Esther" at bounding box center [547, 81] width 106 height 8
click at [240, 191] on div at bounding box center [368, 181] width 737 height 363
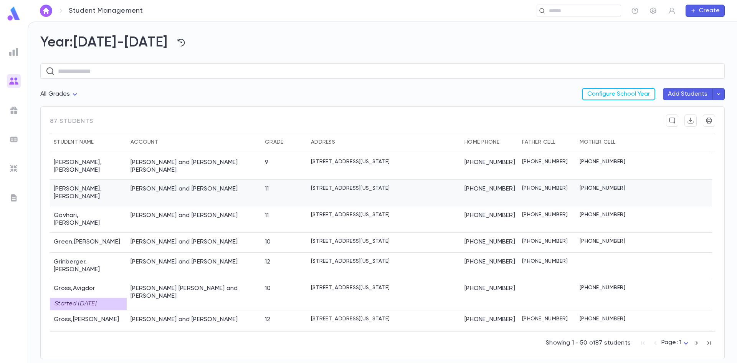
scroll to position [576, 0]
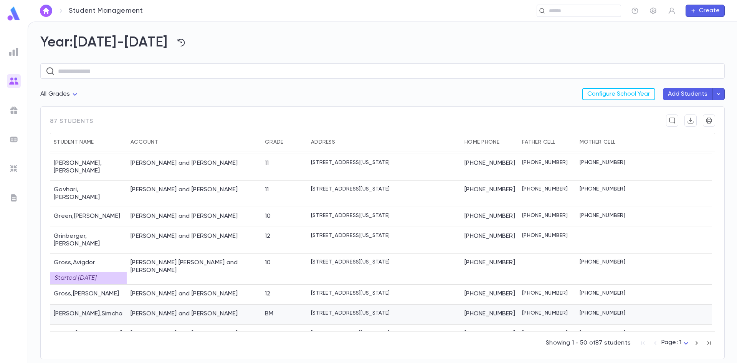
click at [251, 305] on div "Guzik, Mordechai and Esther Malka" at bounding box center [194, 315] width 134 height 20
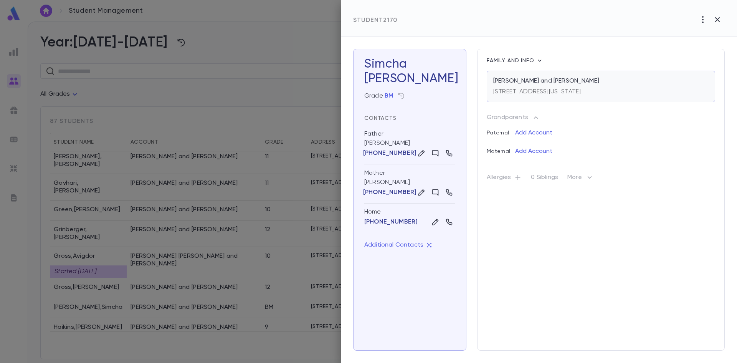
click at [581, 91] on p "35 Garfield Street, Lakewood New Jersey 08701" at bounding box center [538, 92] width 88 height 8
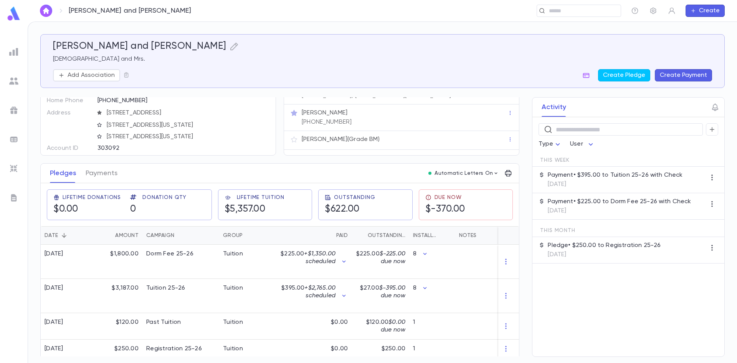
scroll to position [44, 0]
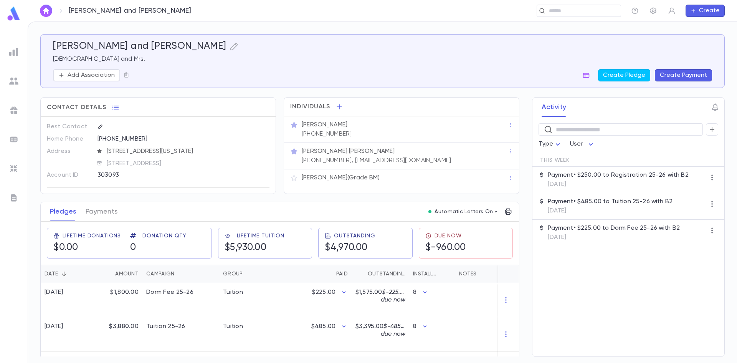
scroll to position [33, 0]
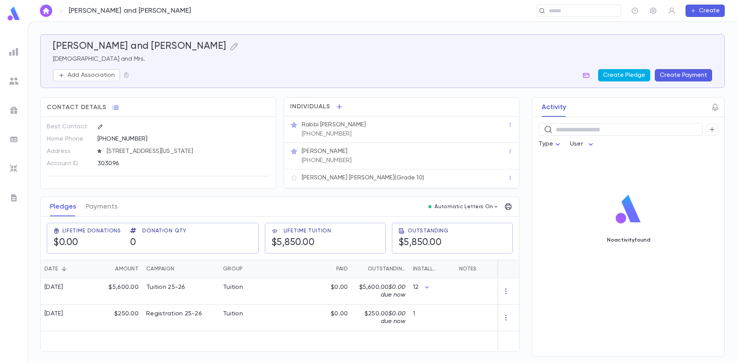
click at [612, 74] on button "Create Pledge" at bounding box center [624, 75] width 52 height 12
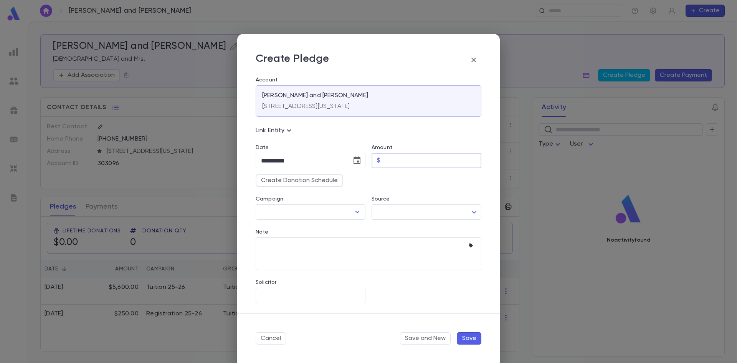
click at [397, 155] on input "Amount" at bounding box center [433, 160] width 98 height 15
type input "*****"
click at [324, 181] on button "Create Donation Schedule" at bounding box center [300, 180] width 88 height 12
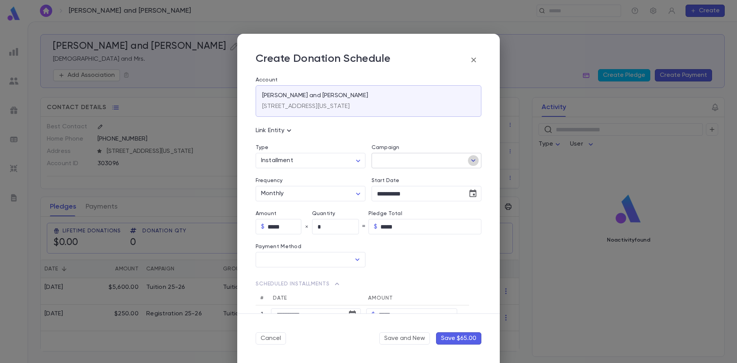
click at [469, 159] on icon "Open" at bounding box center [473, 160] width 9 height 9
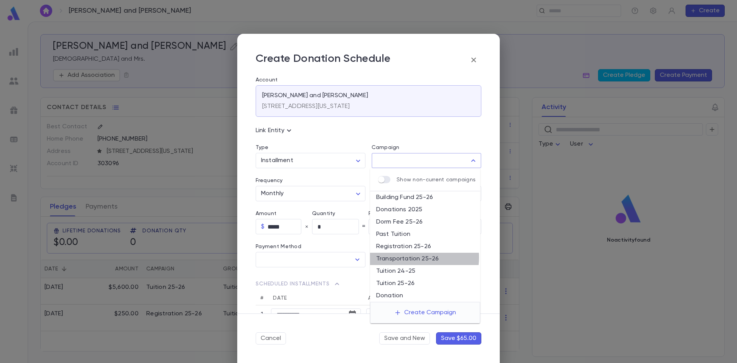
click at [410, 257] on li "Transportation 25-26" at bounding box center [425, 259] width 110 height 12
type input "**********"
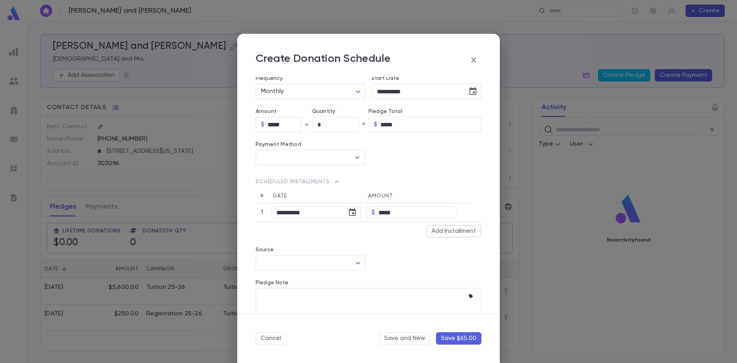
scroll to position [115, 0]
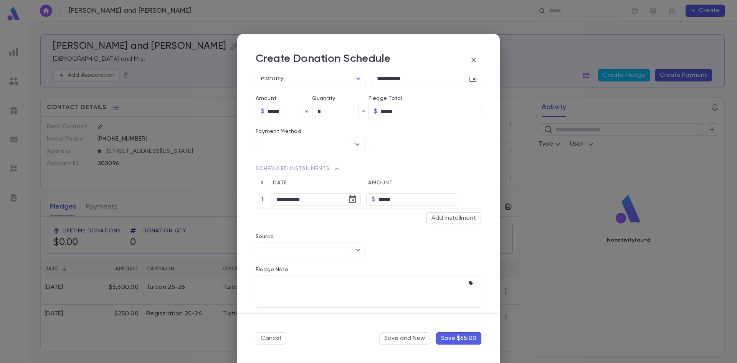
click at [457, 336] on button "Save $65.00" at bounding box center [458, 338] width 45 height 12
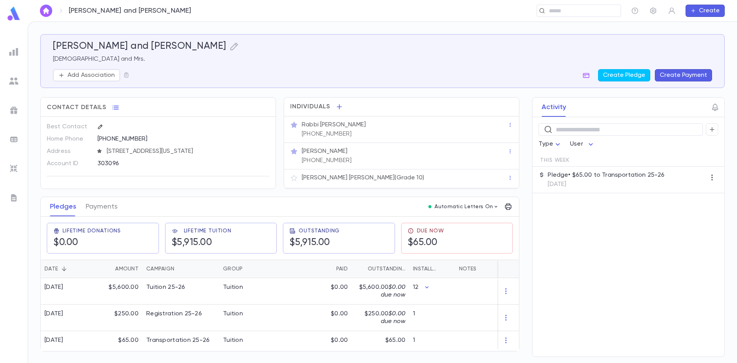
click at [98, 125] on icon "button" at bounding box center [100, 126] width 5 height 5
click at [60, 151] on p "Address" at bounding box center [69, 151] width 44 height 12
click at [65, 151] on p "Address" at bounding box center [69, 151] width 44 height 12
click at [93, 150] on div "451 Park Avenue, Lakewood NEW JERSEY 08701" at bounding box center [180, 151] width 179 height 12
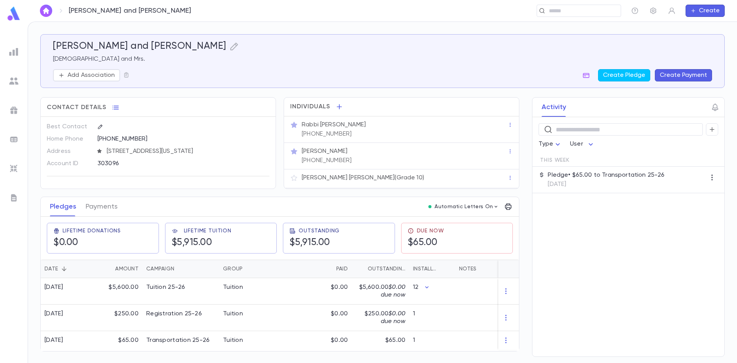
click at [229, 70] on div "Add Association Create Pledge Create Payment" at bounding box center [382, 75] width 659 height 12
click at [113, 106] on icon "button" at bounding box center [116, 108] width 8 height 8
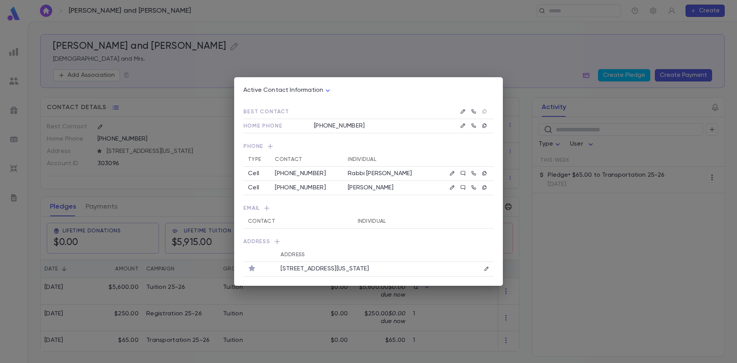
click at [362, 274] on td "451 Park Avenue, Lakewood NEW JERSEY 08701" at bounding box center [371, 269] width 190 height 15
click at [362, 270] on td "451 Park Avenue, Lakewood NEW JERSEY 08701" at bounding box center [371, 269] width 190 height 15
click at [488, 272] on icon "button" at bounding box center [486, 268] width 5 height 5
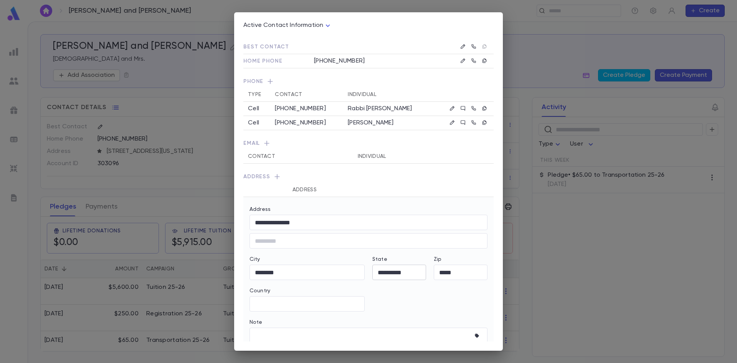
click at [381, 272] on input "**********" at bounding box center [400, 272] width 54 height 9
type input "**********"
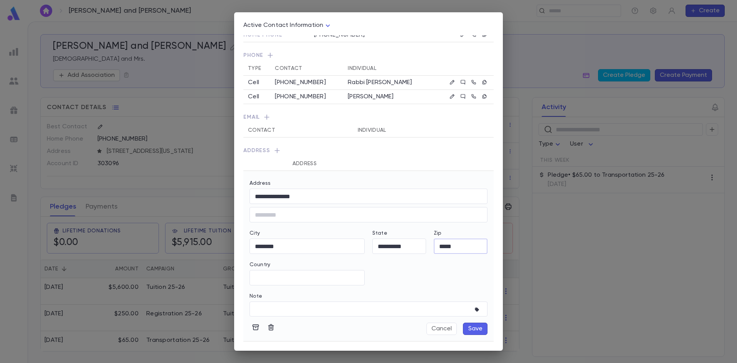
click at [480, 329] on button "Save" at bounding box center [475, 329] width 25 height 12
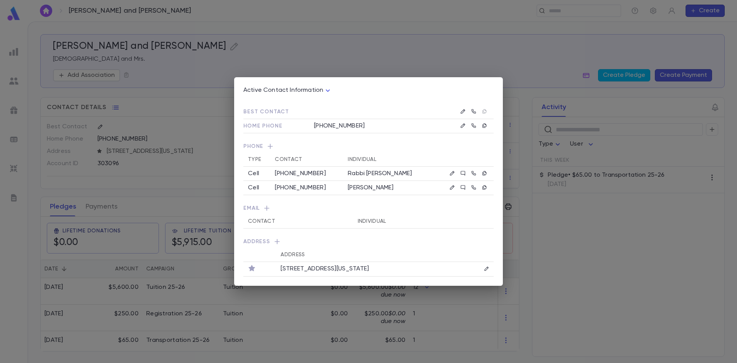
scroll to position [0, 0]
click at [515, 321] on div "Active Contact Information **** Best Contact Home Phone (732) 901-6327 Phone Ty…" at bounding box center [368, 181] width 737 height 363
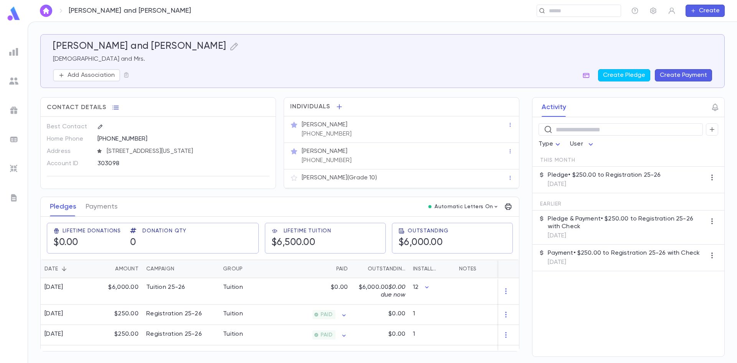
click at [544, 57] on p "[DEMOGRAPHIC_DATA] and Mrs." at bounding box center [382, 59] width 659 height 8
click at [230, 47] on icon "button" at bounding box center [234, 46] width 9 height 9
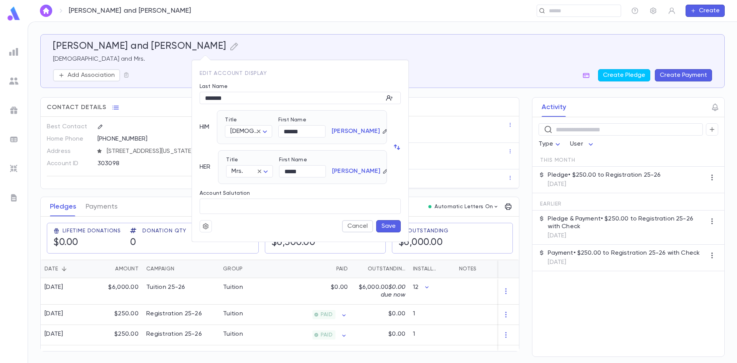
click at [469, 58] on div at bounding box center [368, 181] width 737 height 363
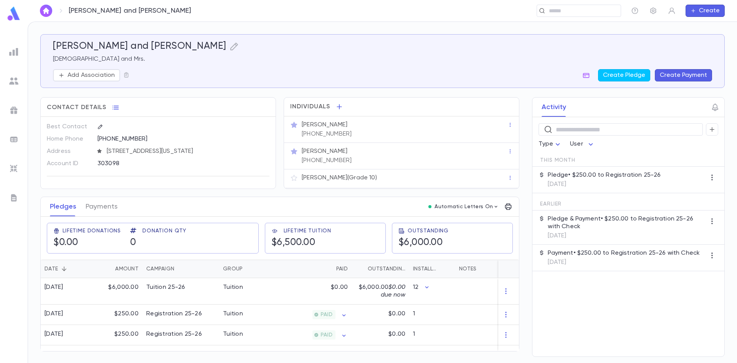
click at [600, 226] on p "Pledge & Payment • $250.00 to Registration 25-26 with Check" at bounding box center [627, 222] width 158 height 15
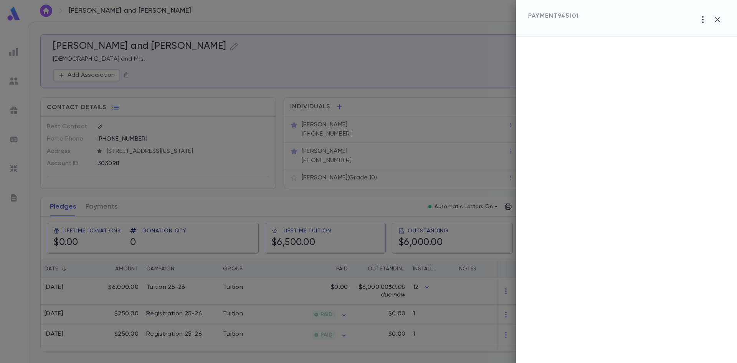
click at [600, 226] on div at bounding box center [626, 199] width 221 height 326
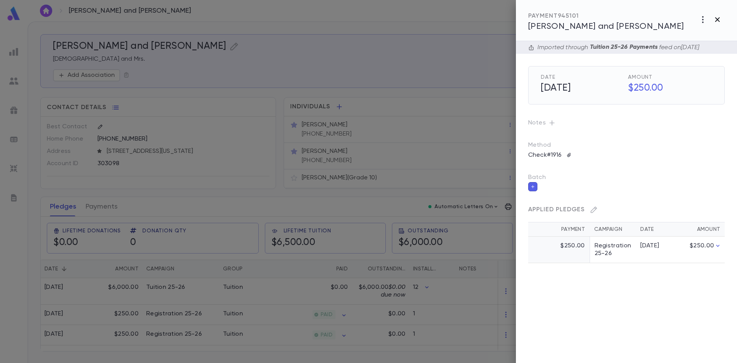
click at [716, 22] on icon "button" at bounding box center [717, 19] width 5 height 5
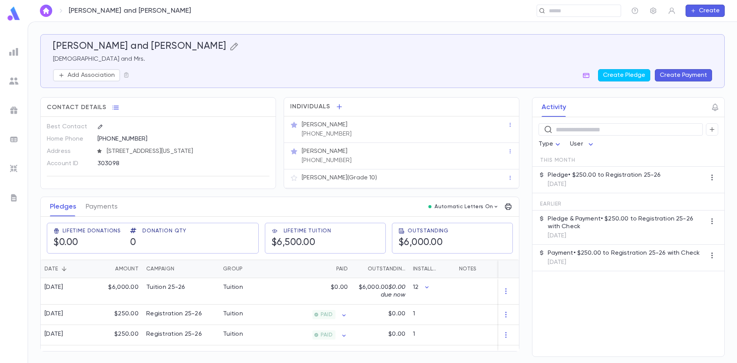
click at [230, 47] on icon "button" at bounding box center [234, 47] width 8 height 8
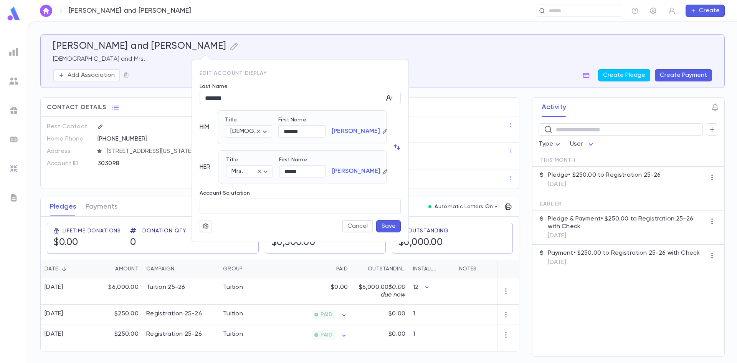
click at [393, 226] on button "Save" at bounding box center [388, 226] width 25 height 12
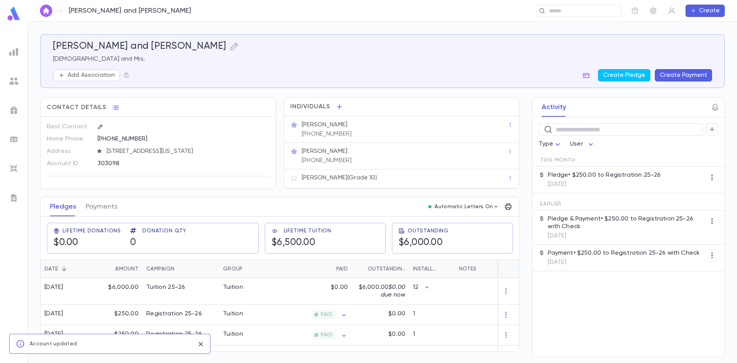
click at [455, 57] on p "[DEMOGRAPHIC_DATA] and Mrs." at bounding box center [382, 59] width 659 height 8
click at [250, 149] on icon "button" at bounding box center [249, 151] width 5 height 5
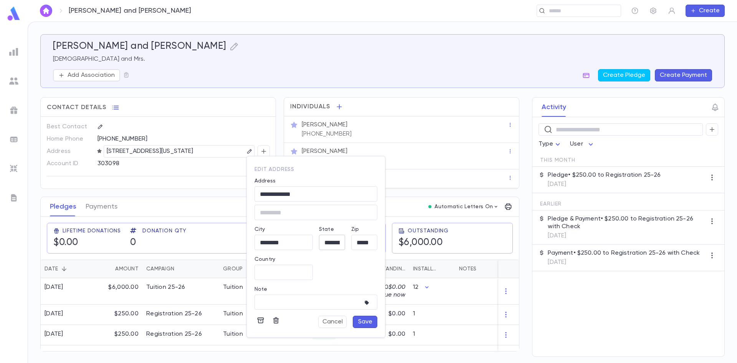
click at [328, 245] on input "**********" at bounding box center [332, 242] width 26 height 9
type input "**********"
click at [364, 322] on button "Save" at bounding box center [365, 322] width 25 height 12
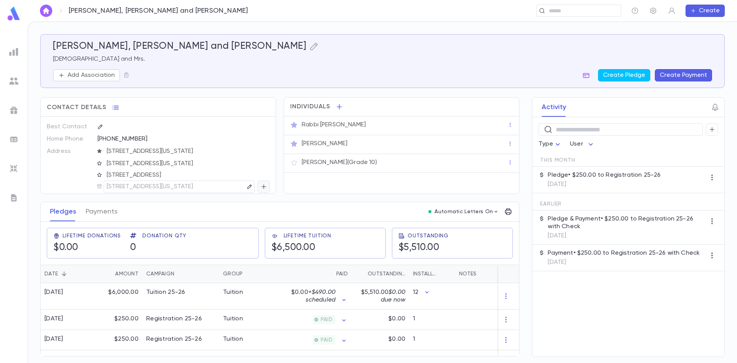
click at [262, 186] on icon "button" at bounding box center [263, 187] width 7 height 8
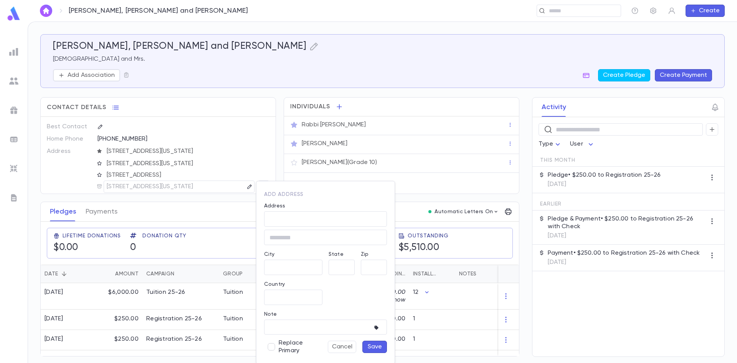
click at [219, 184] on div at bounding box center [368, 181] width 737 height 363
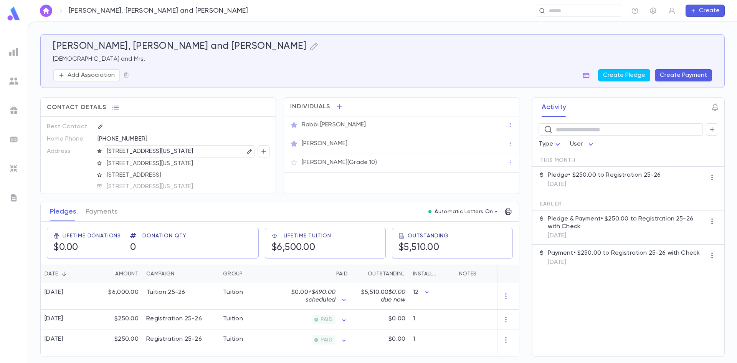
drag, startPoint x: 113, startPoint y: 186, endPoint x: 253, endPoint y: 148, distance: 145.2
click at [247, 150] on icon "button" at bounding box center [249, 151] width 5 height 5
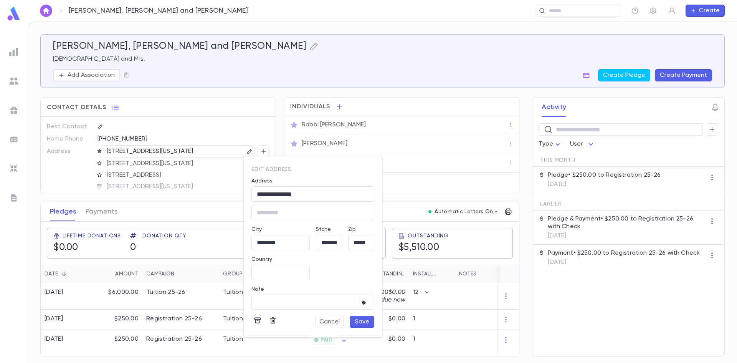
click at [315, 240] on div "**********" at bounding box center [326, 235] width 32 height 30
click at [335, 240] on input "**********" at bounding box center [329, 242] width 26 height 9
type input "**********"
click at [358, 324] on button "Save" at bounding box center [362, 322] width 25 height 12
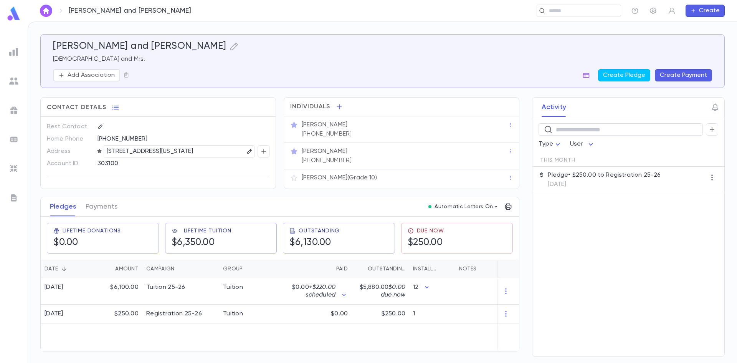
click at [251, 152] on icon "button" at bounding box center [249, 151] width 5 height 5
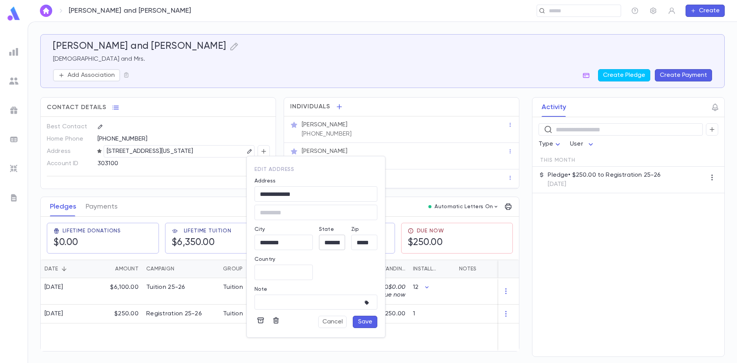
click at [324, 244] on input "**********" at bounding box center [332, 242] width 26 height 9
type input "**********"
click at [371, 321] on button "Save" at bounding box center [365, 322] width 25 height 12
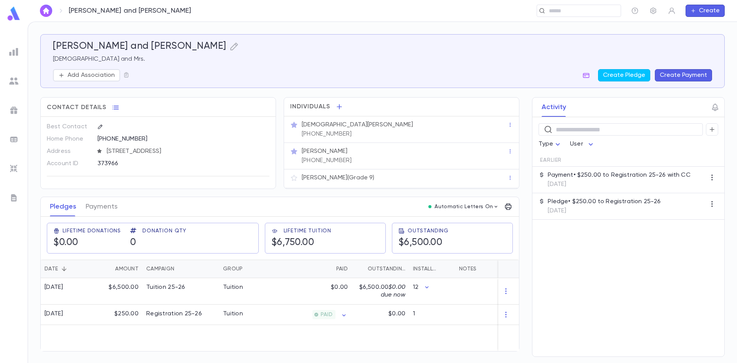
click at [589, 265] on div "​ Type User Earlier Payment • $250.00 to Registration 25-26 with CC 2/26/2025 P…" at bounding box center [629, 236] width 192 height 239
click at [329, 286] on div "$0.00" at bounding box center [314, 291] width 75 height 26
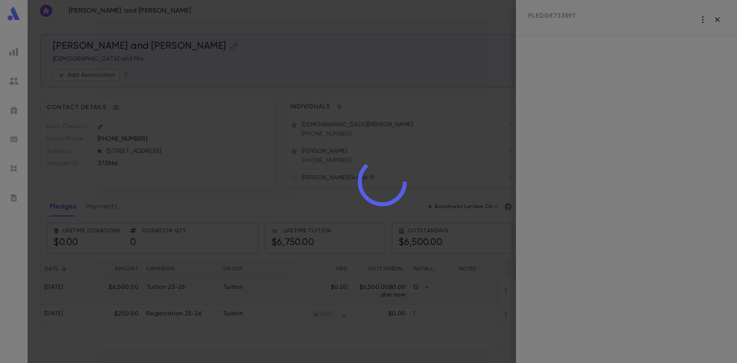
click at [329, 286] on div at bounding box center [383, 181] width 710 height 363
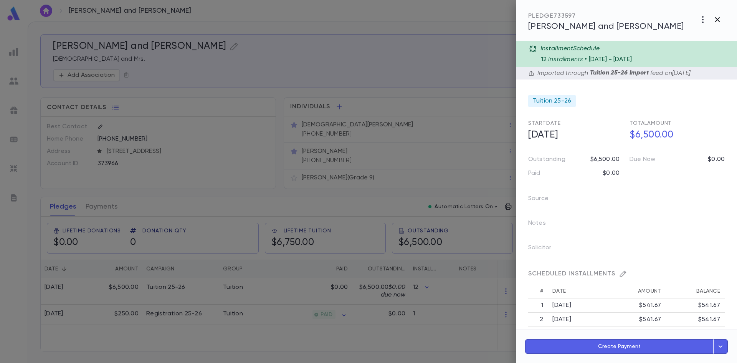
click at [718, 18] on icon "button" at bounding box center [717, 19] width 9 height 9
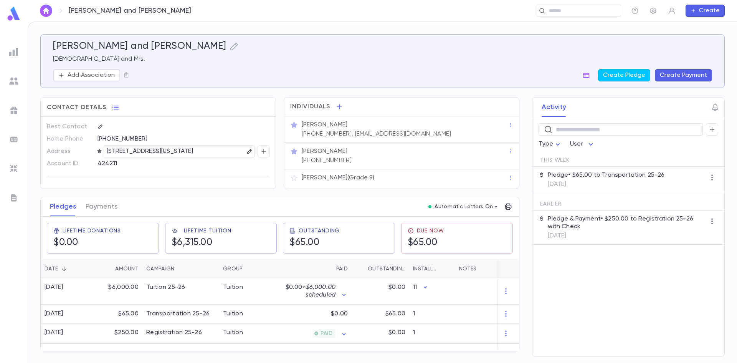
click at [247, 152] on icon "button" at bounding box center [249, 151] width 5 height 5
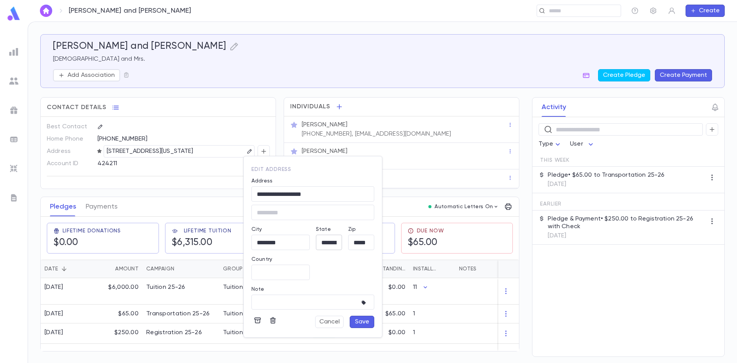
click at [324, 240] on input "**********" at bounding box center [329, 242] width 26 height 9
type input "**********"
click at [355, 323] on button "Save" at bounding box center [362, 322] width 25 height 12
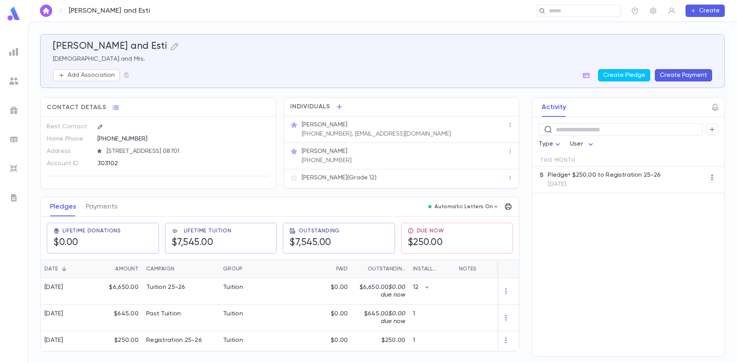
click at [681, 76] on button "Create Payment" at bounding box center [683, 75] width 57 height 12
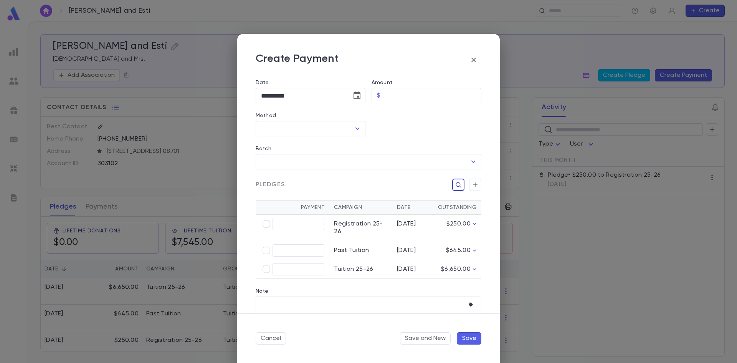
scroll to position [77, 0]
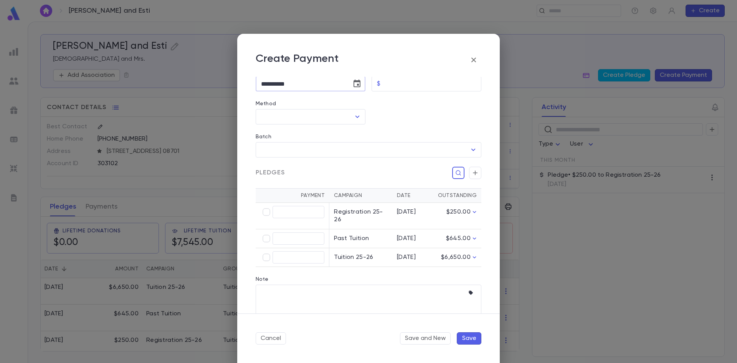
click at [275, 85] on input "**********" at bounding box center [301, 83] width 91 height 15
type input "**********"
click at [433, 86] on input "Amount" at bounding box center [433, 83] width 98 height 15
click at [354, 113] on icon "Open" at bounding box center [357, 116] width 9 height 9
type input "******"
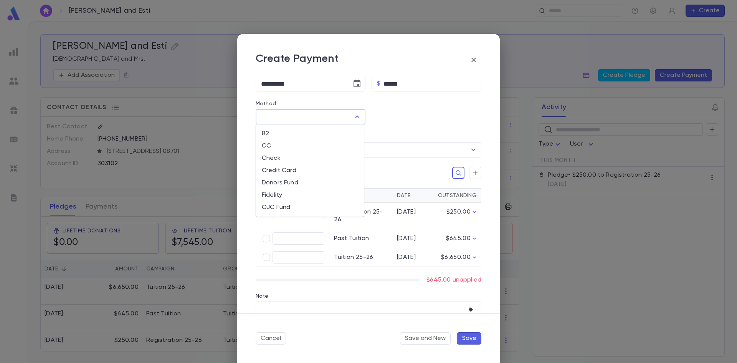
click at [330, 159] on li "Check" at bounding box center [310, 158] width 108 height 12
type input "*****"
click at [390, 121] on input "Check Number" at bounding box center [427, 116] width 87 height 15
paste input "****"
type input "****"
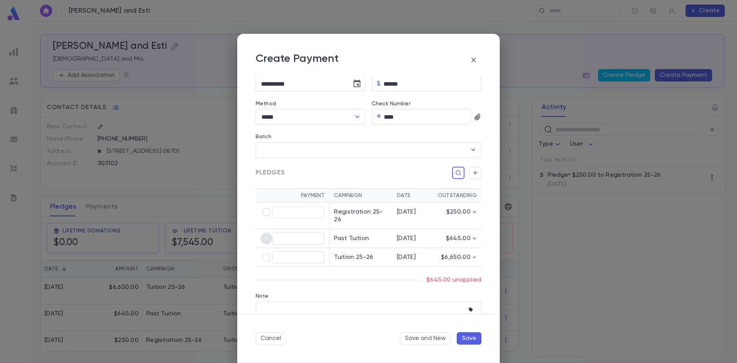
type input "******"
click at [429, 339] on button "Save and New" at bounding box center [425, 338] width 51 height 12
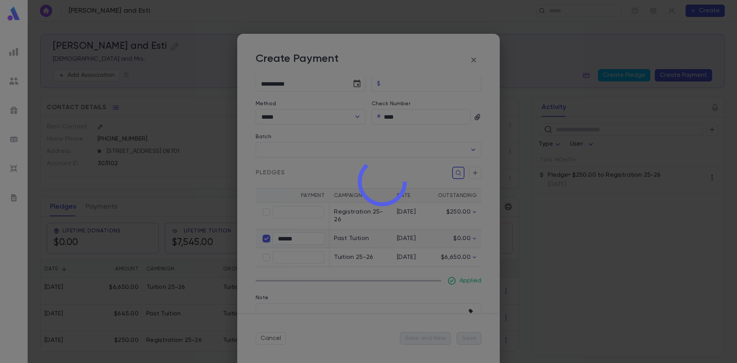
type input "**********"
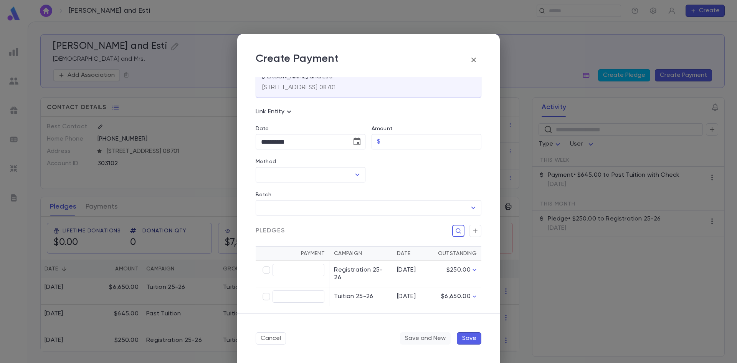
scroll to position [71, 0]
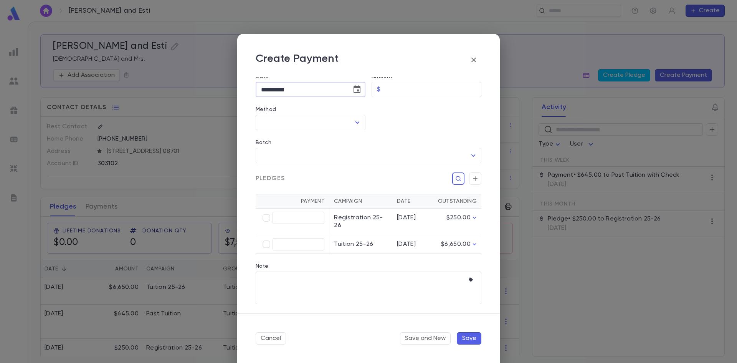
click at [276, 90] on input "**********" at bounding box center [301, 89] width 91 height 15
type input "**********"
click at [400, 85] on input "Amount" at bounding box center [433, 89] width 98 height 15
click at [357, 121] on icon "Open" at bounding box center [358, 122] width 4 height 2
type input "*****"
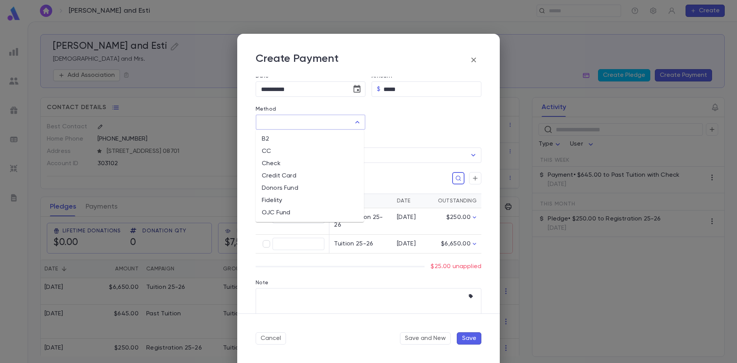
click at [310, 158] on li "Check" at bounding box center [310, 163] width 108 height 12
type input "*****"
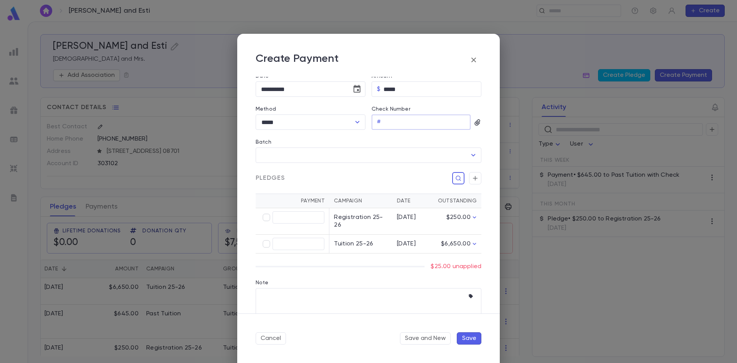
click at [440, 119] on input "Check Number" at bounding box center [427, 122] width 87 height 15
paste input "****"
type input "****"
type input "*****"
click at [471, 335] on button "Save" at bounding box center [469, 338] width 25 height 12
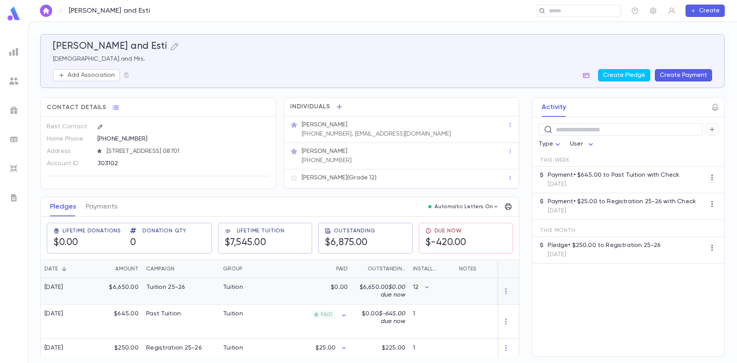
drag, startPoint x: 480, startPoint y: 296, endPoint x: 481, endPoint y: 253, distance: 42.3
click at [626, 72] on button "Create Pledge" at bounding box center [624, 75] width 52 height 12
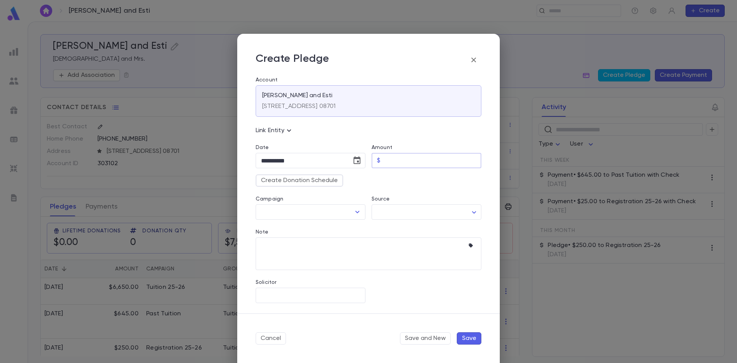
click at [410, 157] on input "Amount" at bounding box center [433, 160] width 98 height 15
type input "*****"
click at [329, 184] on button "Create Donation Schedule" at bounding box center [300, 180] width 88 height 12
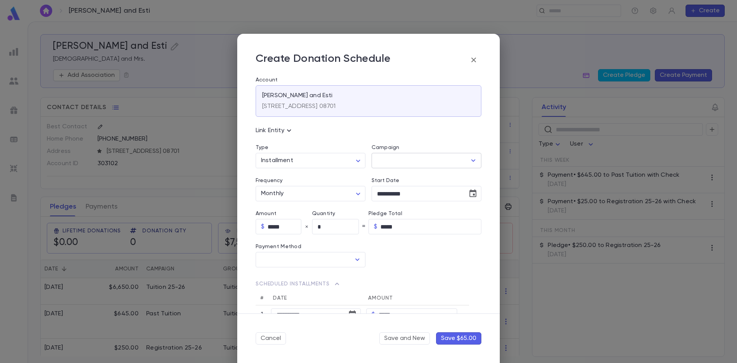
click at [460, 159] on input "Campaign" at bounding box center [420, 160] width 91 height 15
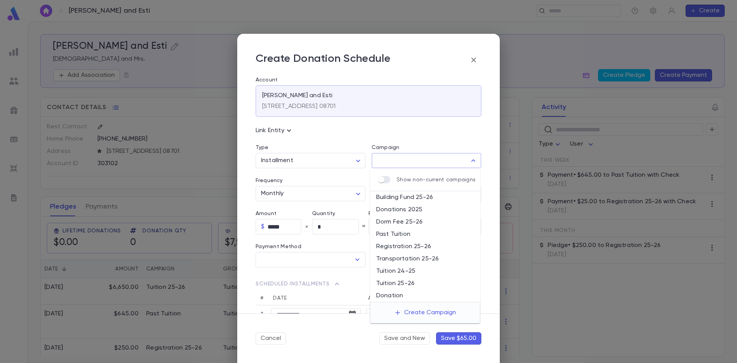
click at [406, 258] on li "Transportation 25-26" at bounding box center [425, 259] width 110 height 12
type input "**********"
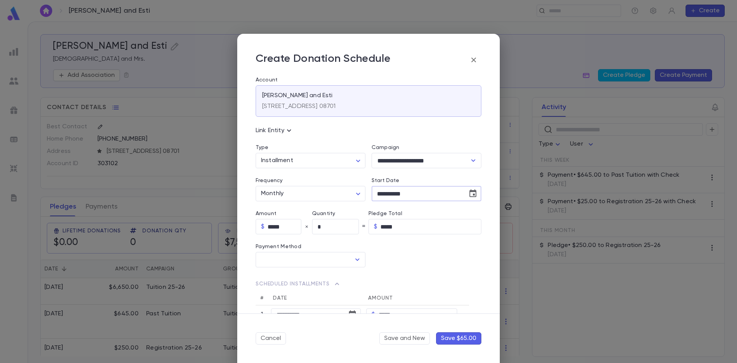
click at [384, 193] on input "**********" at bounding box center [417, 193] width 91 height 15
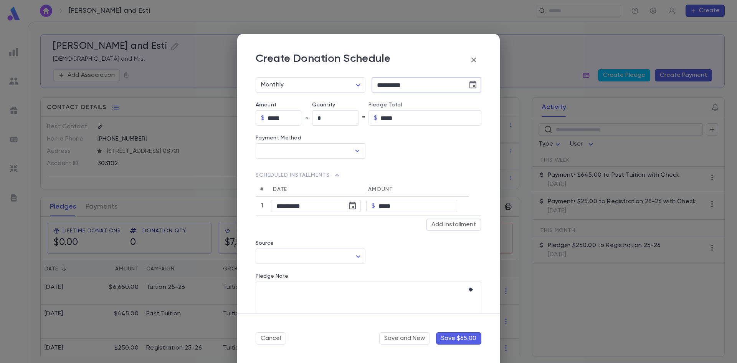
scroll to position [115, 0]
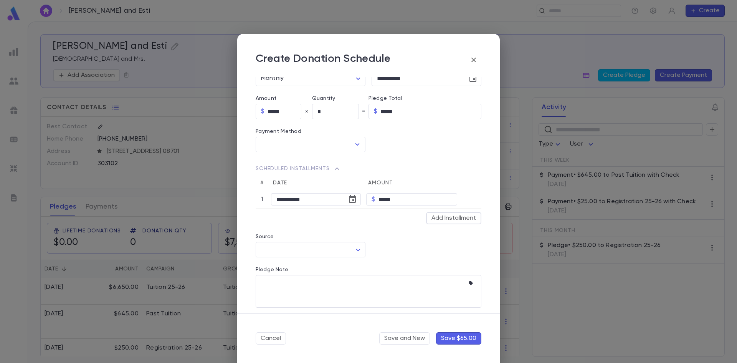
click at [456, 339] on button "Save $65.00" at bounding box center [458, 338] width 45 height 12
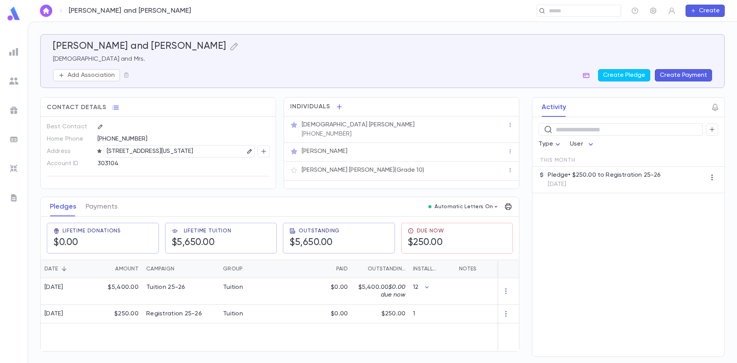
click at [249, 150] on icon "button" at bounding box center [249, 151] width 5 height 5
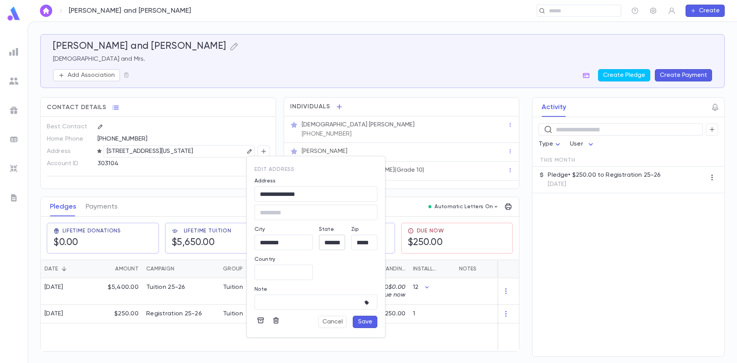
click at [333, 241] on input "**********" at bounding box center [332, 242] width 26 height 9
type input "**********"
click at [364, 321] on button "Save" at bounding box center [365, 322] width 25 height 12
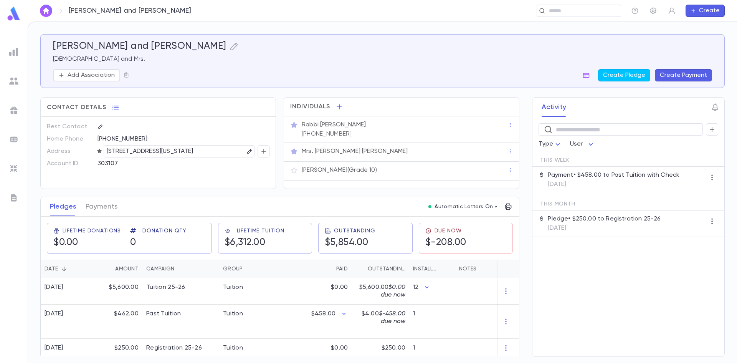
click at [247, 152] on icon "button" at bounding box center [249, 151] width 5 height 5
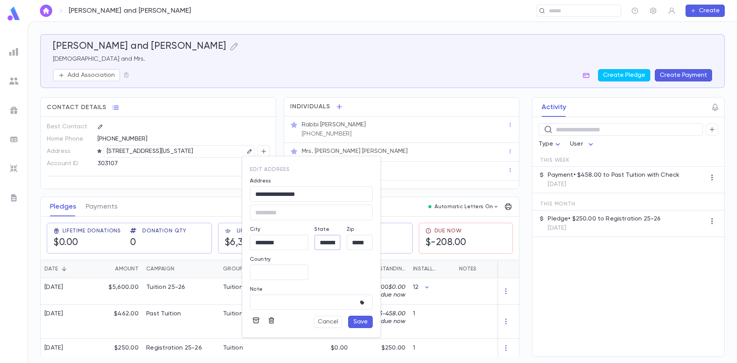
click at [318, 243] on input "**********" at bounding box center [328, 242] width 26 height 9
type input "**********"
click at [358, 325] on button "Save" at bounding box center [360, 322] width 25 height 12
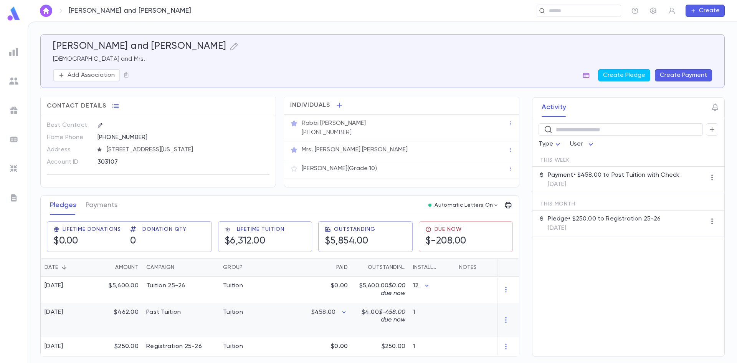
scroll to position [5, 0]
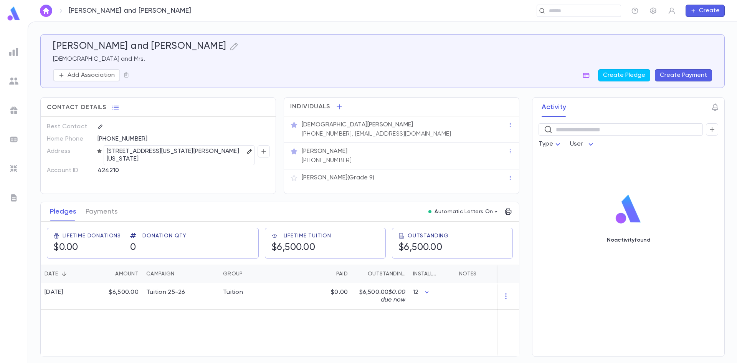
click at [246, 151] on button "button" at bounding box center [249, 151] width 9 height 9
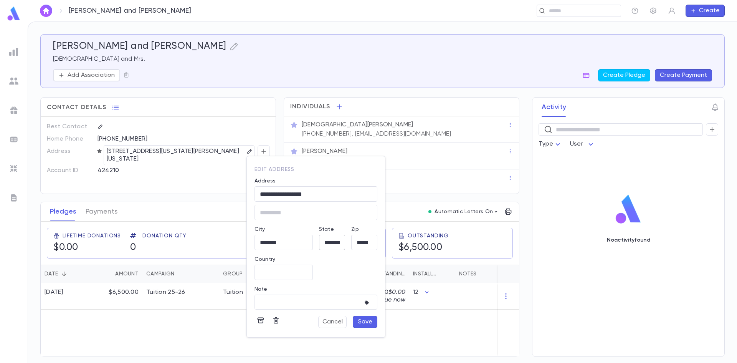
click at [325, 237] on div "**********" at bounding box center [332, 242] width 26 height 15
click at [325, 240] on input "**********" at bounding box center [332, 242] width 26 height 9
type input "**********"
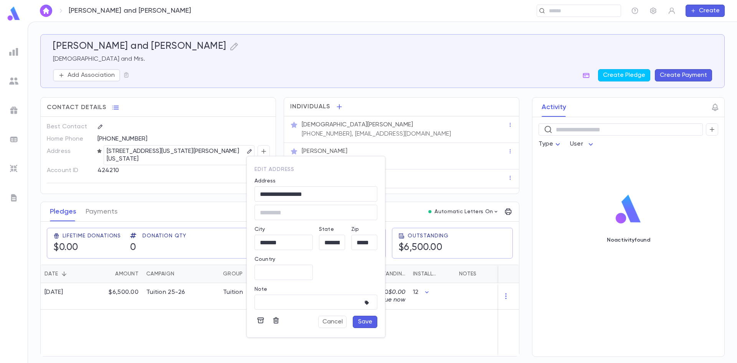
click at [364, 319] on button "Save" at bounding box center [365, 322] width 25 height 12
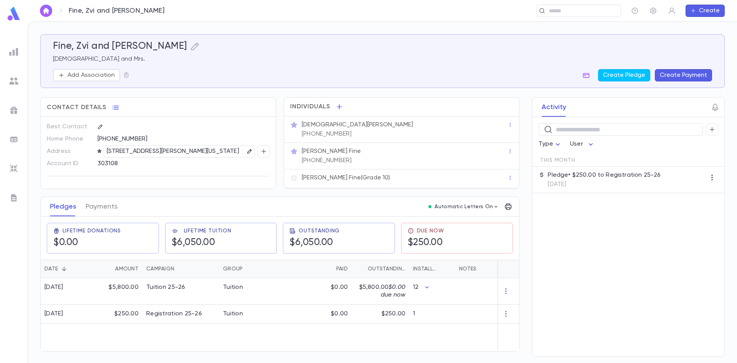
click at [251, 151] on icon "button" at bounding box center [249, 151] width 5 height 5
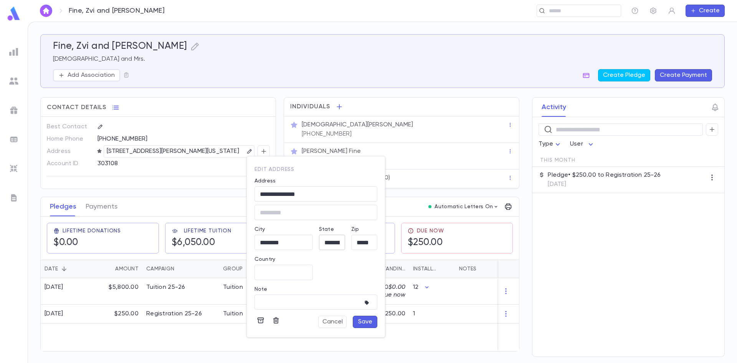
click at [330, 244] on input "**********" at bounding box center [332, 242] width 26 height 9
type input "**********"
click at [365, 321] on button "Save" at bounding box center [365, 322] width 25 height 12
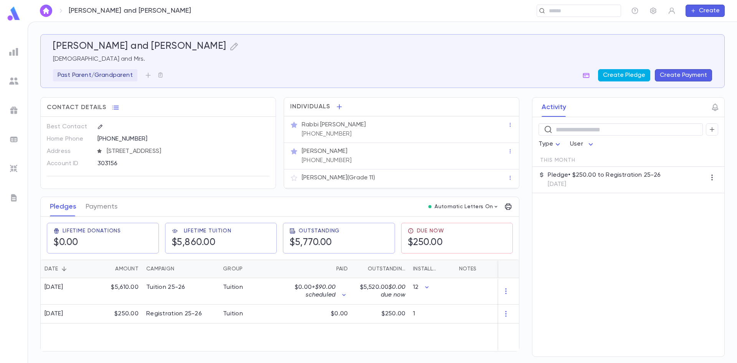
click at [611, 73] on button "Create Pledge" at bounding box center [624, 75] width 52 height 12
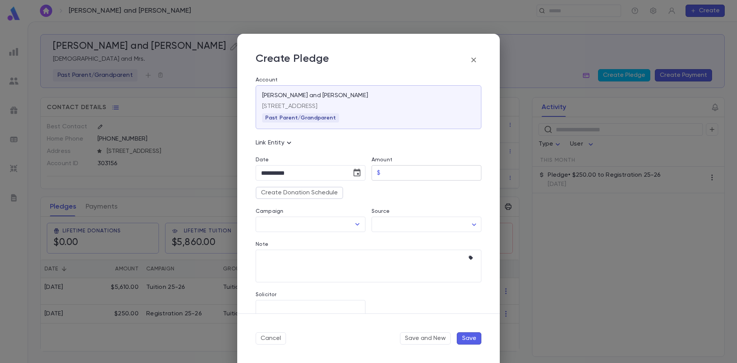
click at [396, 176] on input "Amount" at bounding box center [433, 173] width 98 height 15
type input "*****"
click at [328, 195] on button "Create Donation Schedule" at bounding box center [300, 193] width 88 height 12
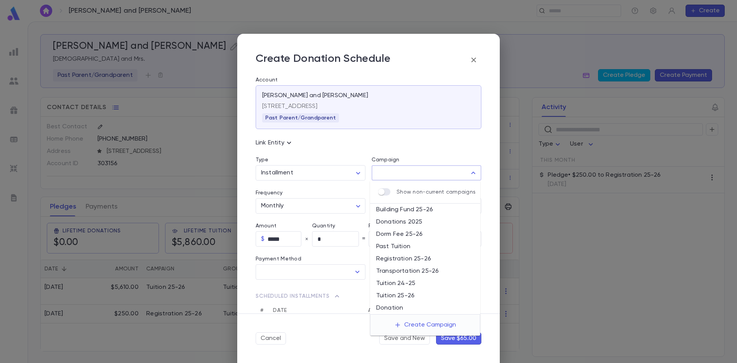
click at [397, 168] on input "Campaign" at bounding box center [420, 173] width 91 height 15
click at [395, 268] on li "Transportation 25-26" at bounding box center [425, 271] width 110 height 12
type input "**********"
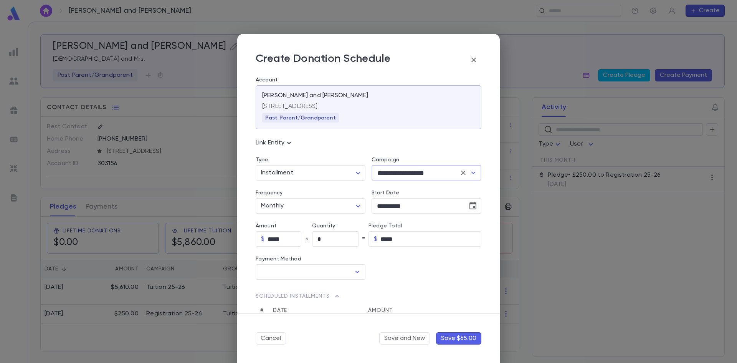
click at [449, 340] on button "Save $65.00" at bounding box center [458, 338] width 45 height 12
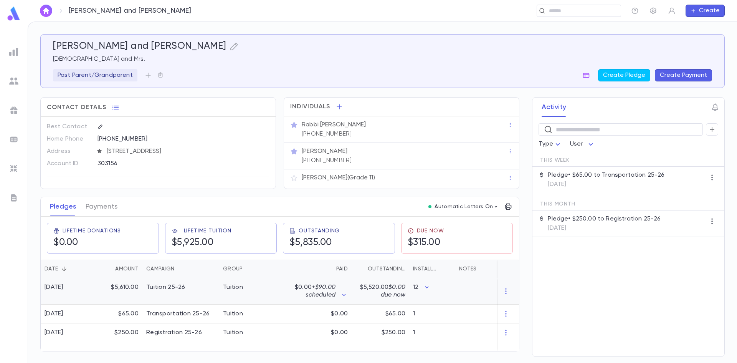
click at [168, 296] on div "Tuition 25-26" at bounding box center [180, 291] width 77 height 26
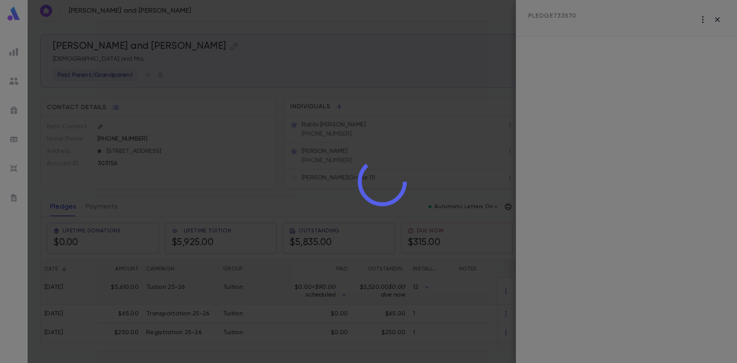
click at [168, 296] on div at bounding box center [383, 181] width 710 height 363
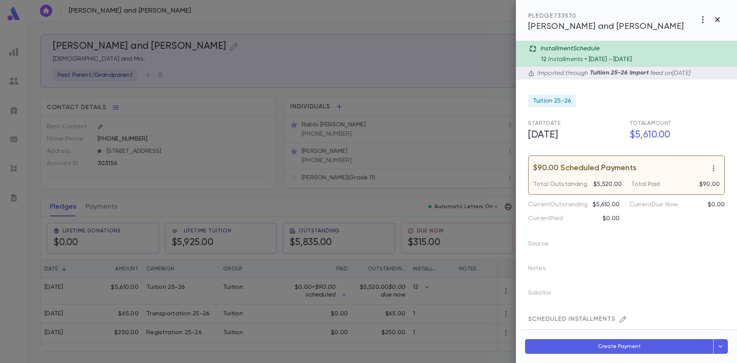
click at [716, 18] on icon "button" at bounding box center [717, 19] width 5 height 5
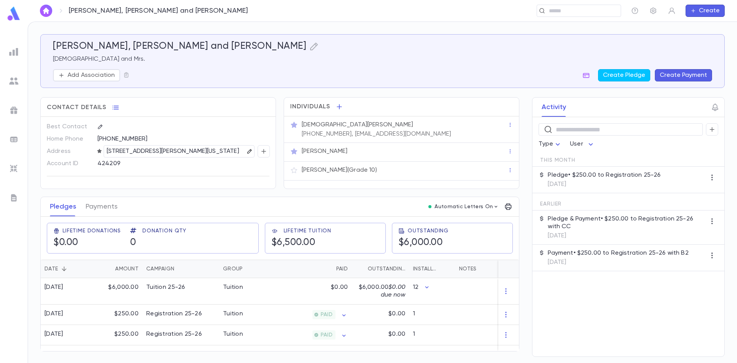
click at [247, 151] on icon "button" at bounding box center [249, 151] width 5 height 5
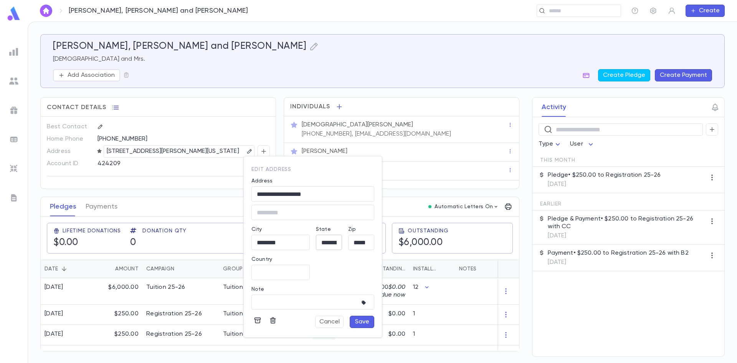
click at [329, 243] on input "**********" at bounding box center [329, 242] width 26 height 9
type input "**********"
click at [365, 322] on button "Save" at bounding box center [362, 322] width 25 height 12
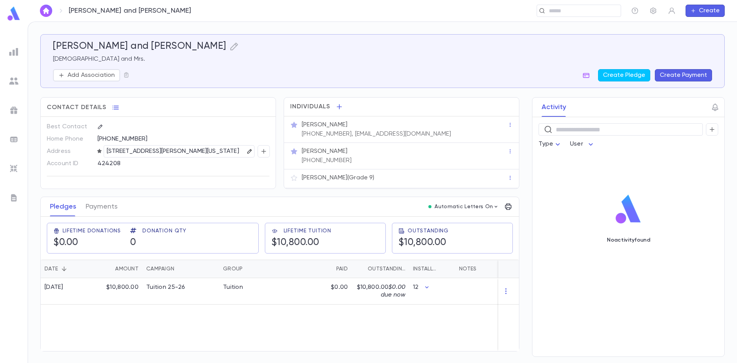
click at [250, 152] on icon "button" at bounding box center [249, 151] width 5 height 5
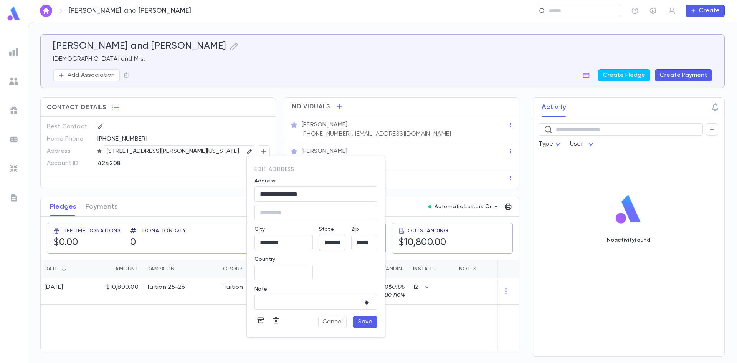
click at [324, 243] on input "**********" at bounding box center [332, 242] width 26 height 9
type input "**********"
click at [358, 322] on button "Save" at bounding box center [365, 322] width 25 height 12
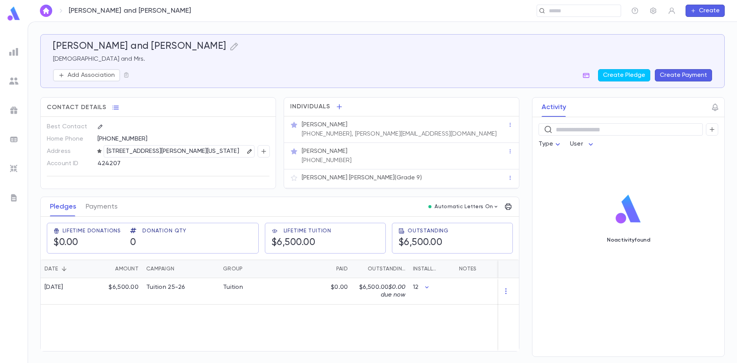
click at [250, 151] on icon "button" at bounding box center [249, 151] width 5 height 5
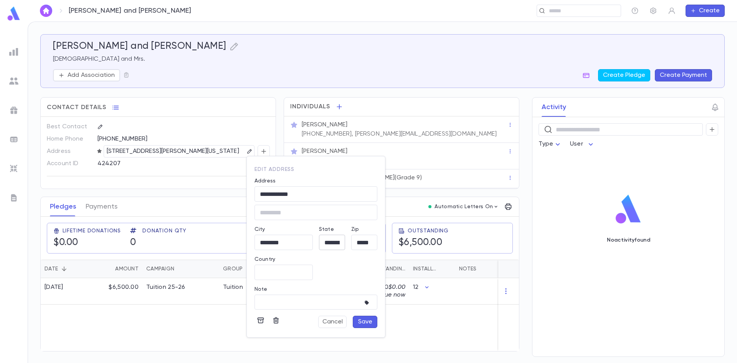
click at [330, 244] on input "**********" at bounding box center [332, 242] width 26 height 9
type input "**********"
click at [356, 321] on button "Save" at bounding box center [365, 322] width 25 height 12
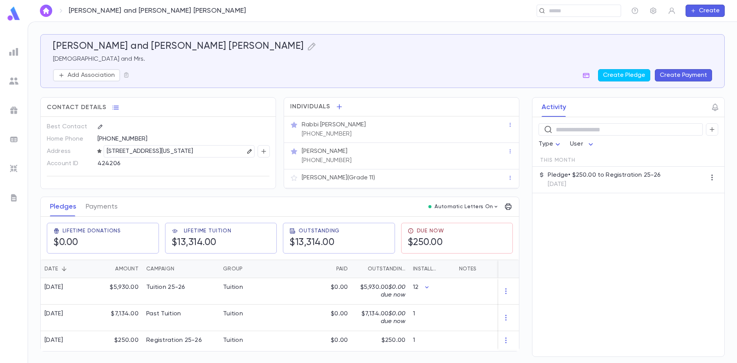
click at [245, 149] on button "button" at bounding box center [249, 151] width 9 height 9
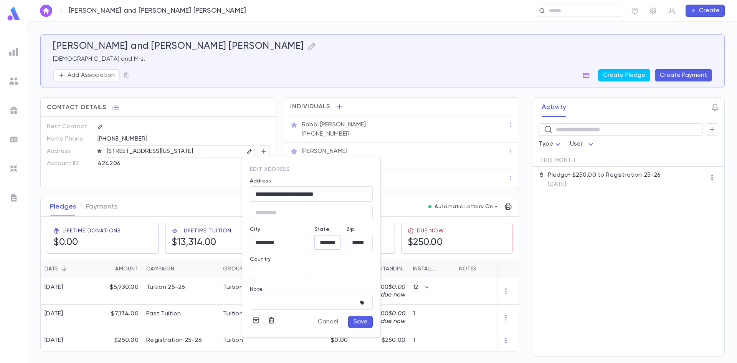
click at [328, 242] on input "**********" at bounding box center [328, 242] width 26 height 9
type input "**********"
click at [362, 317] on button "Save" at bounding box center [360, 322] width 25 height 12
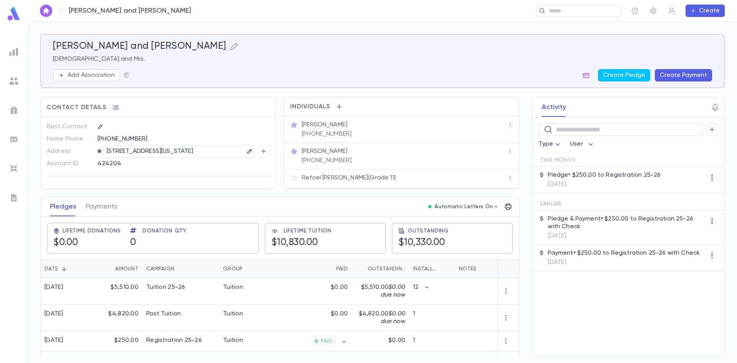
click at [247, 151] on icon "button" at bounding box center [249, 151] width 4 height 4
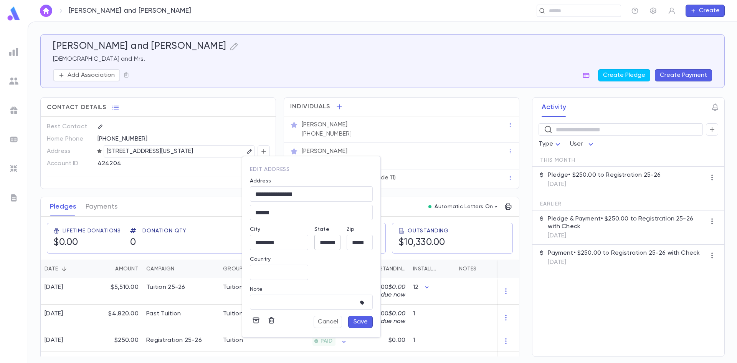
click at [325, 242] on input "**********" at bounding box center [328, 242] width 26 height 9
type input "**********"
click at [361, 323] on button "Save" at bounding box center [360, 322] width 25 height 12
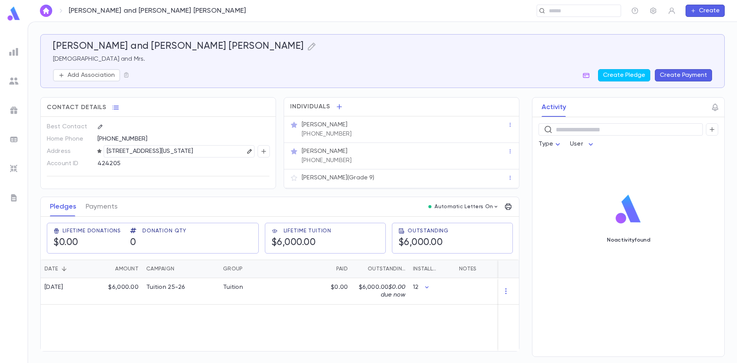
click at [251, 149] on icon "button" at bounding box center [249, 151] width 5 height 5
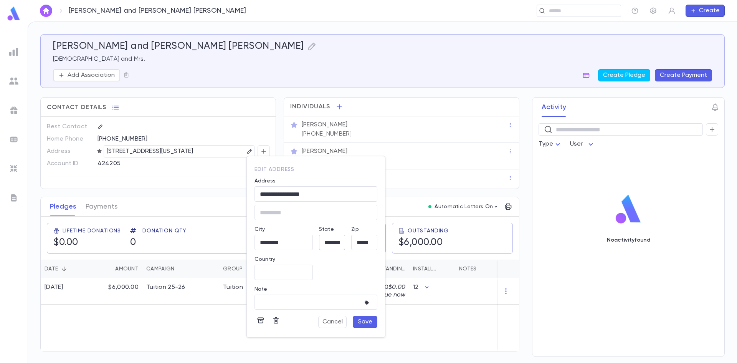
click at [338, 240] on input "**********" at bounding box center [332, 242] width 26 height 9
type input "**********"
click at [362, 320] on button "Save" at bounding box center [365, 322] width 25 height 12
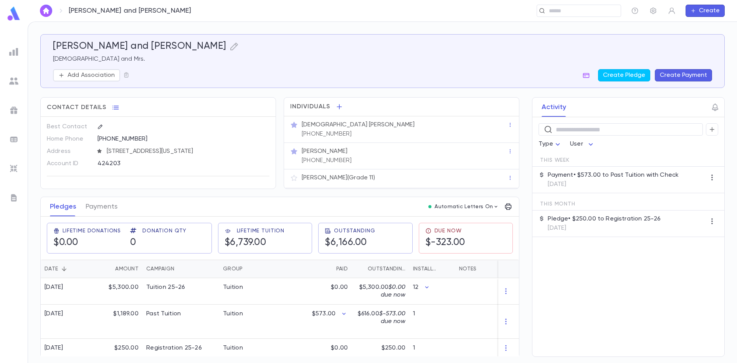
scroll to position [5, 0]
click at [248, 147] on icon "button" at bounding box center [249, 149] width 5 height 5
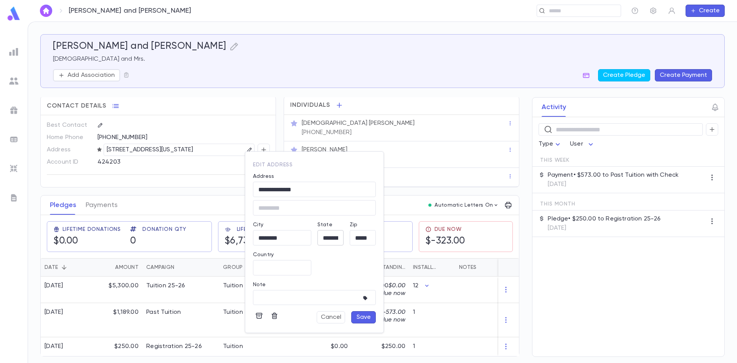
click at [331, 234] on input "**********" at bounding box center [331, 238] width 26 height 9
type input "**********"
click at [368, 317] on button "Save" at bounding box center [363, 317] width 25 height 12
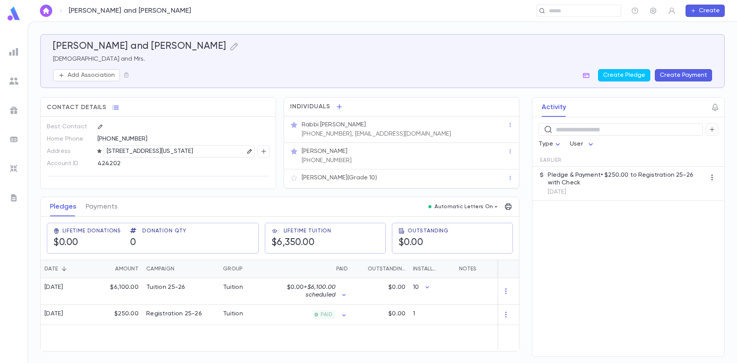
click at [249, 152] on icon "button" at bounding box center [249, 151] width 5 height 5
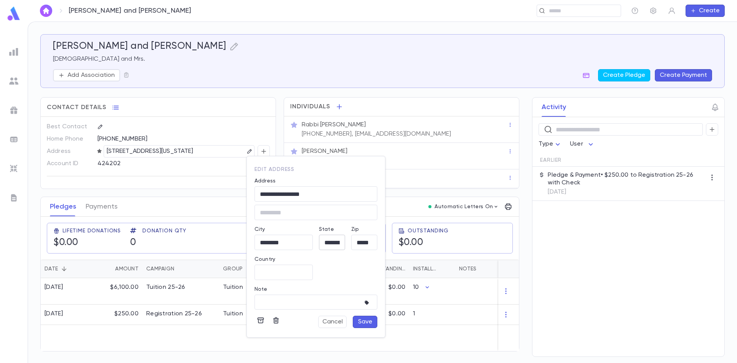
click at [325, 240] on input "**********" at bounding box center [332, 242] width 26 height 9
type input "**********"
click at [362, 323] on button "Save" at bounding box center [365, 322] width 25 height 12
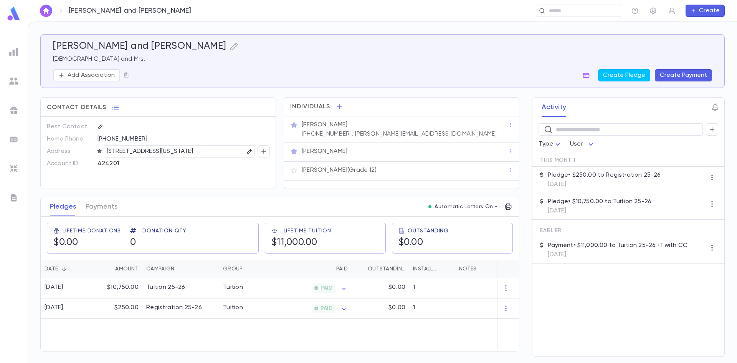
click at [246, 151] on button "button" at bounding box center [249, 151] width 9 height 9
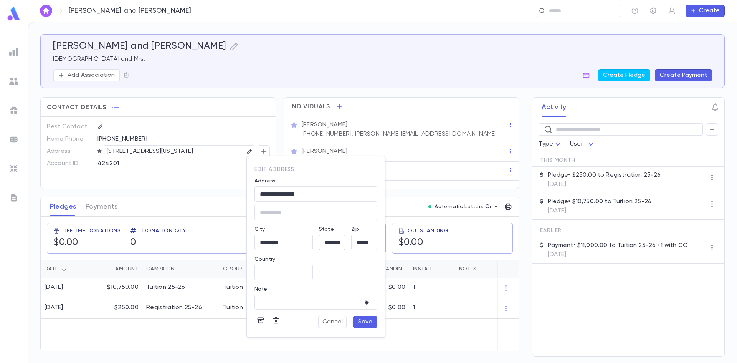
click at [339, 242] on input "**********" at bounding box center [332, 242] width 26 height 9
type input "**********"
click at [365, 324] on button "Save" at bounding box center [365, 322] width 25 height 12
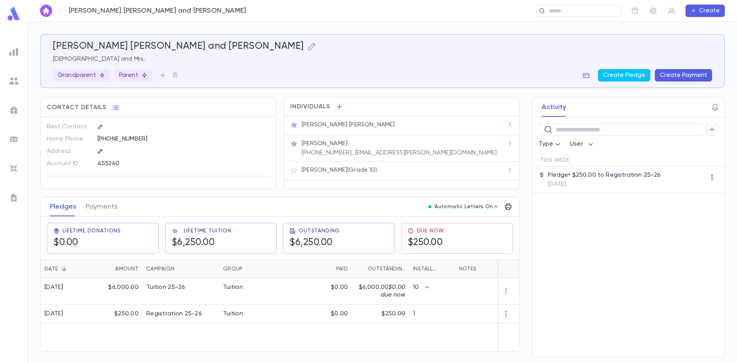
click at [100, 155] on button "button" at bounding box center [100, 151] width 9 height 9
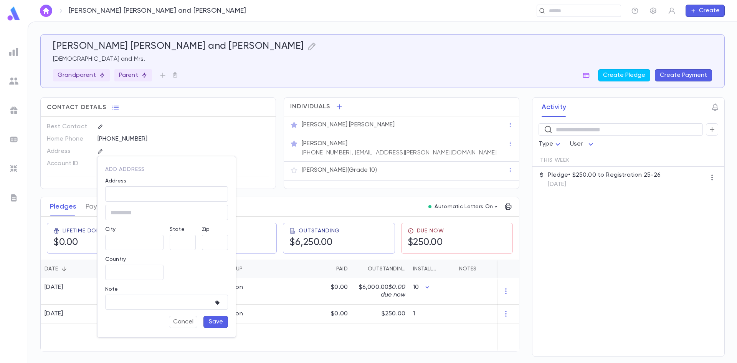
click at [118, 184] on div "Address" at bounding box center [166, 182] width 123 height 8
click at [117, 190] on input "Address" at bounding box center [166, 194] width 123 height 9
type input "*"
type input "**********"
type input "********"
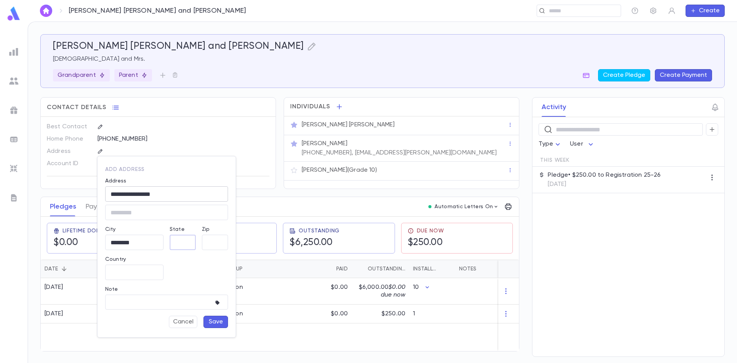
type input "*"
type input "**********"
click at [210, 244] on input "Zip" at bounding box center [215, 242] width 26 height 9
type input "*****"
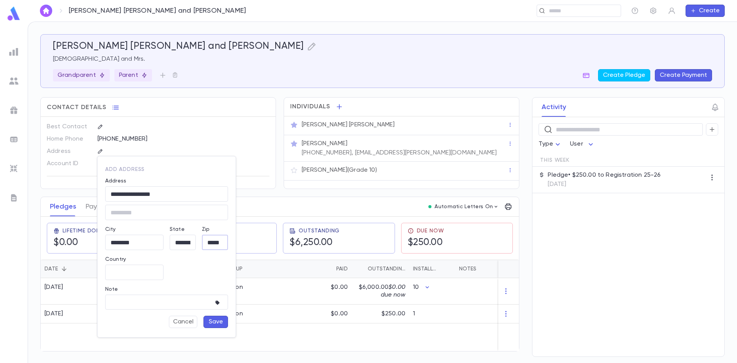
scroll to position [0, 0]
click at [220, 324] on button "Save" at bounding box center [216, 322] width 25 height 12
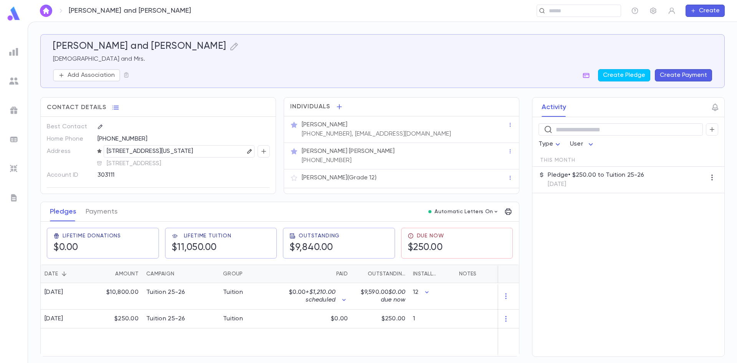
click at [247, 152] on icon "button" at bounding box center [249, 151] width 5 height 5
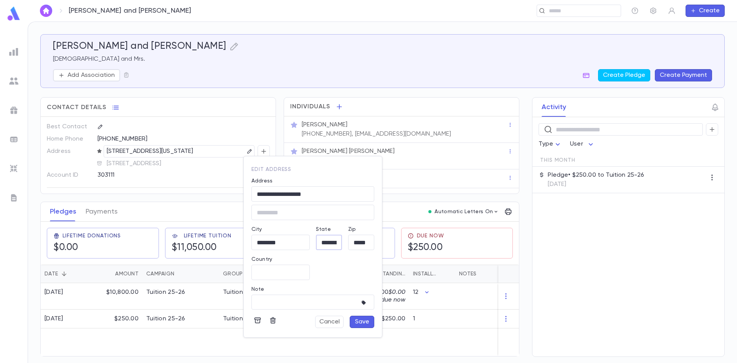
click at [318, 243] on input "**********" at bounding box center [329, 242] width 26 height 9
type input "**********"
click at [358, 321] on button "Save" at bounding box center [362, 322] width 25 height 12
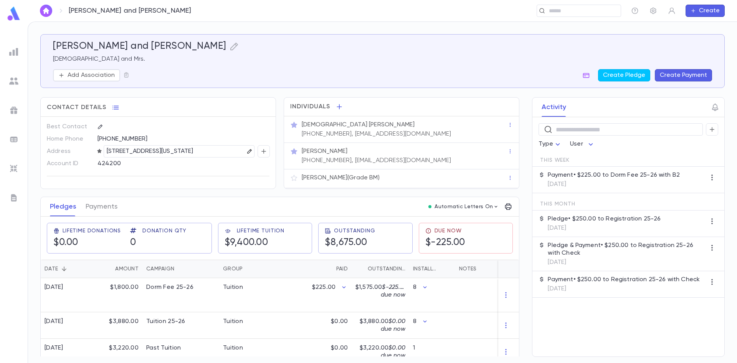
click at [247, 152] on icon "button" at bounding box center [249, 151] width 5 height 5
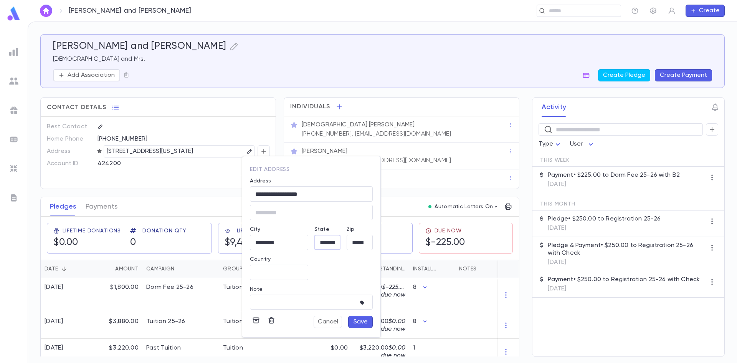
click at [327, 245] on input "**********" at bounding box center [328, 242] width 26 height 9
type input "**********"
click at [356, 322] on button "Save" at bounding box center [360, 322] width 25 height 12
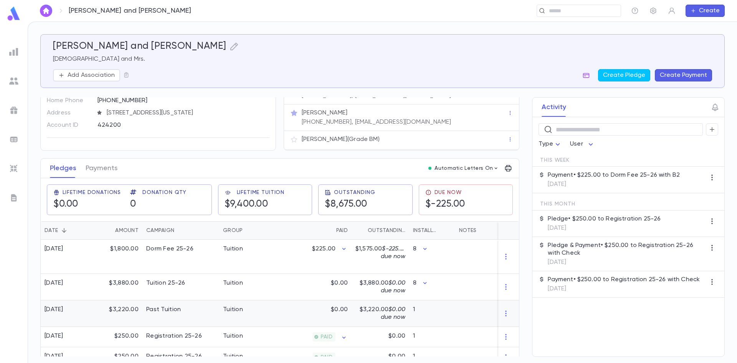
scroll to position [53, 0]
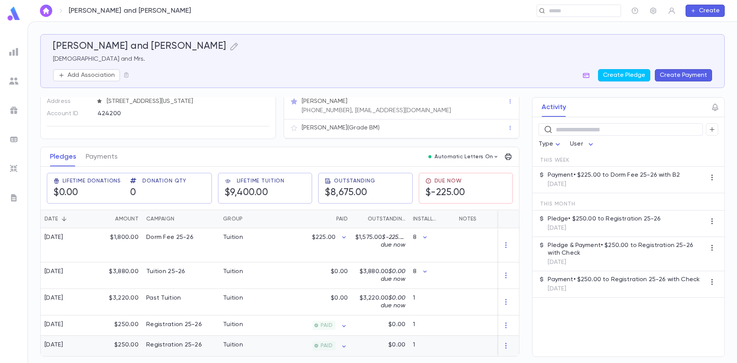
click at [499, 342] on div at bounding box center [509, 346] width 21 height 20
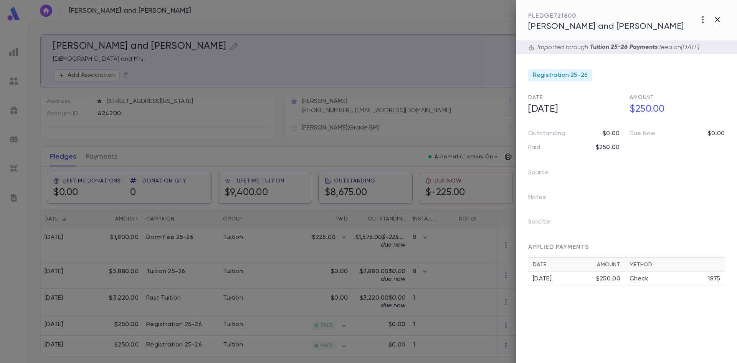
click at [714, 21] on icon "button" at bounding box center [717, 19] width 9 height 9
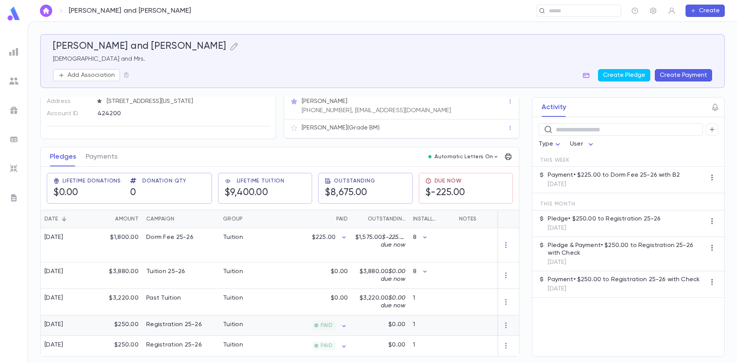
click at [114, 318] on div "$250.00" at bounding box center [118, 325] width 50 height 20
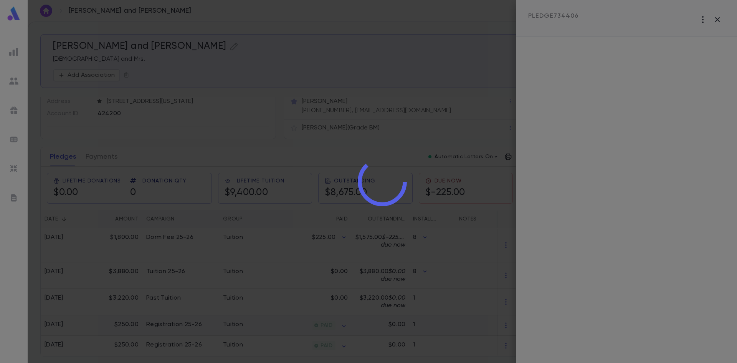
click at [114, 318] on div at bounding box center [383, 181] width 710 height 363
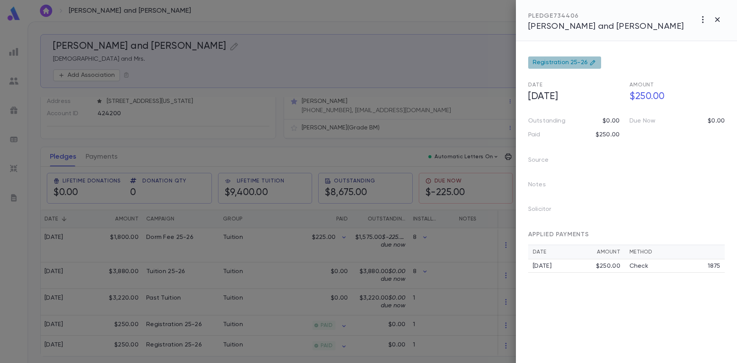
click at [590, 61] on icon at bounding box center [593, 63] width 6 height 6
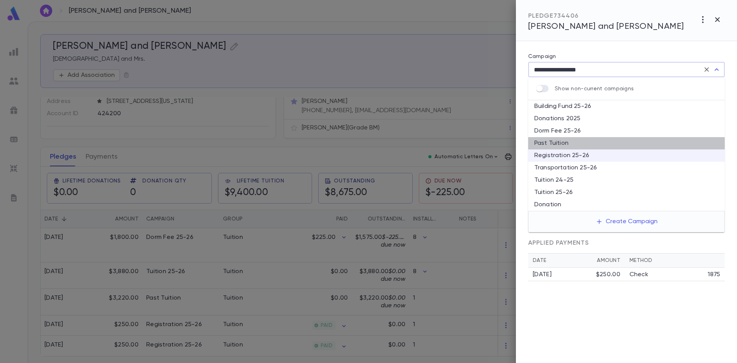
click at [561, 142] on li "Past Tuition" at bounding box center [626, 143] width 197 height 12
type input "**********"
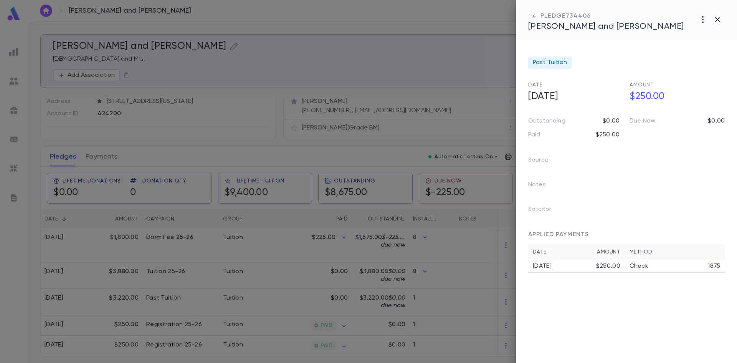
click at [717, 21] on icon "button" at bounding box center [717, 19] width 5 height 5
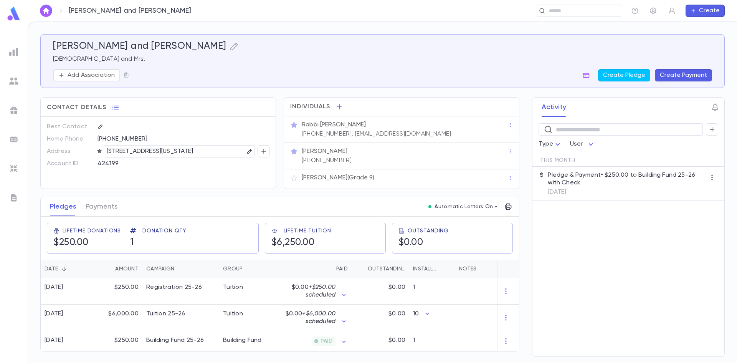
click at [247, 151] on icon "button" at bounding box center [249, 151] width 5 height 5
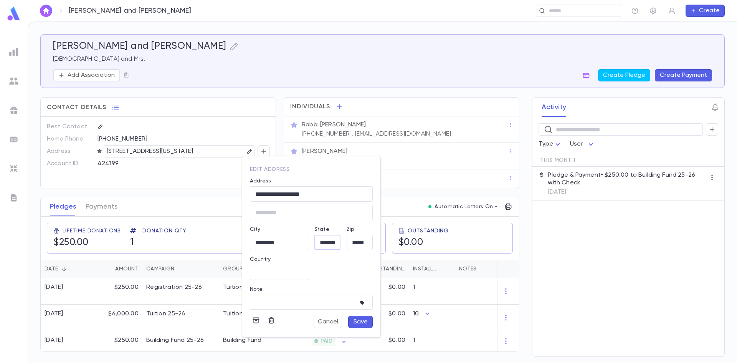
click at [326, 244] on input "**********" at bounding box center [328, 242] width 26 height 9
type input "**********"
click at [364, 319] on button "Save" at bounding box center [360, 322] width 25 height 12
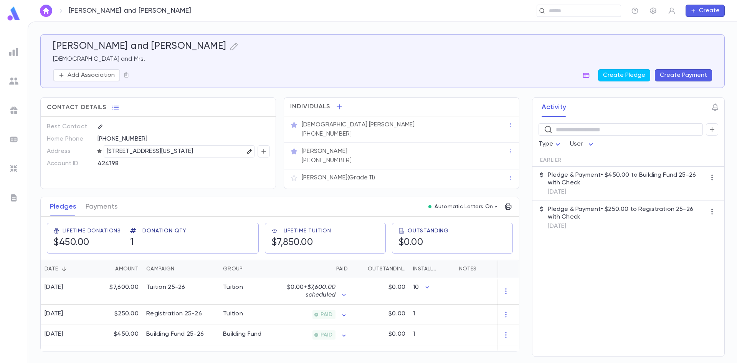
click at [247, 153] on icon "button" at bounding box center [249, 151] width 5 height 5
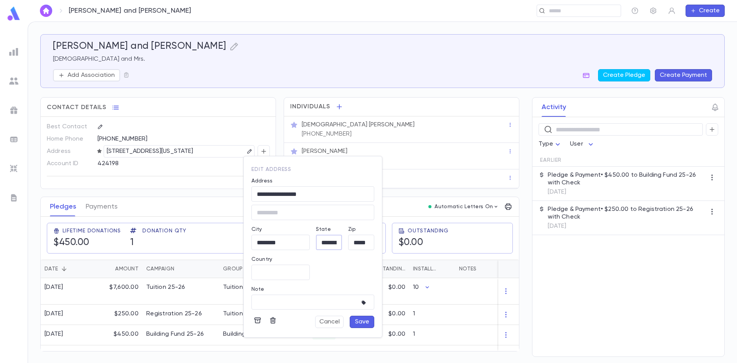
click at [326, 240] on input "**********" at bounding box center [329, 242] width 26 height 9
type input "**********"
click at [356, 320] on button "Save" at bounding box center [362, 322] width 25 height 12
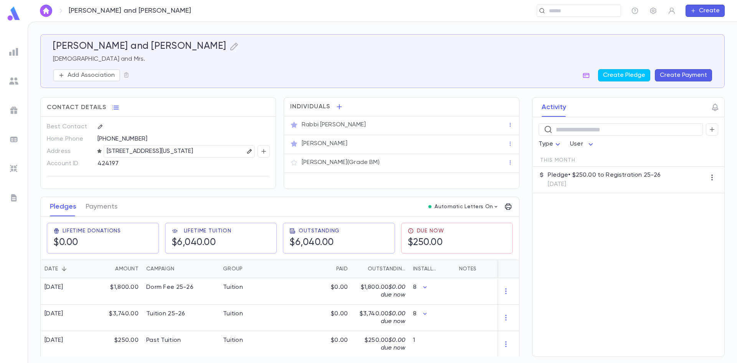
click at [247, 151] on icon "button" at bounding box center [249, 151] width 5 height 5
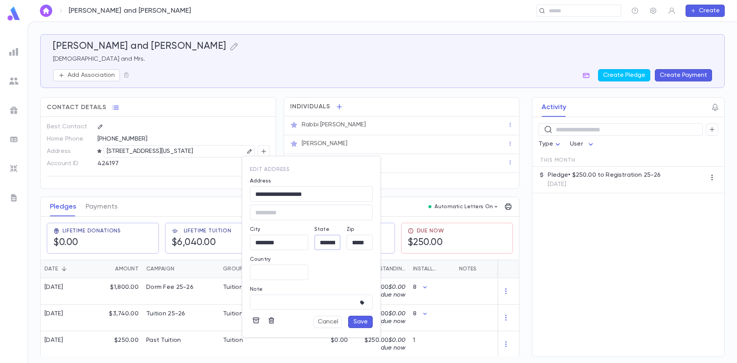
click at [328, 243] on input "**********" at bounding box center [328, 242] width 26 height 9
type input "**********"
click at [363, 324] on button "Save" at bounding box center [360, 322] width 25 height 12
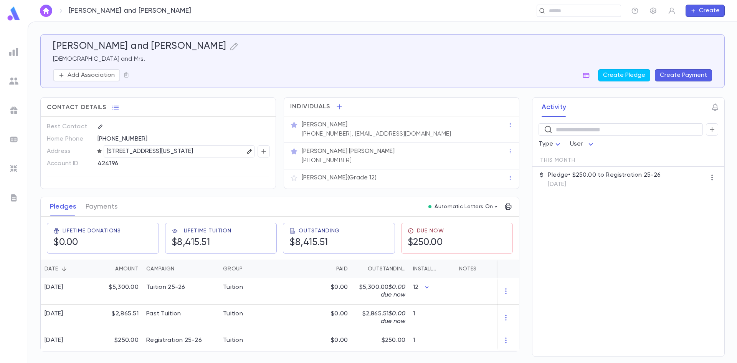
click at [245, 149] on button "button" at bounding box center [249, 151] width 9 height 9
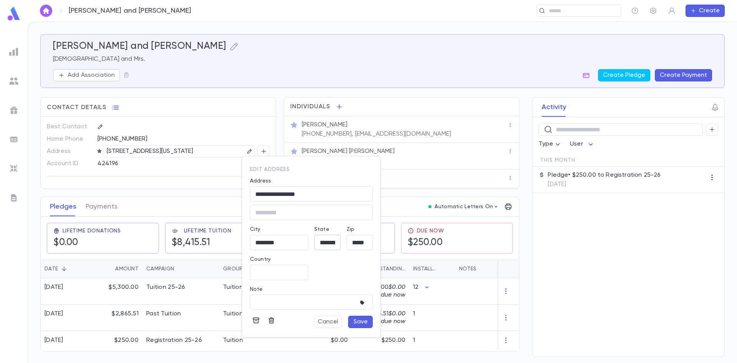
click at [323, 243] on input "**********" at bounding box center [328, 242] width 26 height 9
type input "**********"
click at [354, 322] on button "Save" at bounding box center [360, 322] width 25 height 12
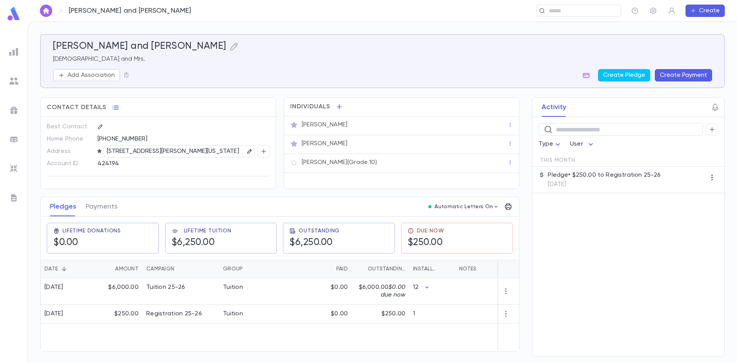
click at [247, 152] on icon "button" at bounding box center [249, 151] width 5 height 5
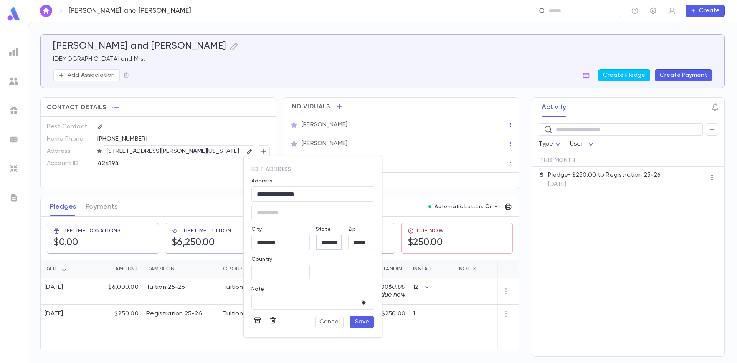
click at [326, 241] on input "**********" at bounding box center [329, 242] width 26 height 9
type input "**********"
click at [361, 323] on button "Save" at bounding box center [362, 322] width 25 height 12
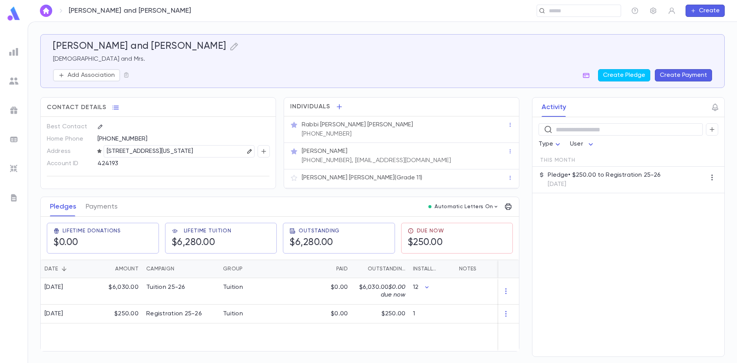
click at [247, 150] on icon "button" at bounding box center [249, 151] width 5 height 5
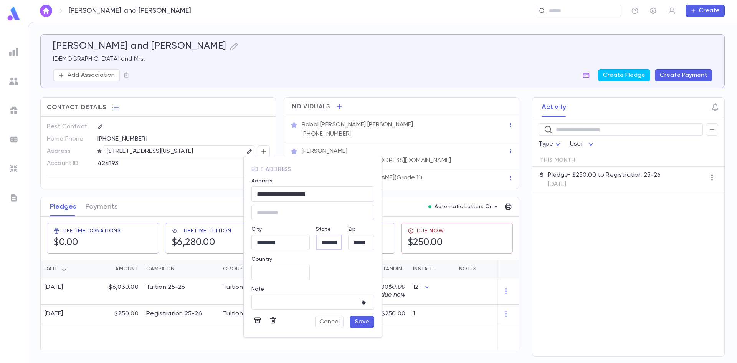
click at [330, 241] on input "**********" at bounding box center [329, 242] width 26 height 9
type input "**********"
click at [357, 323] on button "Save" at bounding box center [362, 322] width 25 height 12
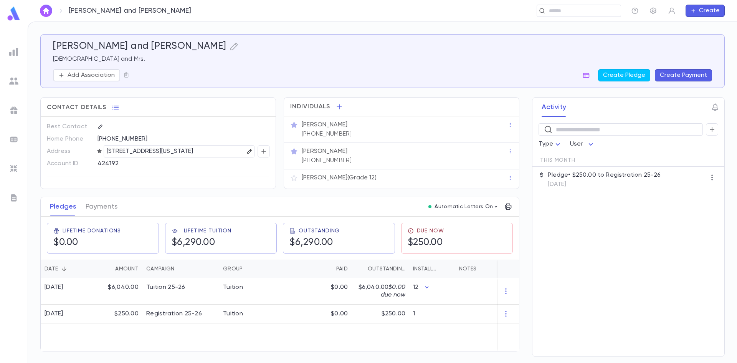
click at [247, 151] on icon "button" at bounding box center [249, 151] width 5 height 5
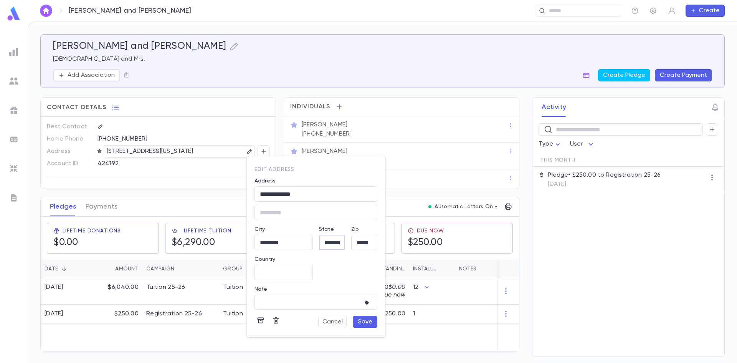
click at [322, 240] on input "**********" at bounding box center [332, 242] width 26 height 9
type input "**********"
click at [370, 323] on button "Save" at bounding box center [365, 322] width 25 height 12
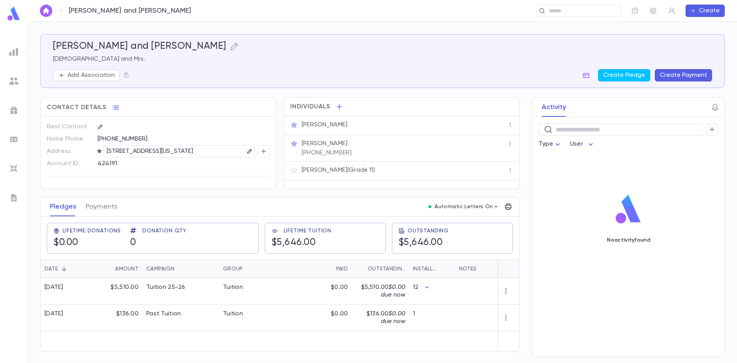
click at [250, 151] on icon "button" at bounding box center [249, 151] width 5 height 5
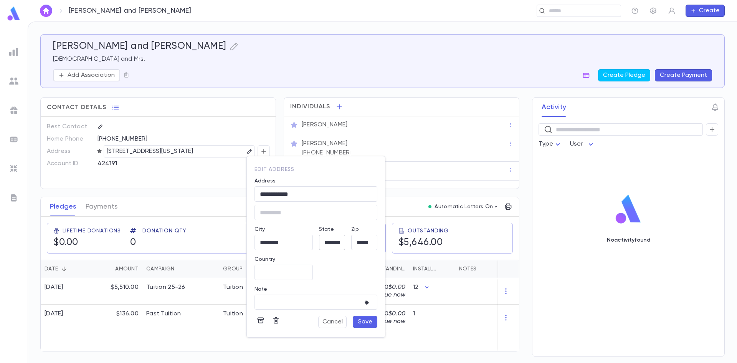
click at [325, 238] on input "**********" at bounding box center [332, 242] width 26 height 9
type input "**********"
click at [363, 319] on button "Save" at bounding box center [365, 322] width 25 height 12
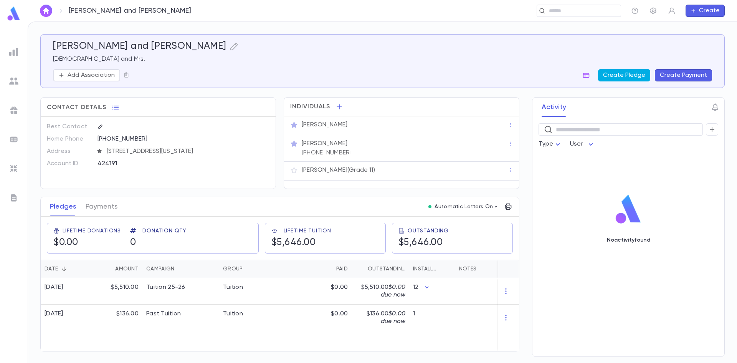
click at [627, 72] on button "Create Pledge" at bounding box center [624, 75] width 52 height 12
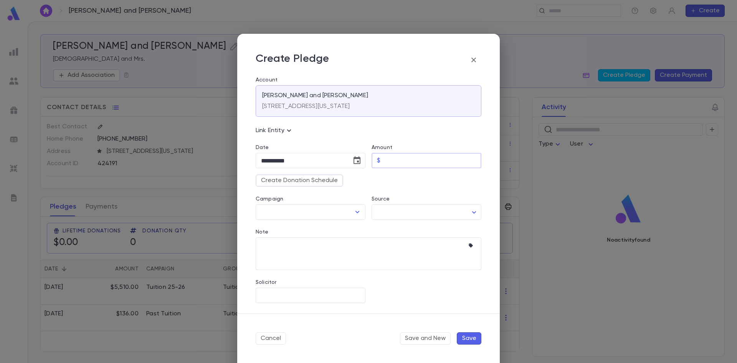
click at [397, 160] on input "Amount" at bounding box center [433, 160] width 98 height 15
type input "******"
click at [330, 184] on button "Create Donation Schedule" at bounding box center [300, 180] width 88 height 12
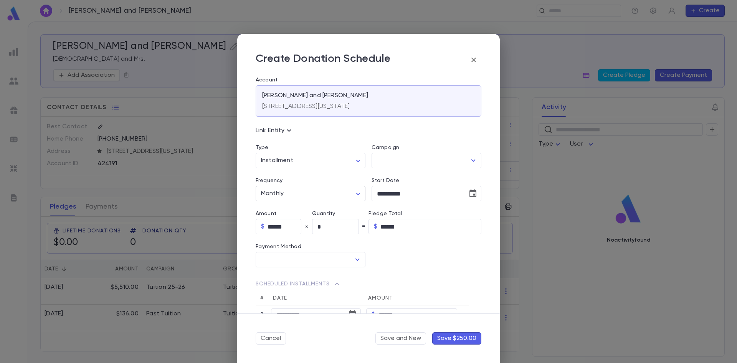
click at [353, 193] on body "Kohn, Yaakov and Tzippy ​ Create Kohn, Yaakov and Tzippy Rabbi and Mrs. Add Ass…" at bounding box center [368, 192] width 737 height 341
click at [298, 285] on span "Yearly" at bounding box center [311, 284] width 95 height 8
type input "******"
click at [468, 158] on div at bounding box center [473, 160] width 10 height 11
click at [470, 163] on icon "Open" at bounding box center [473, 160] width 9 height 9
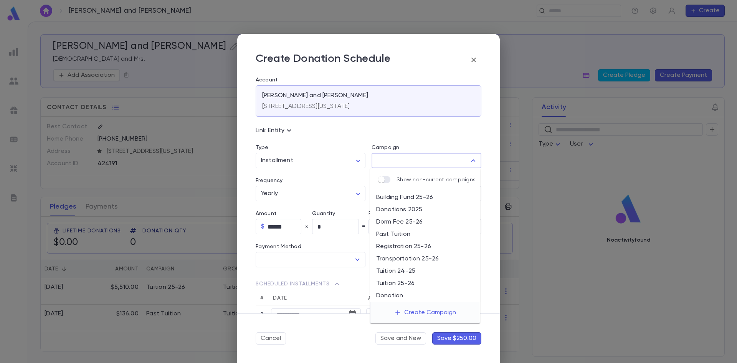
click at [414, 244] on li "Registration 25-26" at bounding box center [425, 246] width 110 height 12
type input "**********"
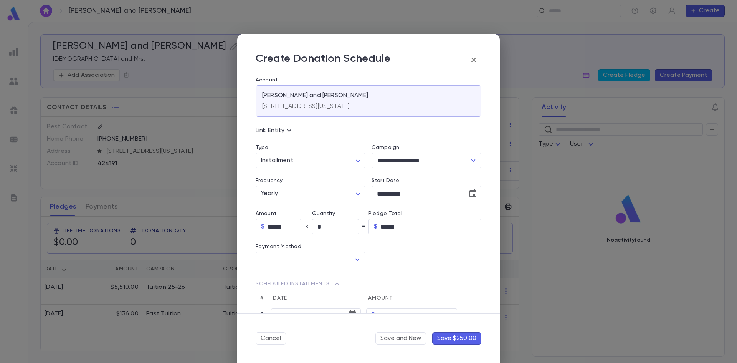
click at [443, 336] on button "Save $250.00" at bounding box center [456, 338] width 49 height 12
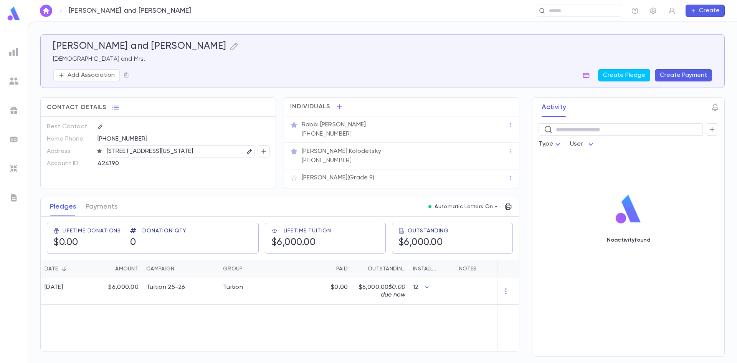
click at [247, 152] on icon "button" at bounding box center [249, 151] width 5 height 5
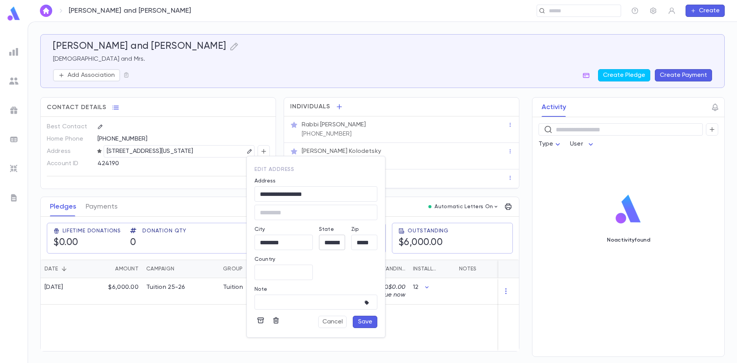
click at [329, 248] on div "**********" at bounding box center [332, 242] width 26 height 15
click at [330, 245] on input "**********" at bounding box center [332, 242] width 26 height 9
type input "**********"
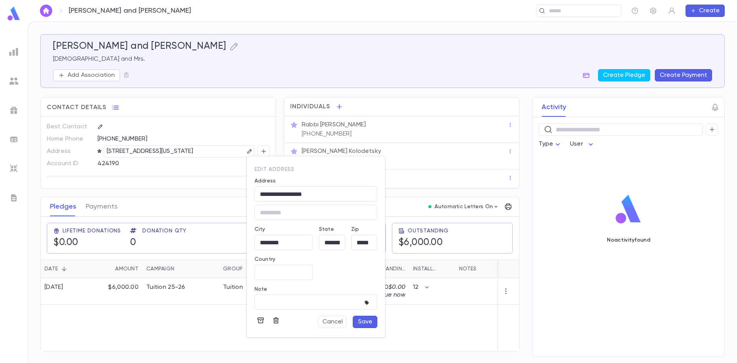
click at [361, 323] on button "Save" at bounding box center [365, 322] width 25 height 12
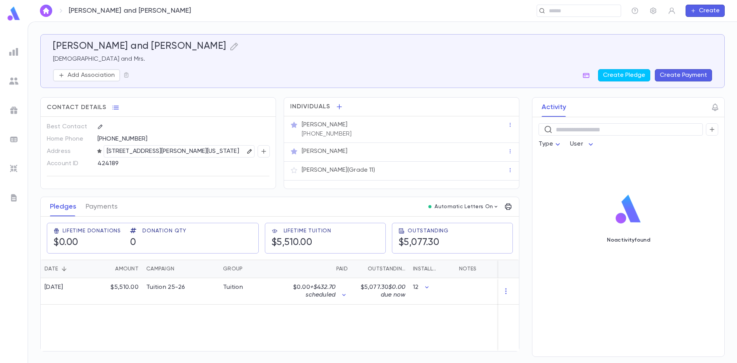
click at [247, 153] on icon "button" at bounding box center [249, 151] width 5 height 5
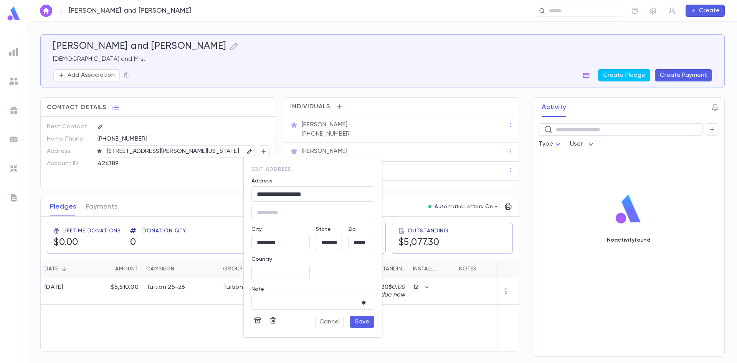
click at [318, 241] on input "**********" at bounding box center [329, 242] width 26 height 9
type input "**********"
click at [366, 320] on button "Save" at bounding box center [362, 322] width 25 height 12
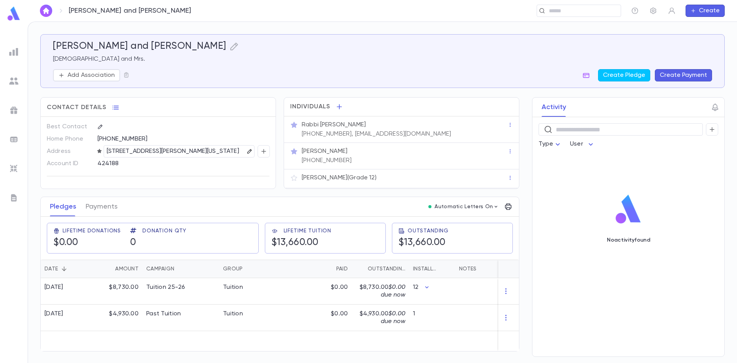
click at [247, 152] on icon "button" at bounding box center [249, 151] width 5 height 5
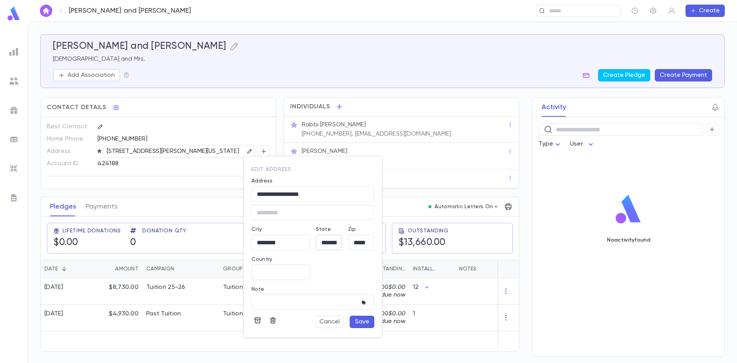
click at [331, 240] on input "**********" at bounding box center [329, 242] width 26 height 9
type input "**********"
click at [366, 324] on button "Save" at bounding box center [362, 322] width 25 height 12
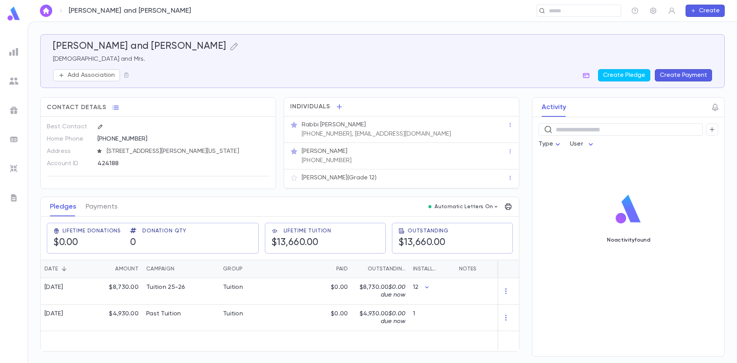
click at [701, 73] on button "Create Payment" at bounding box center [683, 75] width 57 height 12
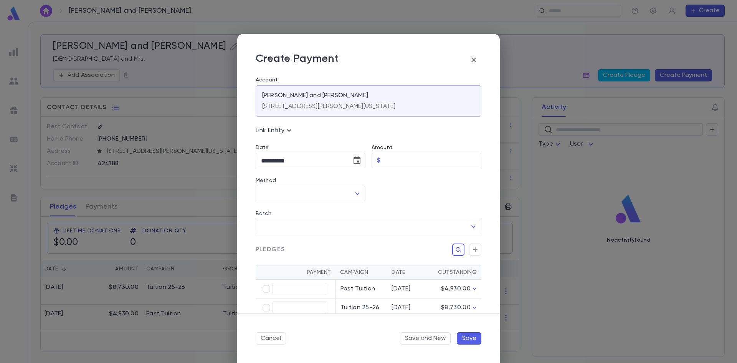
click at [475, 56] on icon "button" at bounding box center [473, 59] width 9 height 9
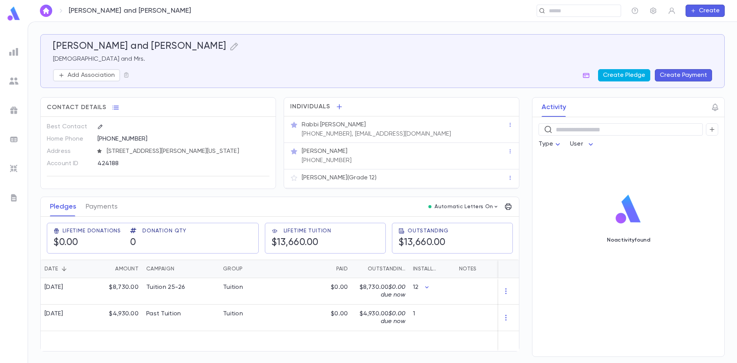
click at [609, 78] on button "Create Pledge" at bounding box center [624, 75] width 52 height 12
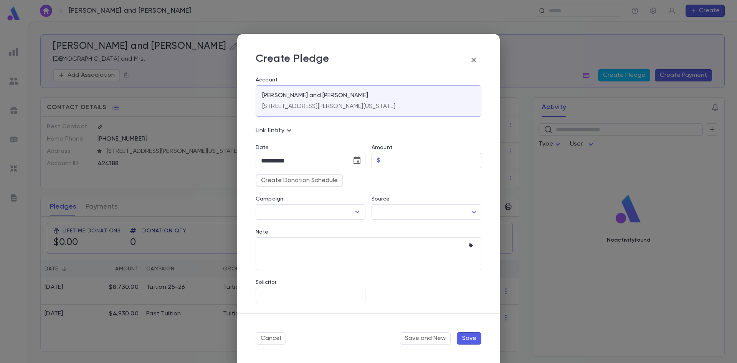
click at [388, 155] on input "Amount" at bounding box center [433, 160] width 98 height 15
type input "******"
click at [290, 181] on button "Create Donation Schedule" at bounding box center [300, 180] width 88 height 12
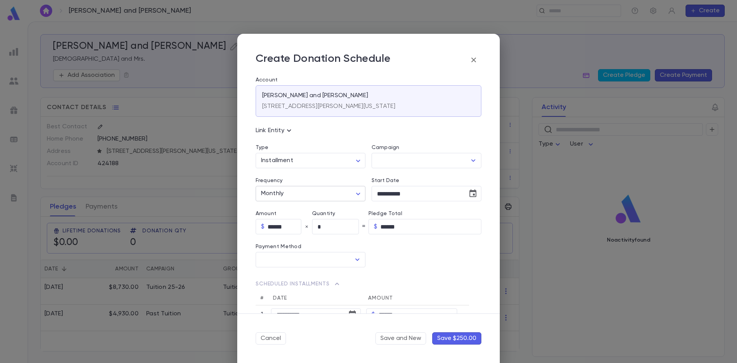
click at [356, 192] on body "[PERSON_NAME] and [PERSON_NAME] ​ Create [PERSON_NAME] and [PERSON_NAME] and Mr…" at bounding box center [368, 192] width 737 height 341
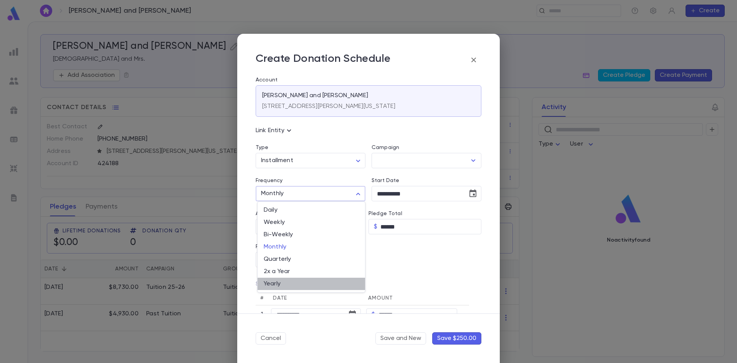
click at [281, 285] on span "Yearly" at bounding box center [311, 284] width 95 height 8
type input "******"
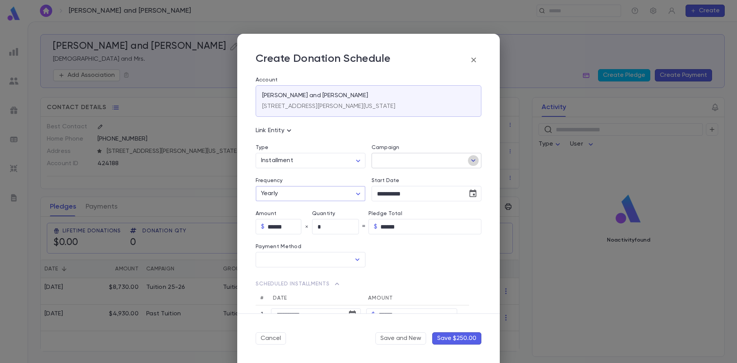
click at [472, 161] on icon "Open" at bounding box center [473, 160] width 9 height 9
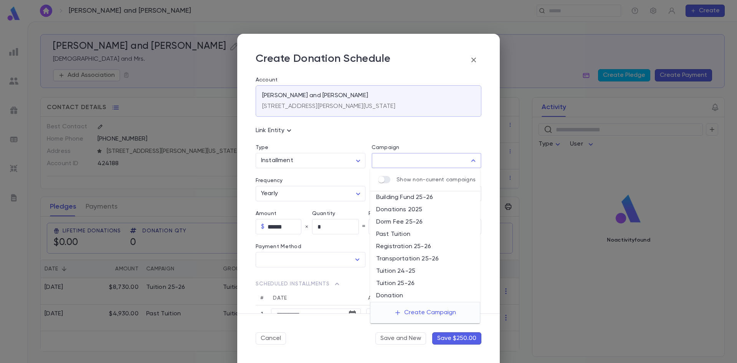
click at [407, 248] on li "Registration 25-26" at bounding box center [425, 246] width 110 height 12
type input "**********"
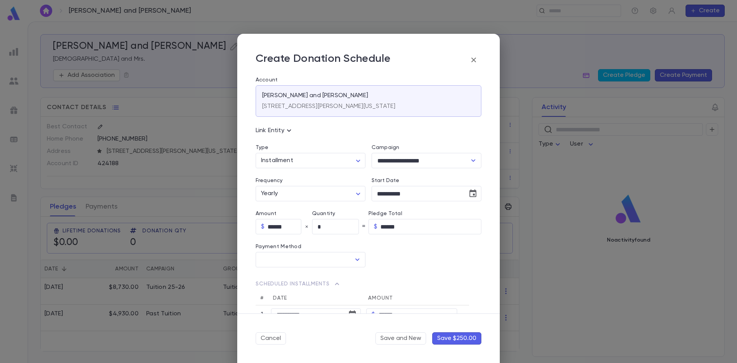
click at [459, 338] on button "Save $250.00" at bounding box center [456, 338] width 49 height 12
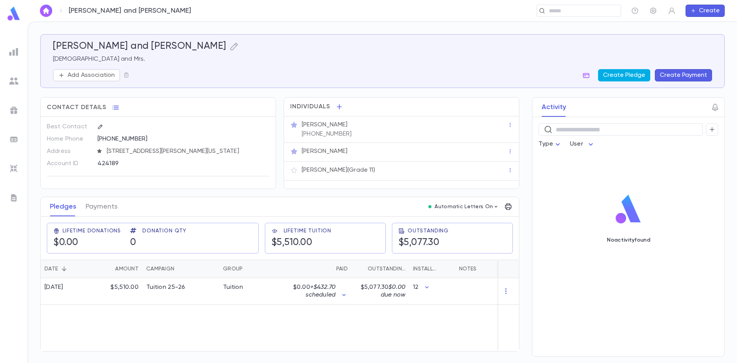
click at [629, 76] on button "Create Pledge" at bounding box center [624, 75] width 52 height 12
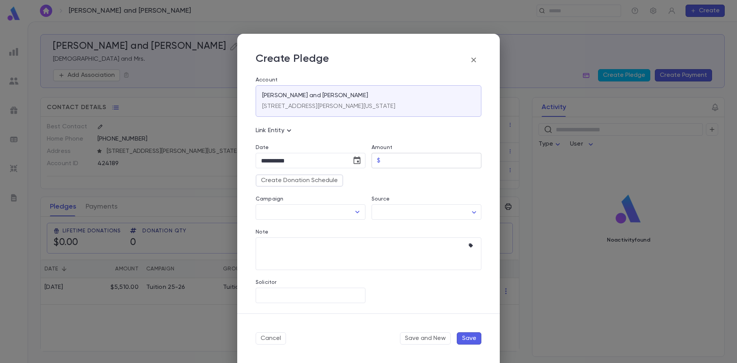
click at [396, 159] on input "Amount" at bounding box center [433, 160] width 98 height 15
type input "******"
click at [338, 185] on button "Create Donation Schedule" at bounding box center [300, 180] width 88 height 12
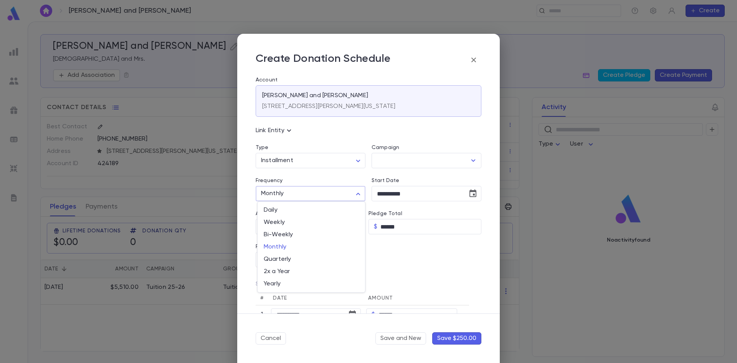
click at [356, 198] on body "Koppenheim, Yaakov and Chana Esther ​ Create Koppenheim, Yaakov and Chana Esthe…" at bounding box center [368, 192] width 737 height 341
click at [305, 282] on span "Yearly" at bounding box center [311, 284] width 95 height 8
type input "******"
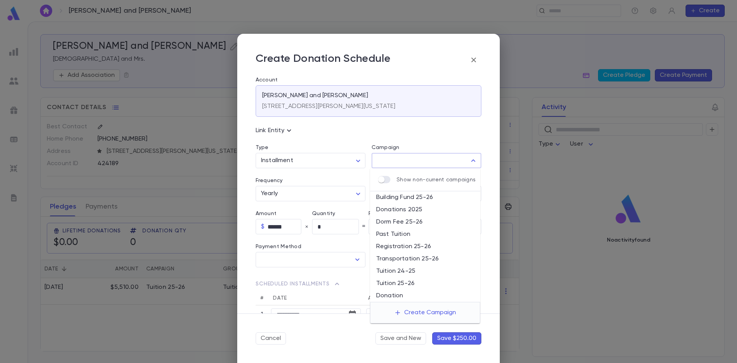
click at [438, 162] on input "Campaign" at bounding box center [420, 160] width 91 height 15
click at [394, 246] on li "Registration 25-26" at bounding box center [425, 246] width 110 height 12
type input "**********"
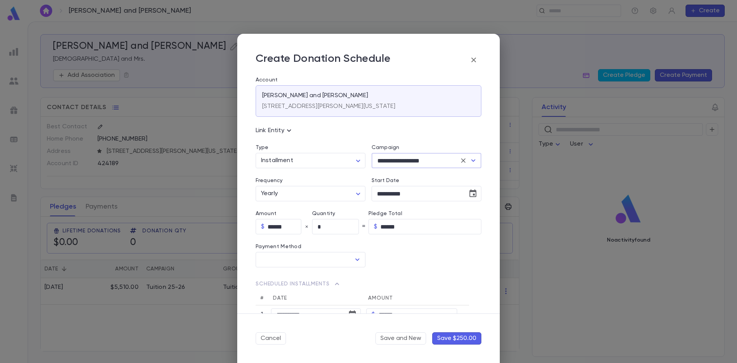
click at [449, 335] on button "Save $250.00" at bounding box center [456, 338] width 49 height 12
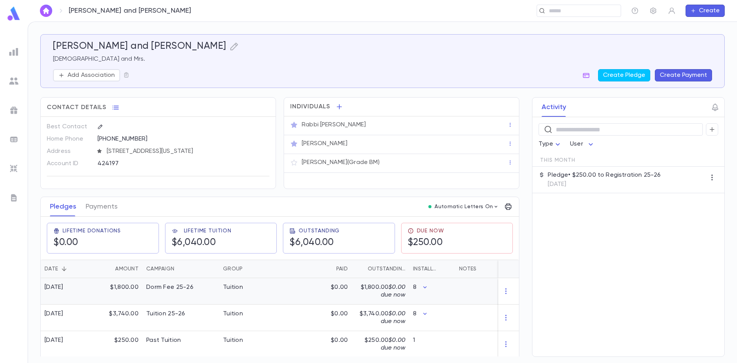
scroll to position [23, 0]
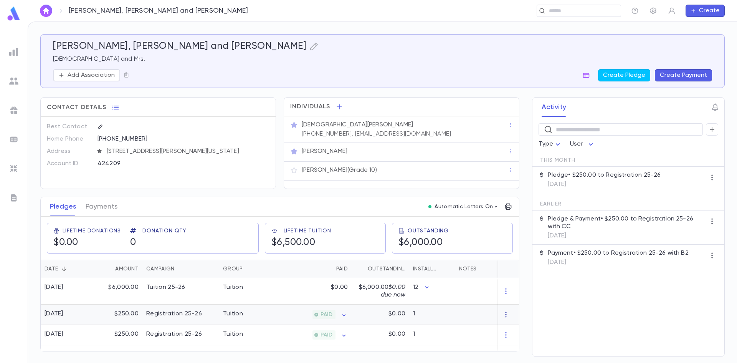
click at [508, 313] on icon "button" at bounding box center [506, 315] width 8 height 8
click at [512, 325] on li "Delete" at bounding box center [520, 327] width 32 height 12
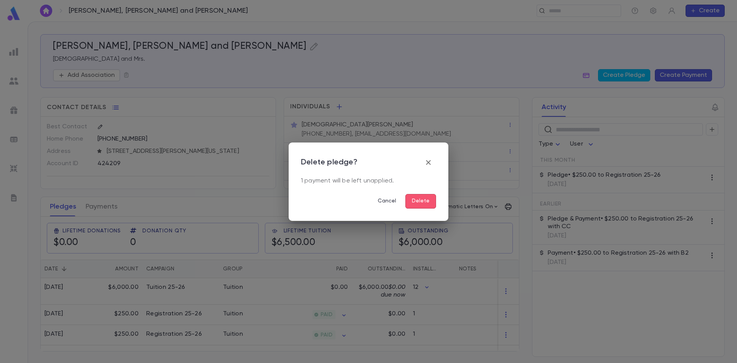
click at [422, 202] on button "Delete" at bounding box center [421, 201] width 31 height 15
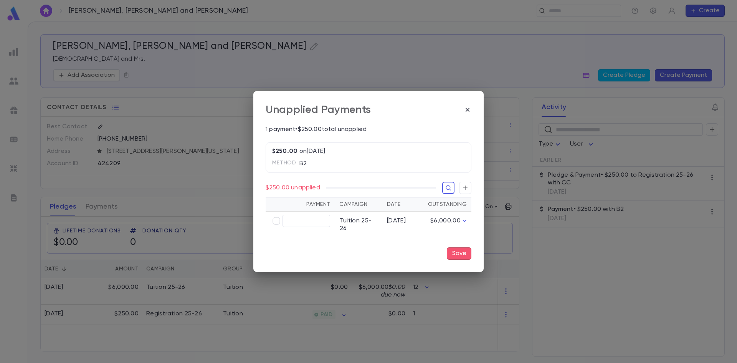
click at [453, 252] on button "Save" at bounding box center [459, 253] width 25 height 12
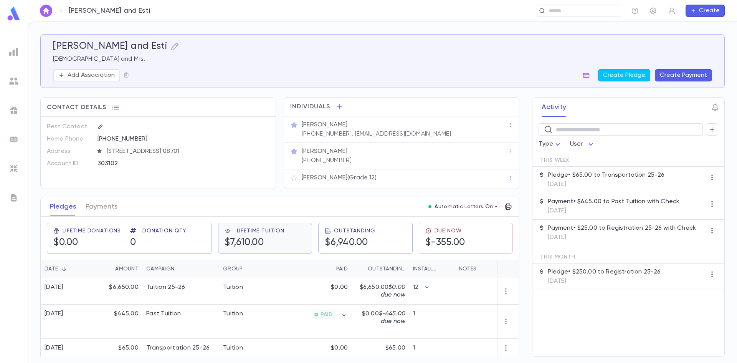
scroll to position [23, 0]
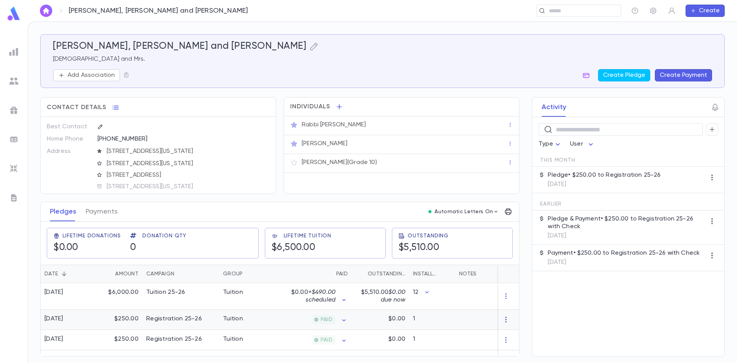
click at [507, 317] on icon "button" at bounding box center [505, 320] width 1 height 6
click at [517, 330] on li "Delete" at bounding box center [520, 332] width 32 height 12
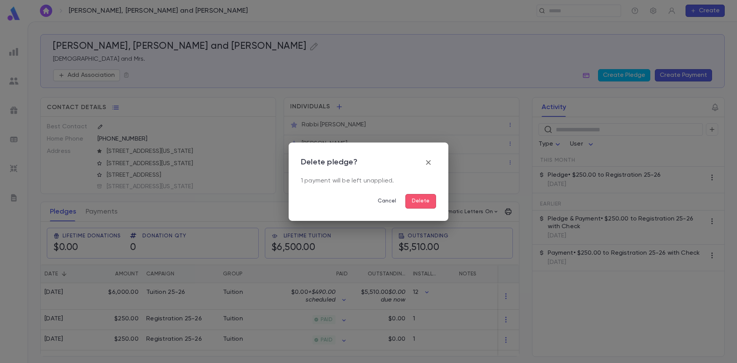
click at [431, 204] on button "Delete" at bounding box center [421, 201] width 31 height 15
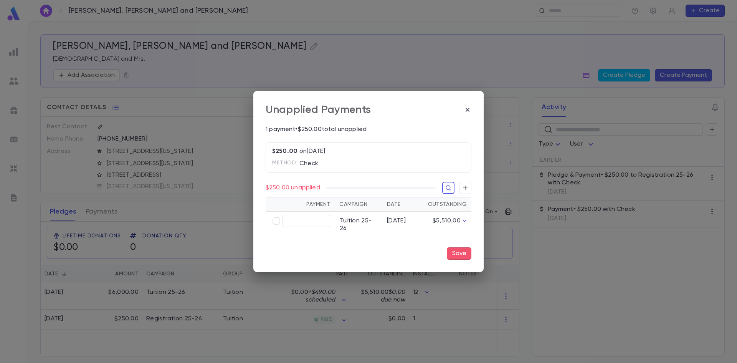
click at [453, 252] on button "Save" at bounding box center [459, 253] width 25 height 12
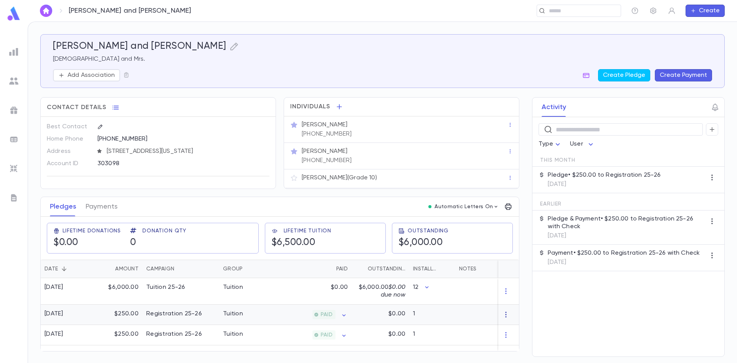
click at [508, 312] on icon "button" at bounding box center [506, 315] width 8 height 8
click at [512, 328] on li "Delete" at bounding box center [520, 327] width 32 height 12
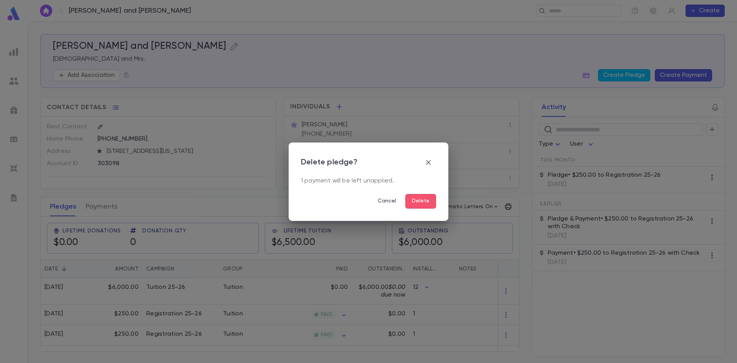
click at [424, 201] on button "Delete" at bounding box center [421, 201] width 31 height 15
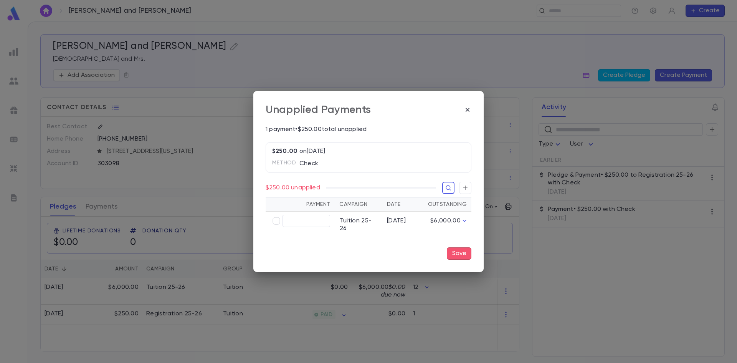
click at [462, 257] on button "Save" at bounding box center [459, 253] width 25 height 12
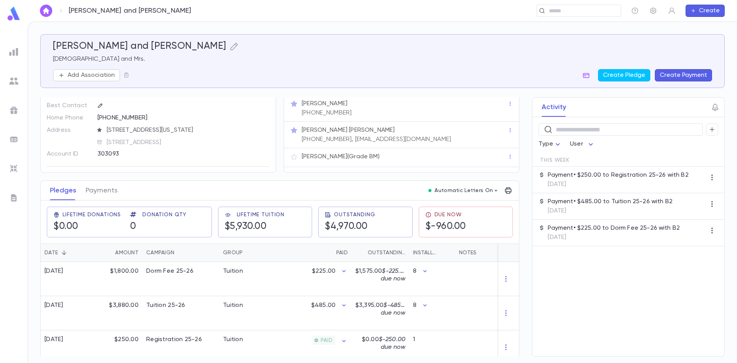
scroll to position [33, 0]
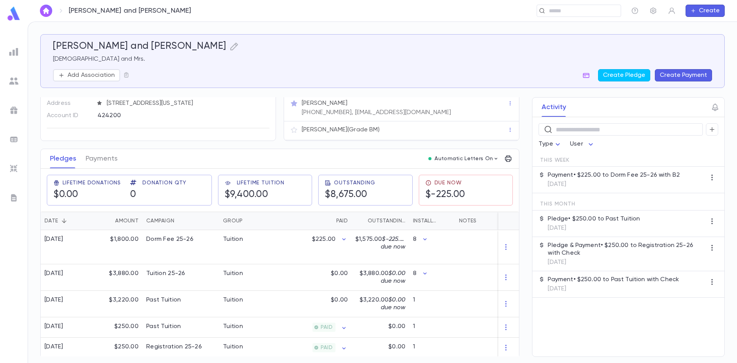
scroll to position [53, 0]
click at [503, 321] on icon "button" at bounding box center [506, 325] width 8 height 8
click at [508, 333] on li "Delete" at bounding box center [517, 335] width 32 height 12
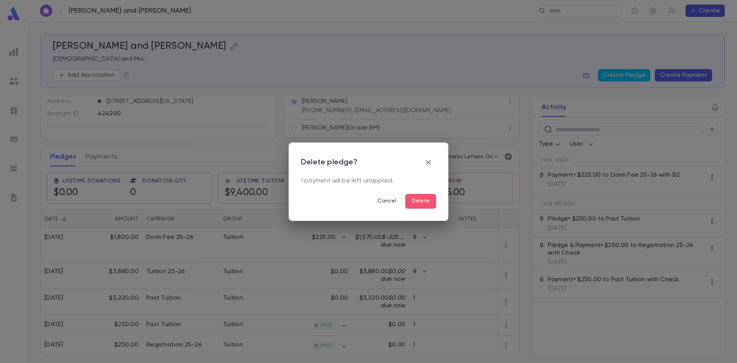
click at [434, 200] on button "Delete" at bounding box center [421, 201] width 31 height 15
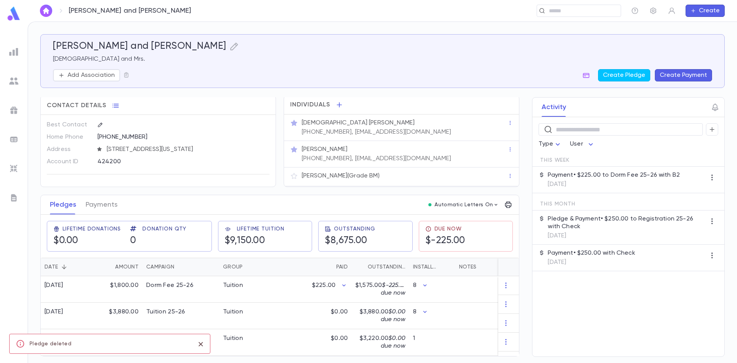
scroll to position [33, 0]
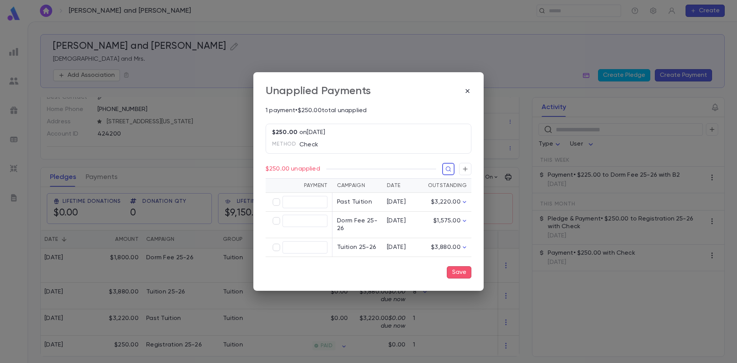
click at [459, 271] on button "Save" at bounding box center [459, 272] width 25 height 12
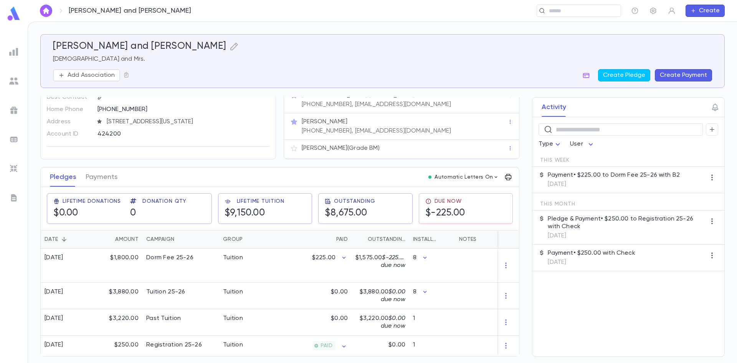
click at [680, 73] on button "Create Payment" at bounding box center [683, 75] width 57 height 12
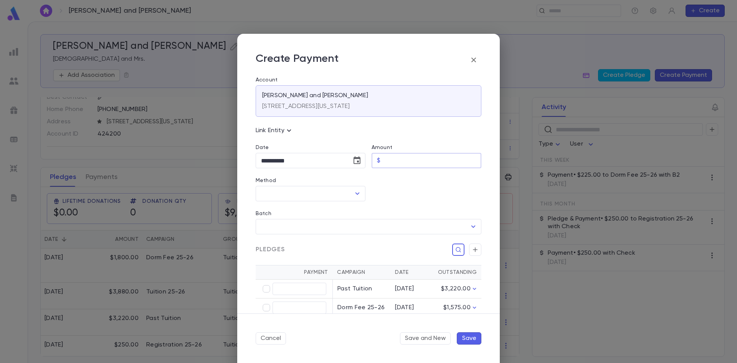
click at [394, 157] on input "Amount" at bounding box center [433, 160] width 98 height 15
click at [274, 164] on input "**********" at bounding box center [301, 160] width 91 height 15
type input "**********"
click at [360, 195] on icon "Open" at bounding box center [357, 193] width 9 height 9
type input "******"
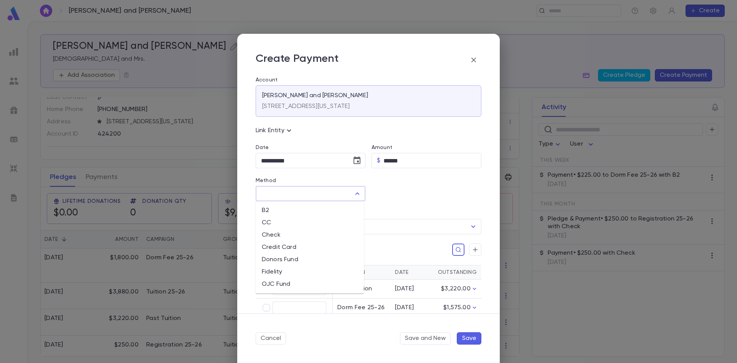
click at [323, 221] on li "CC" at bounding box center [310, 223] width 108 height 12
type input "**"
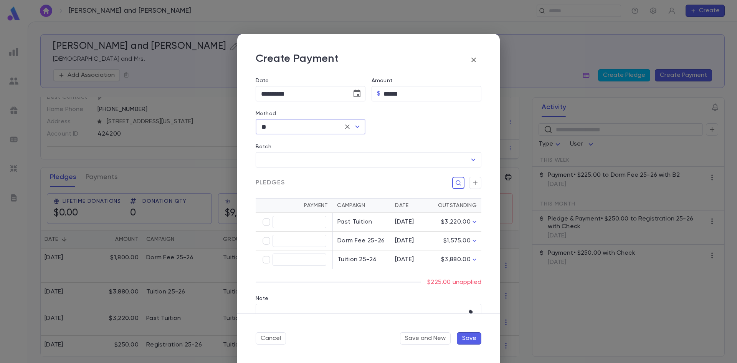
scroll to position [77, 0]
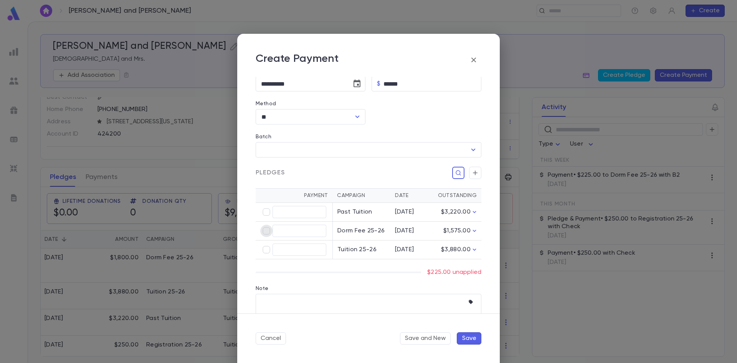
type input "******"
click at [472, 334] on button "Save" at bounding box center [469, 338] width 25 height 12
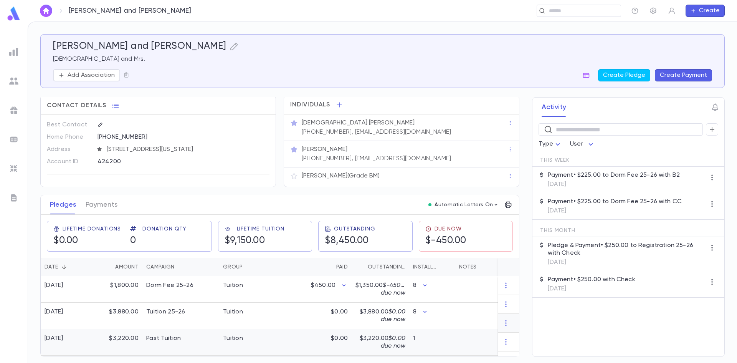
scroll to position [33, 0]
